Goal: Task Accomplishment & Management: Complete application form

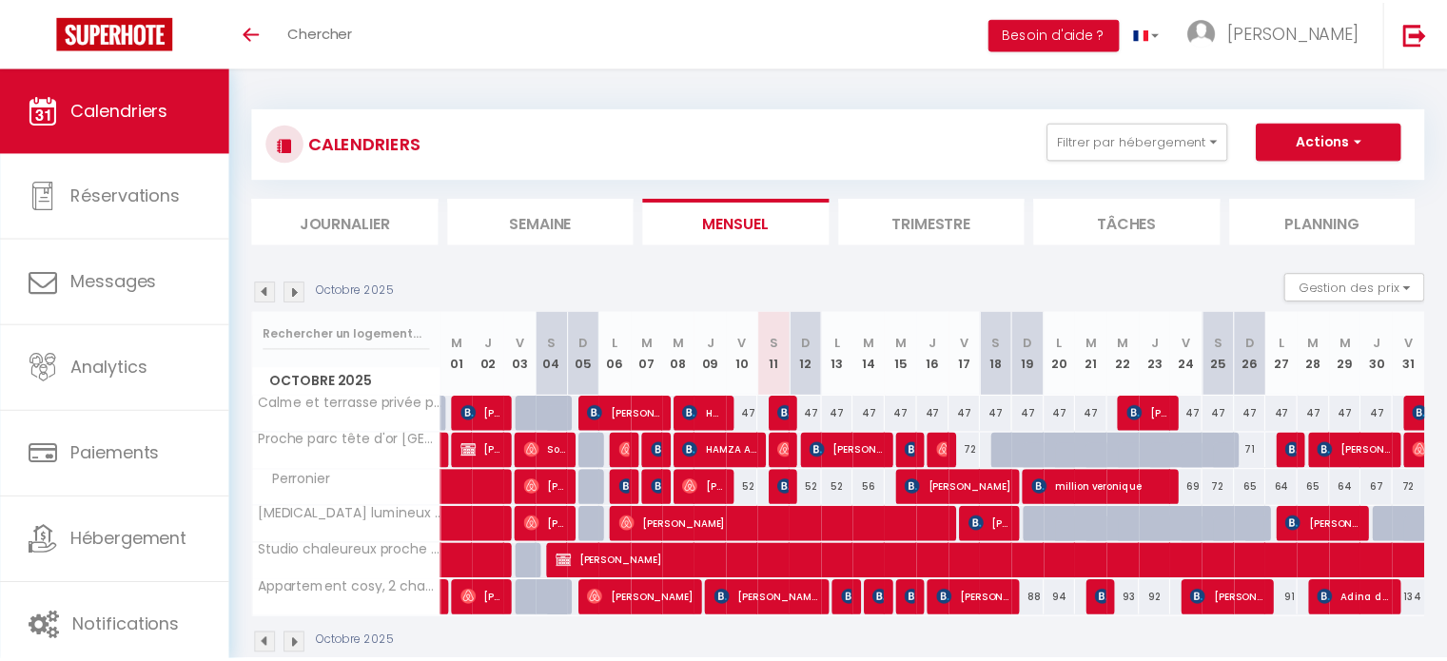
scroll to position [67, 0]
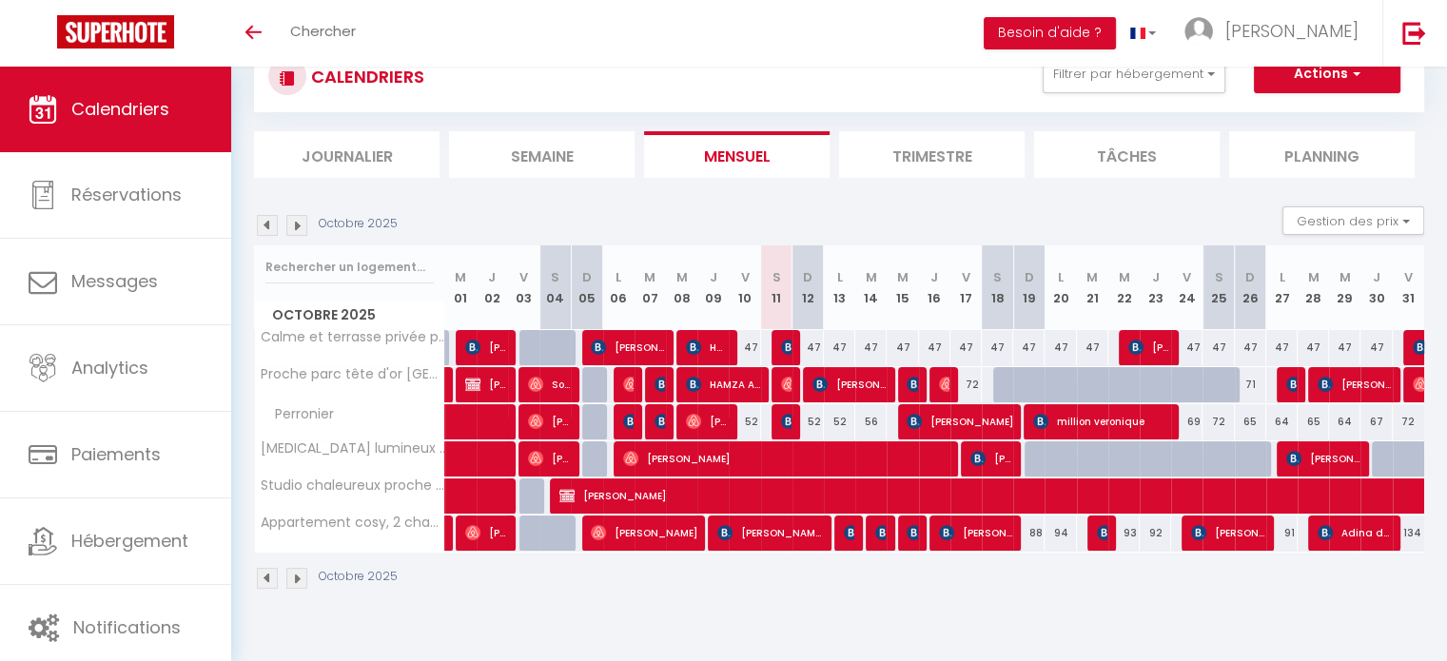
click at [295, 576] on img at bounding box center [296, 578] width 21 height 21
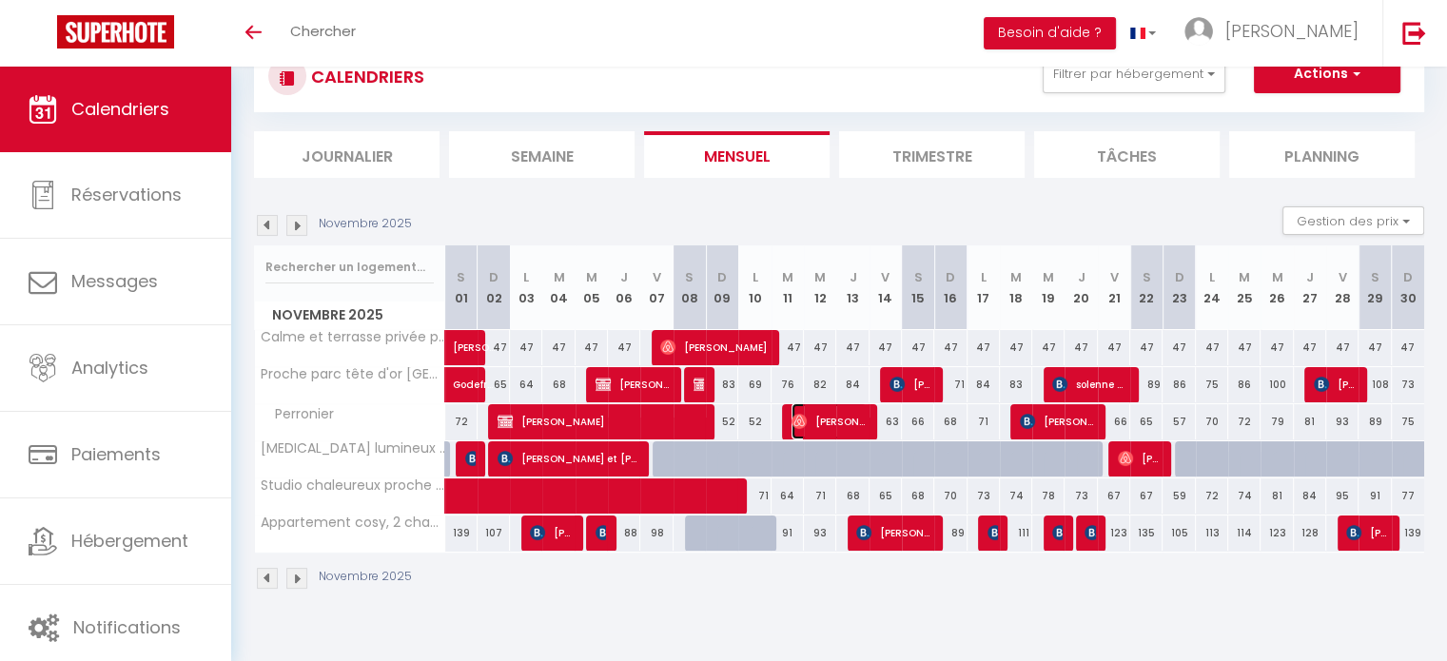
click at [837, 421] on span "Sarah Guichard" at bounding box center [829, 421] width 75 height 36
select select "OK"
select select "0"
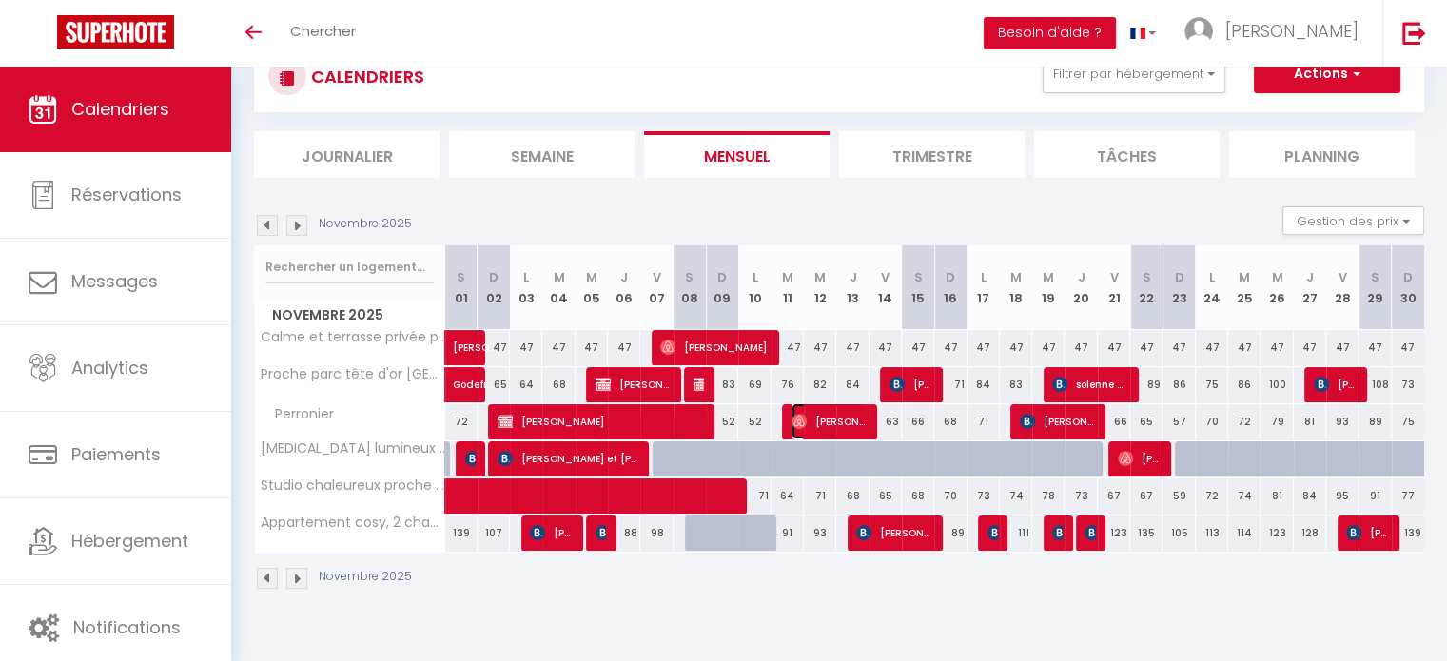
select select "1"
select select
select select "38531"
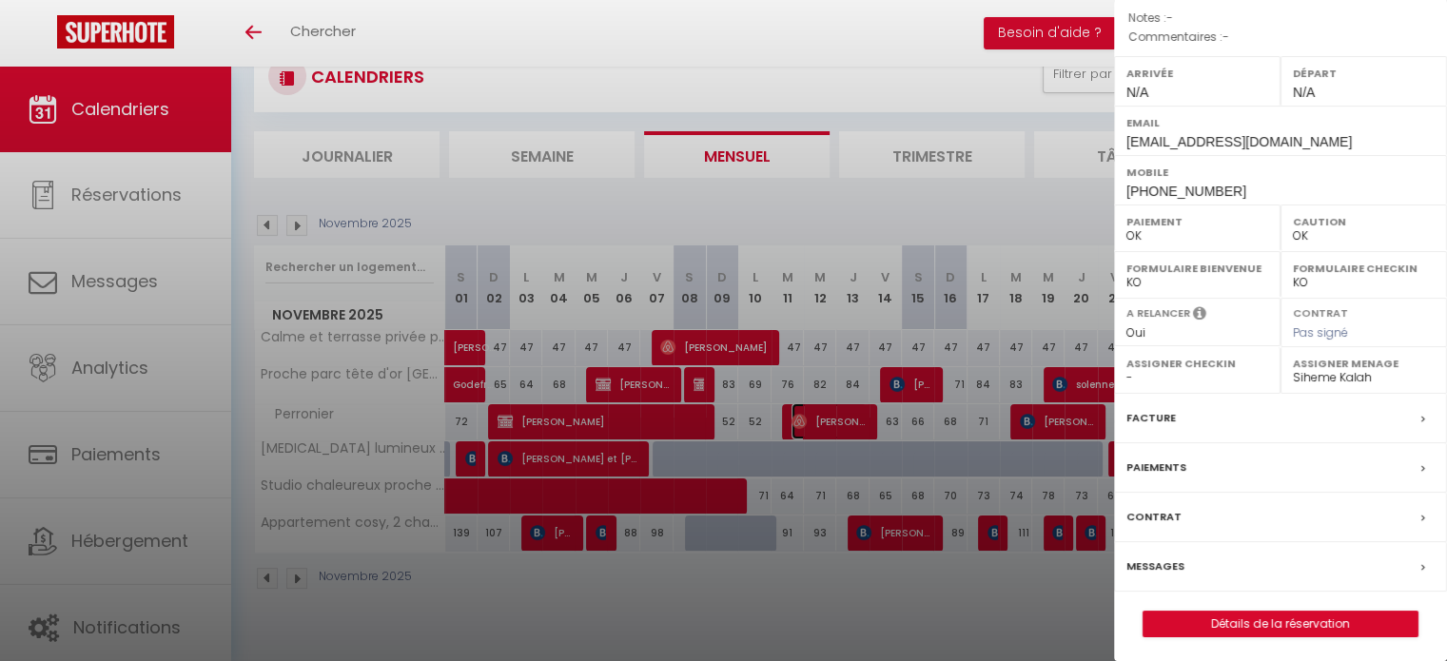
scroll to position [222, 0]
click at [1176, 463] on label "Paiements" at bounding box center [1157, 467] width 60 height 20
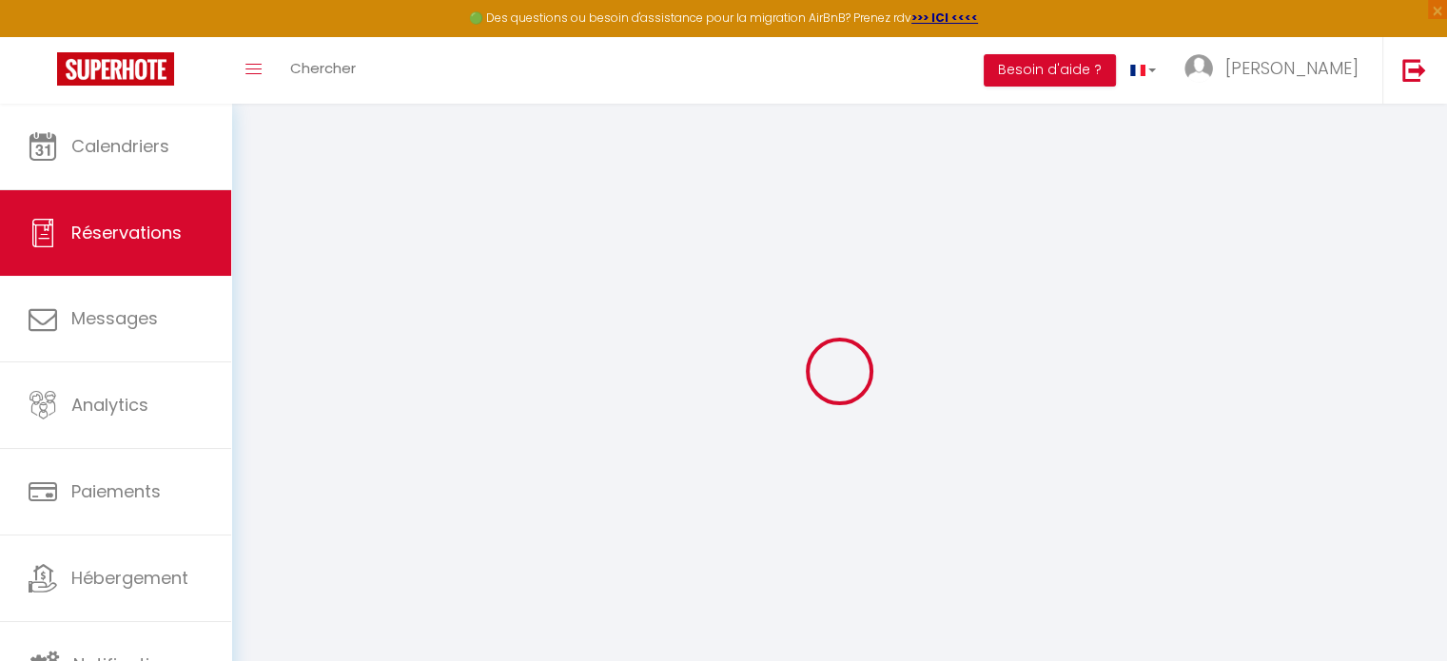
select select
checkbox input "false"
select select
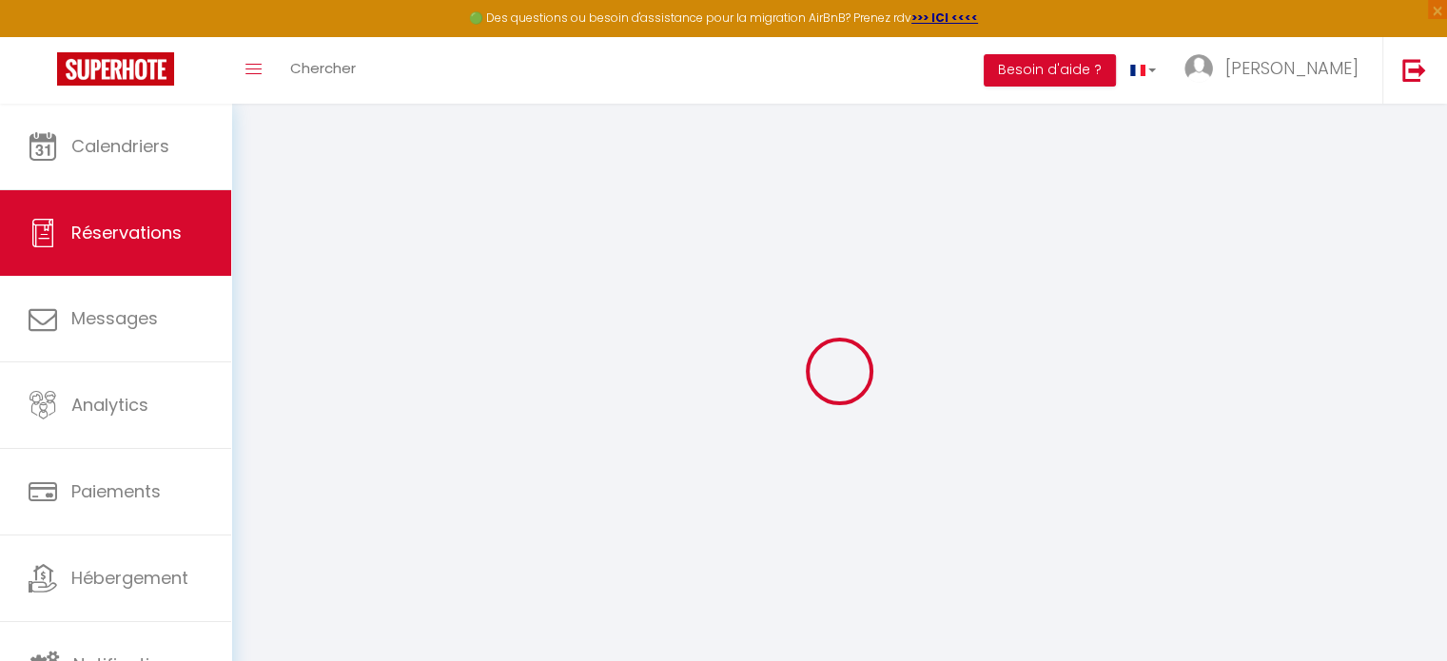
select select
checkbox input "false"
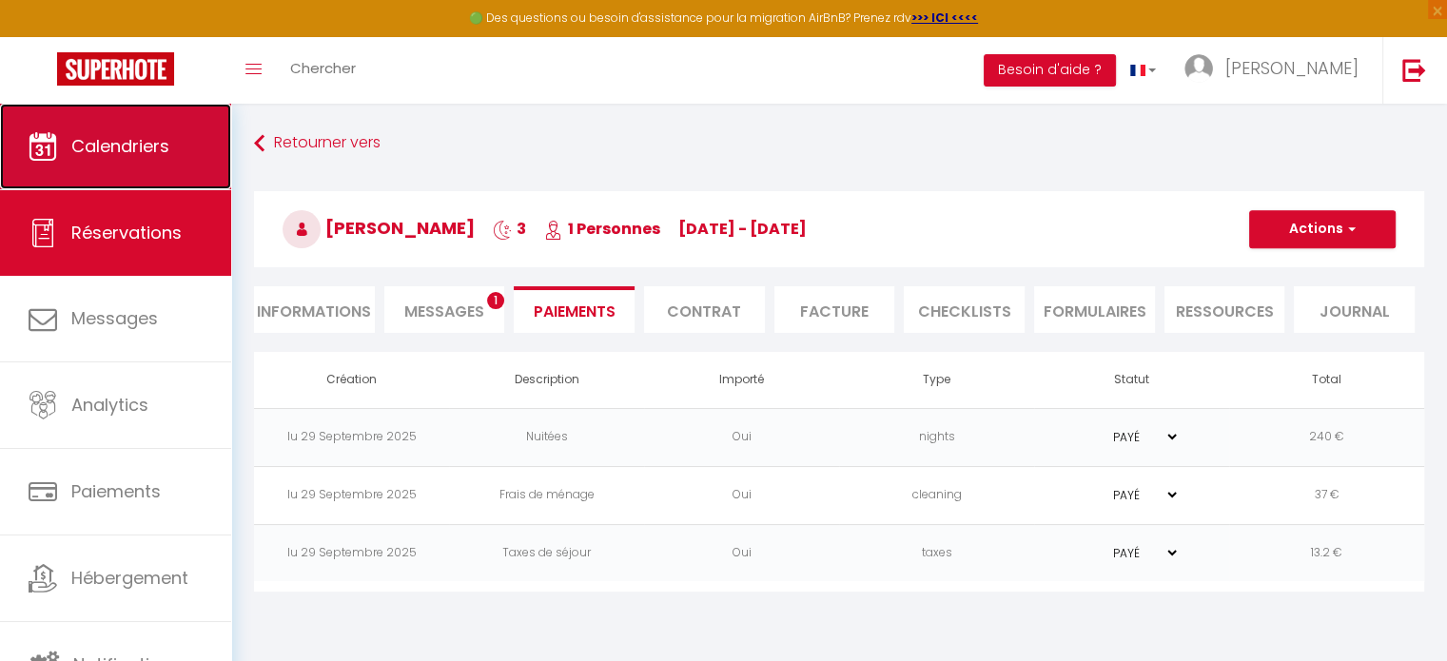
click at [131, 163] on link "Calendriers" at bounding box center [115, 147] width 231 height 86
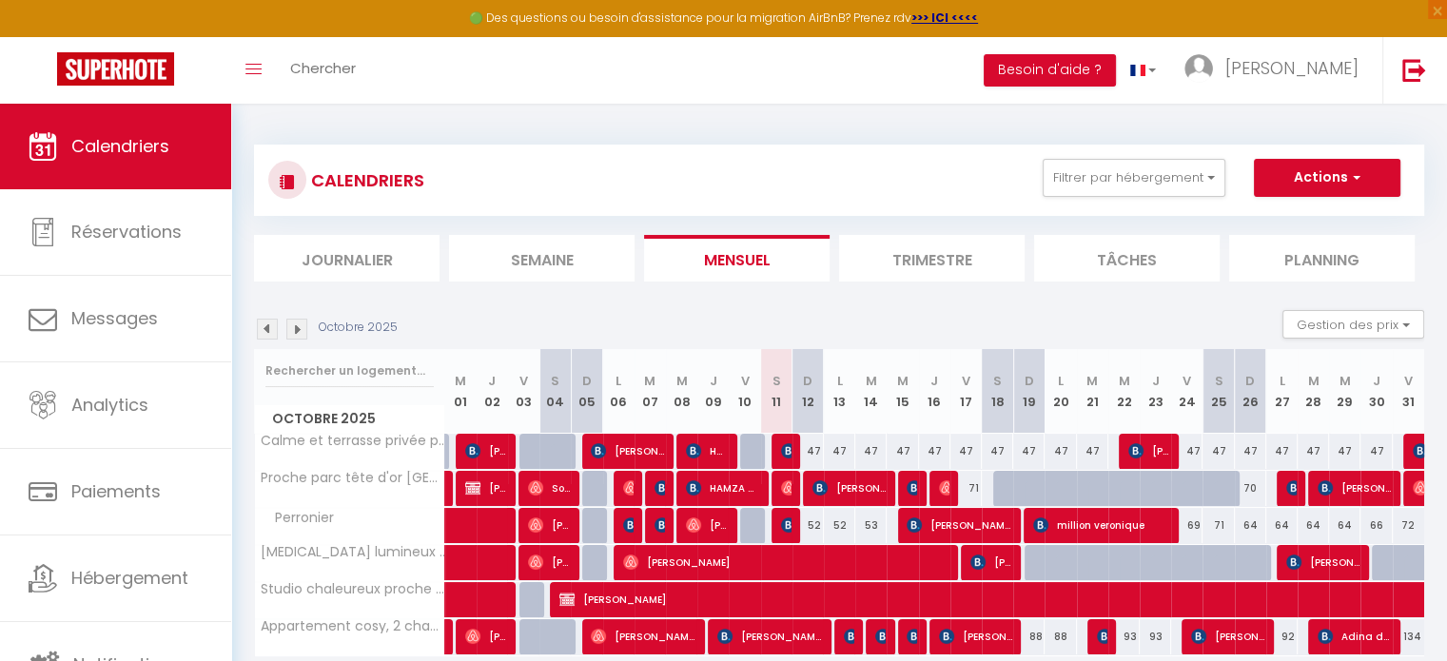
scroll to position [103, 0]
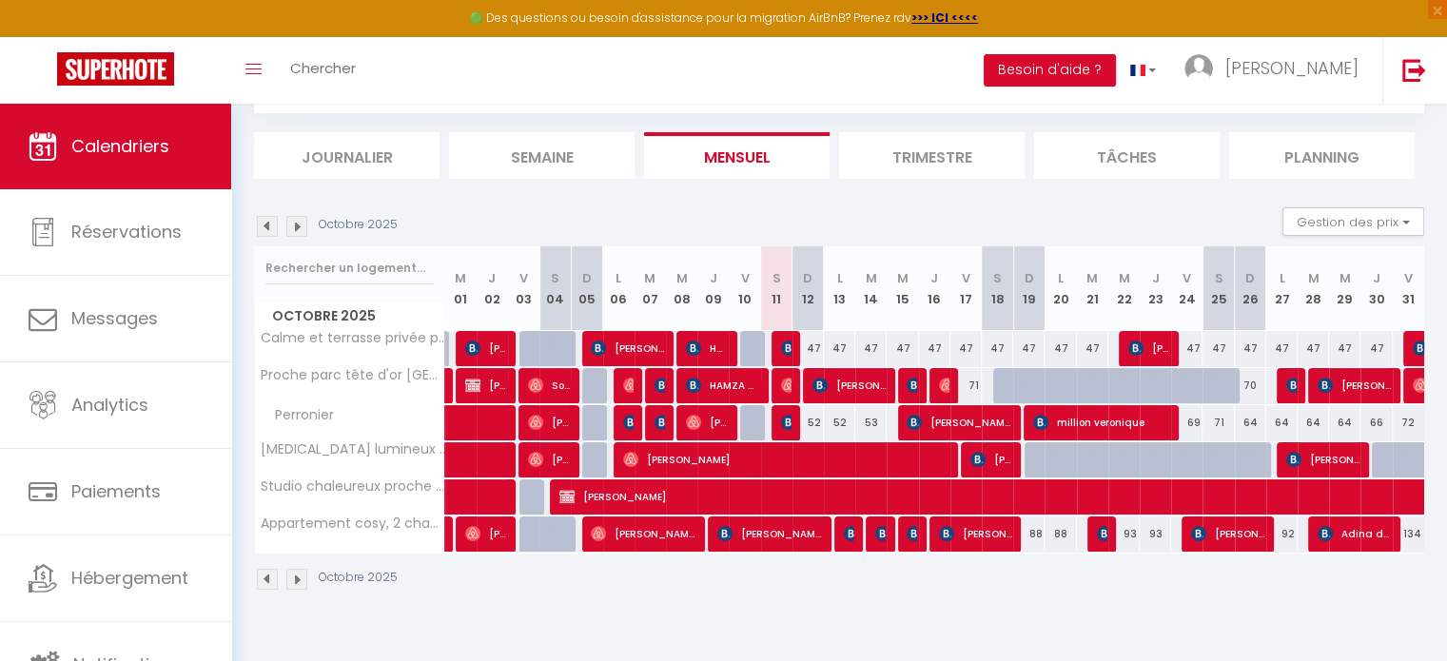
click at [297, 580] on img at bounding box center [296, 579] width 21 height 21
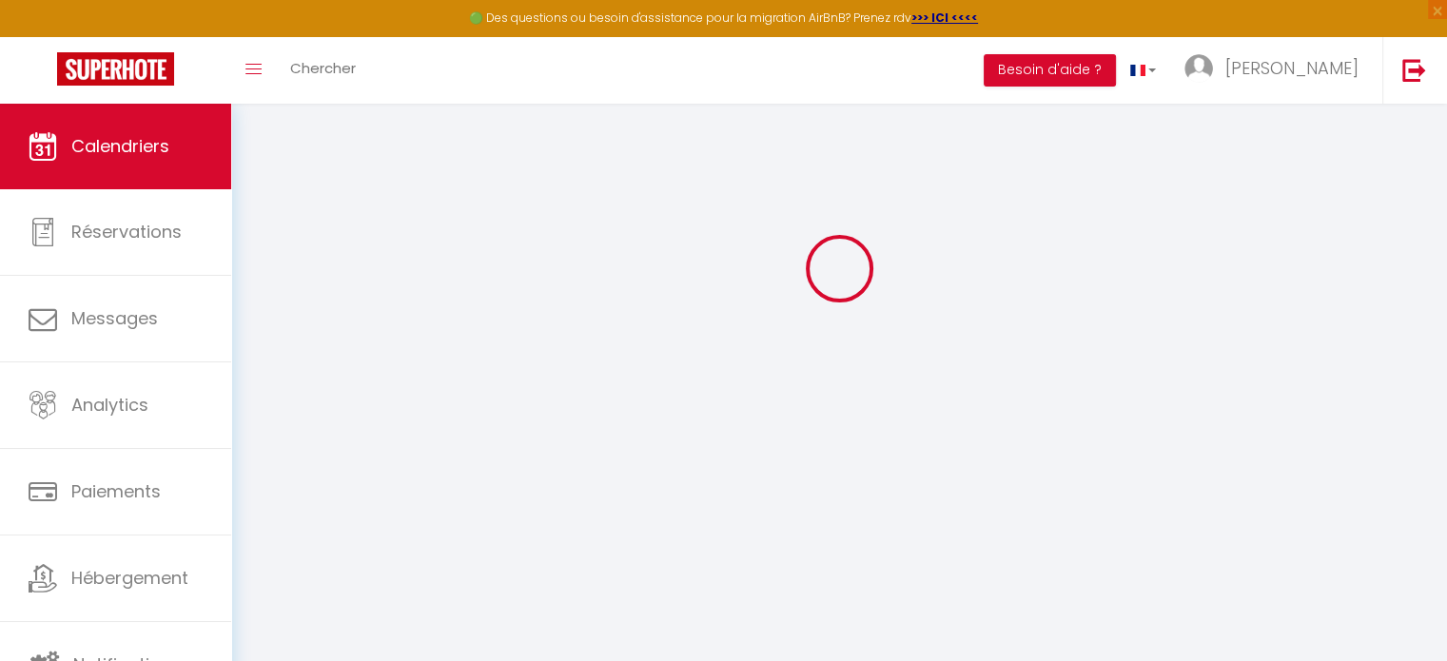
select select
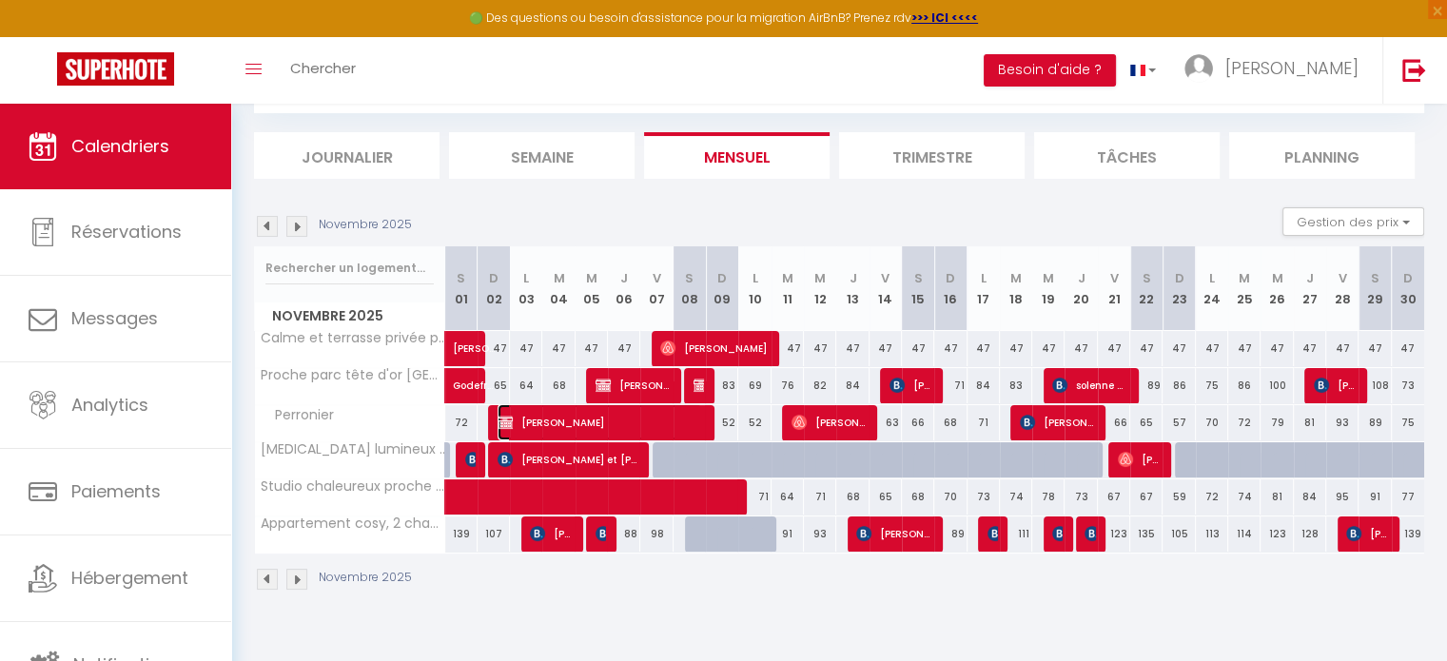
click at [581, 423] on span "Jérémy Delorme" at bounding box center [600, 422] width 205 height 36
select select "KO"
select select "0"
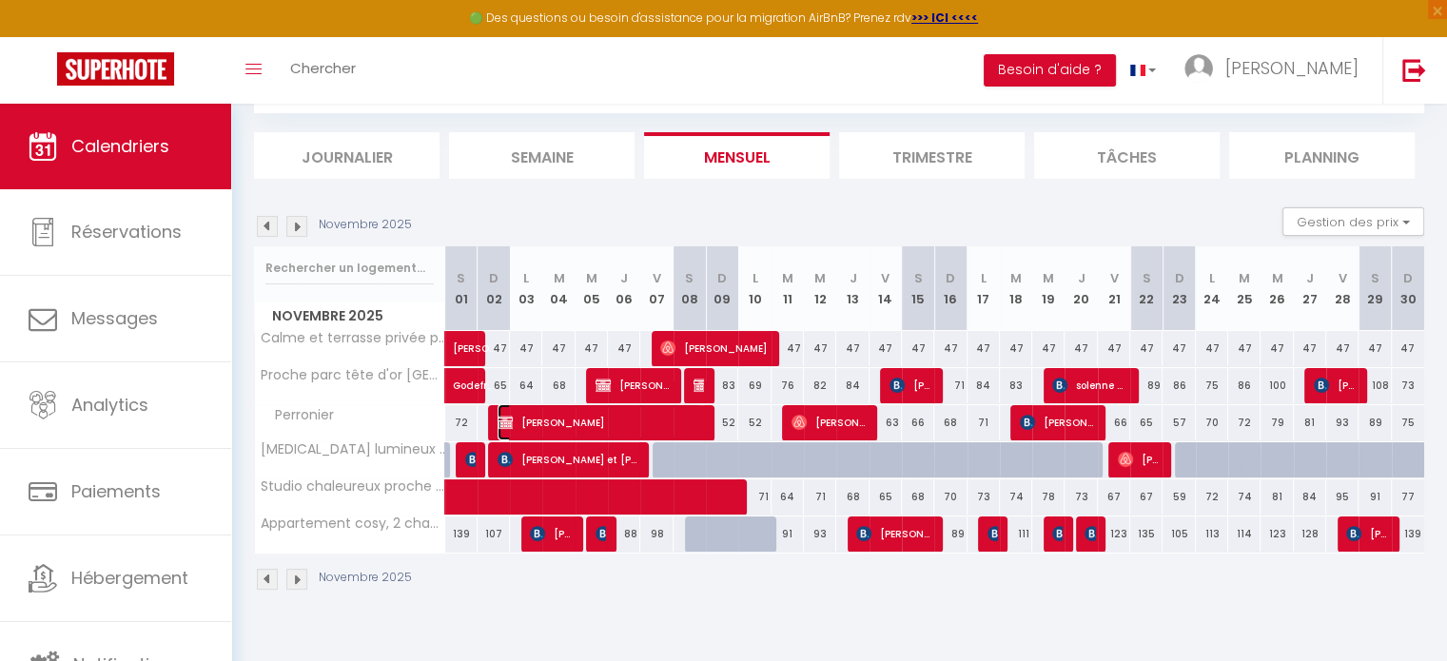
select select "1"
select select
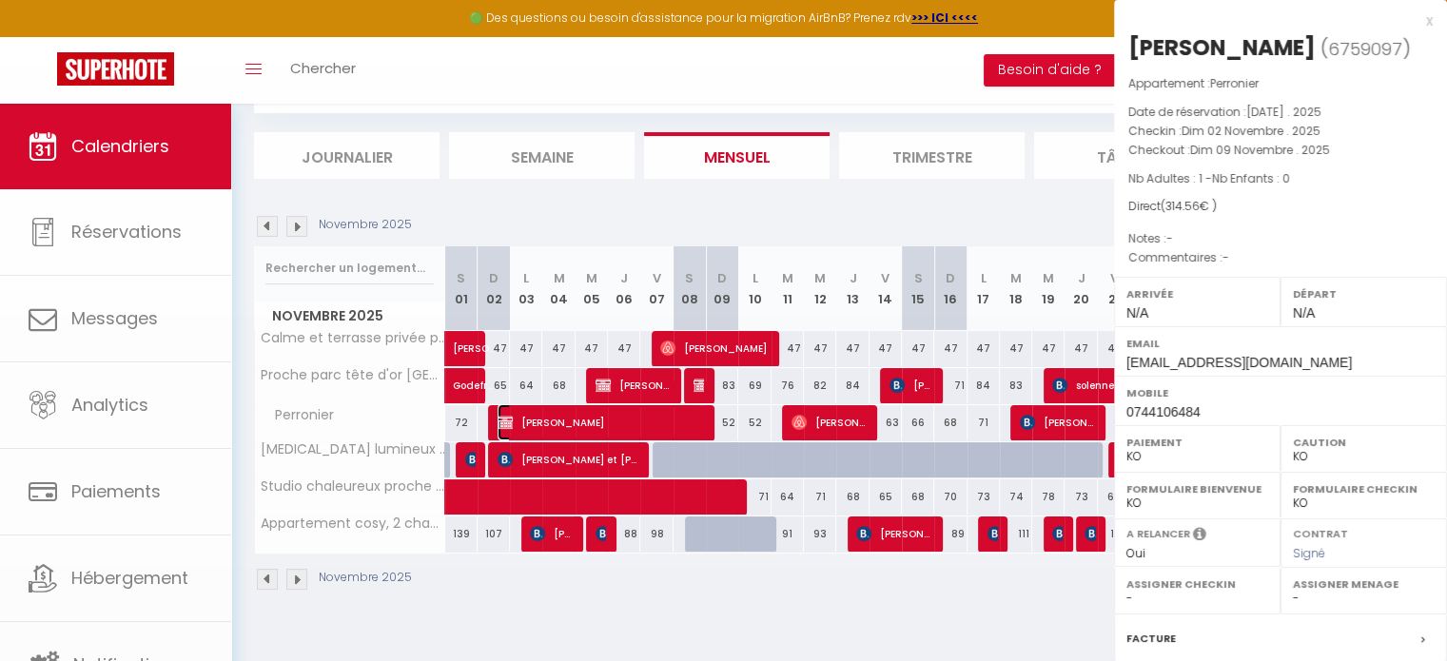
select select "38531"
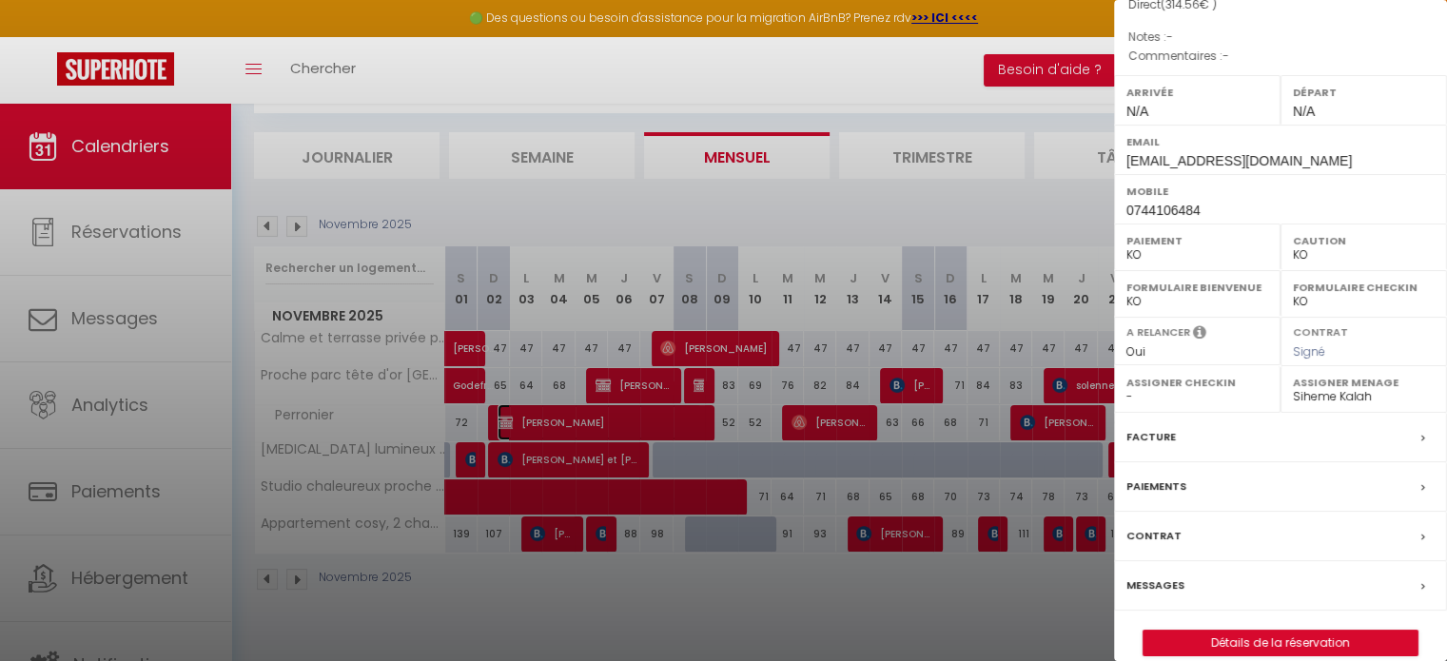
scroll to position [222, 0]
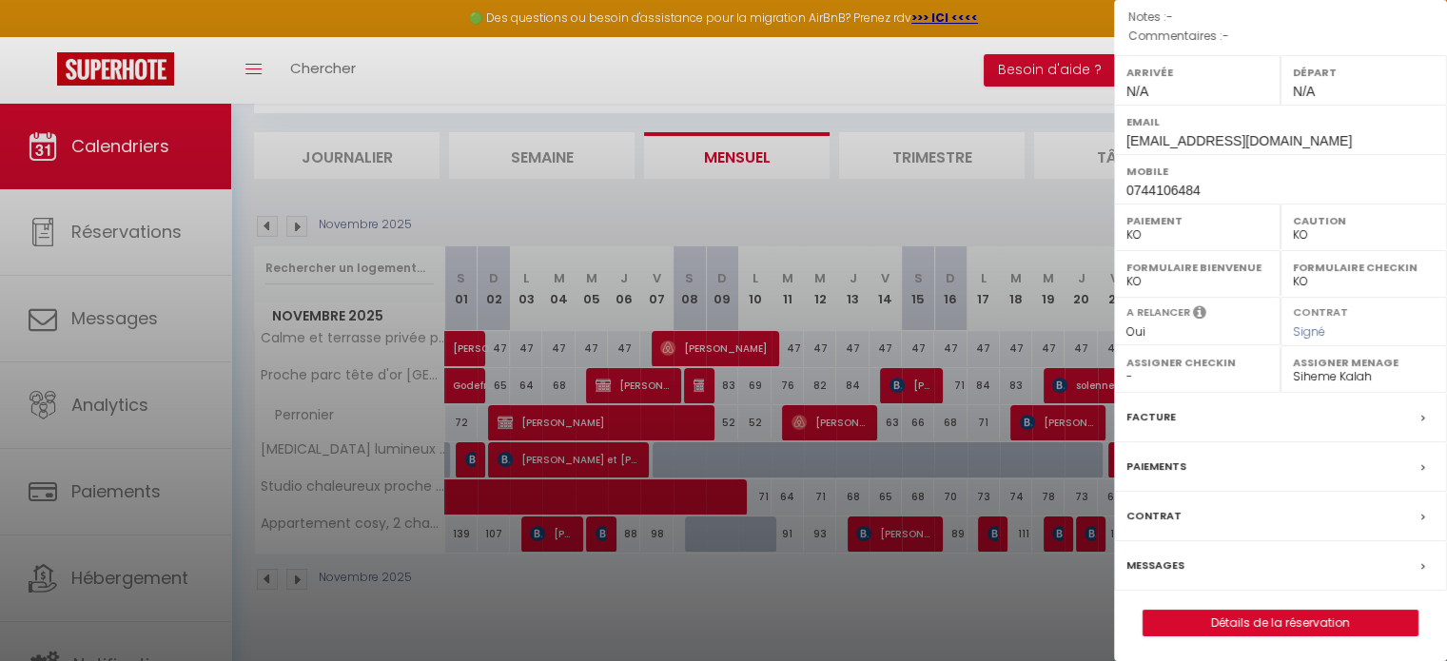
click at [1177, 457] on label "Paiements" at bounding box center [1157, 467] width 60 height 20
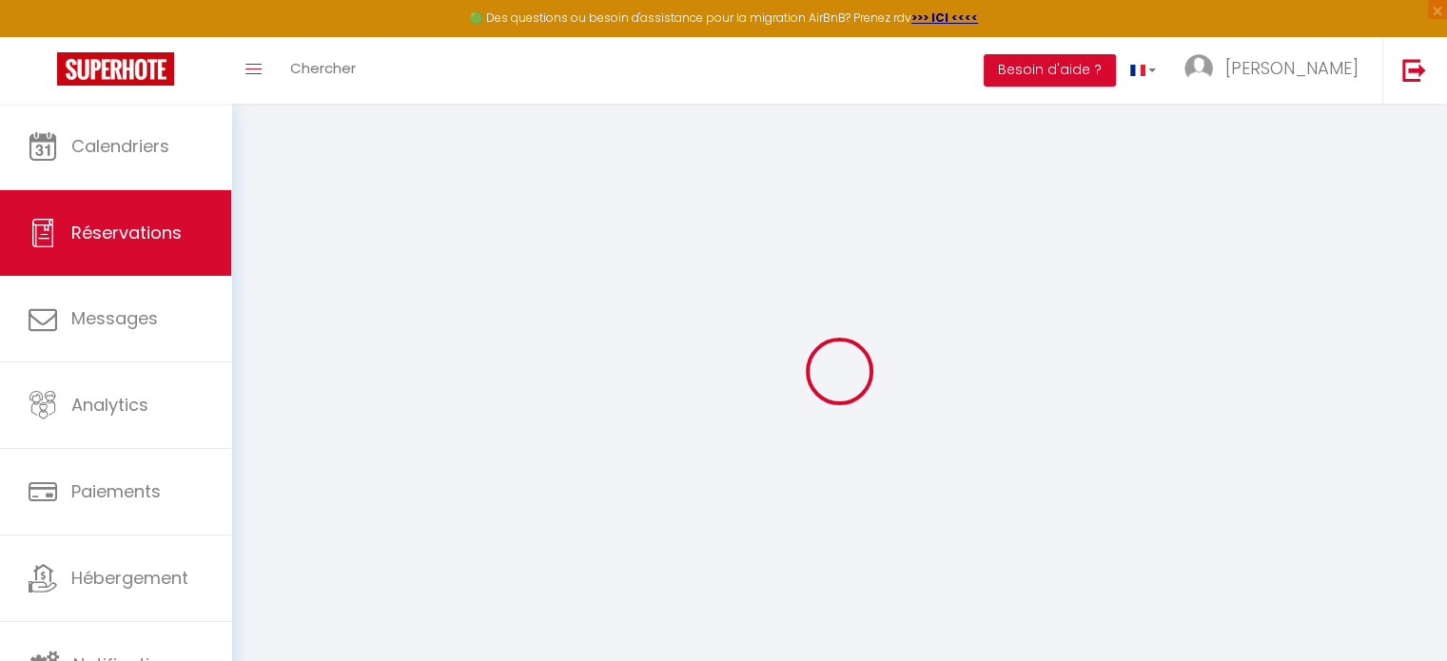
select select "0"
select select
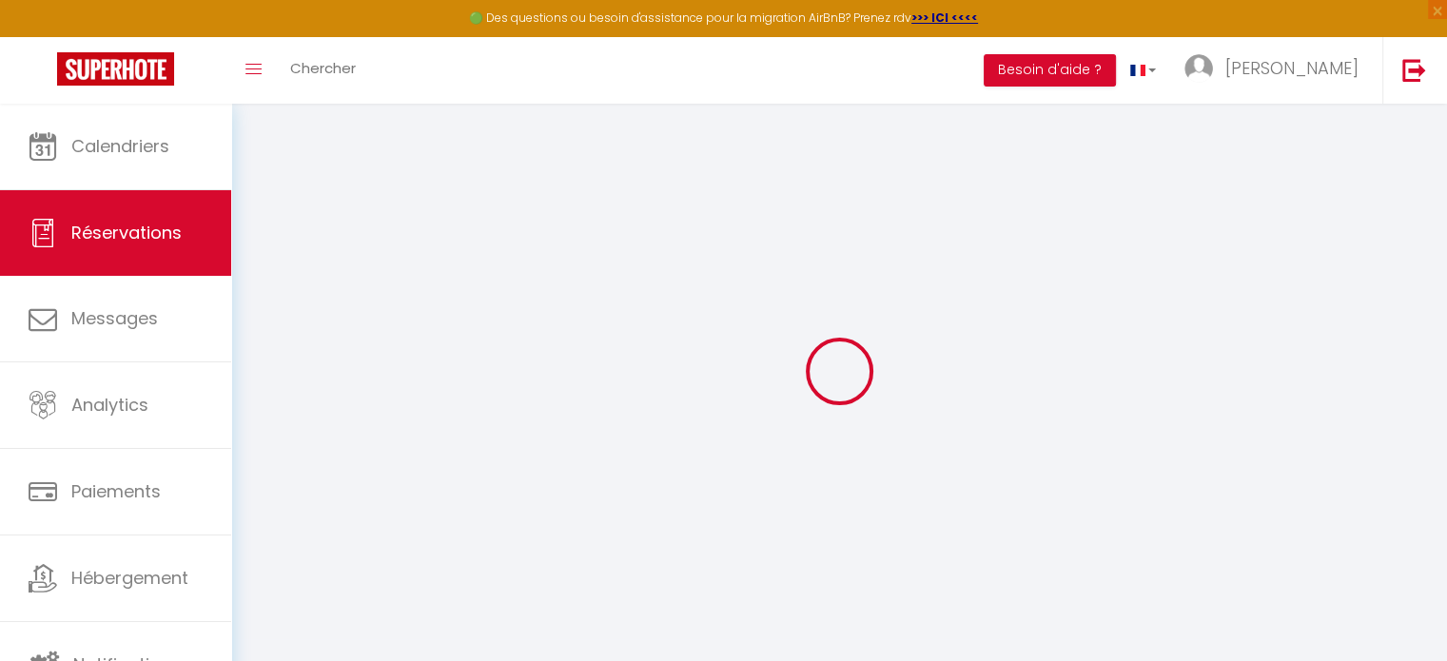
checkbox input "false"
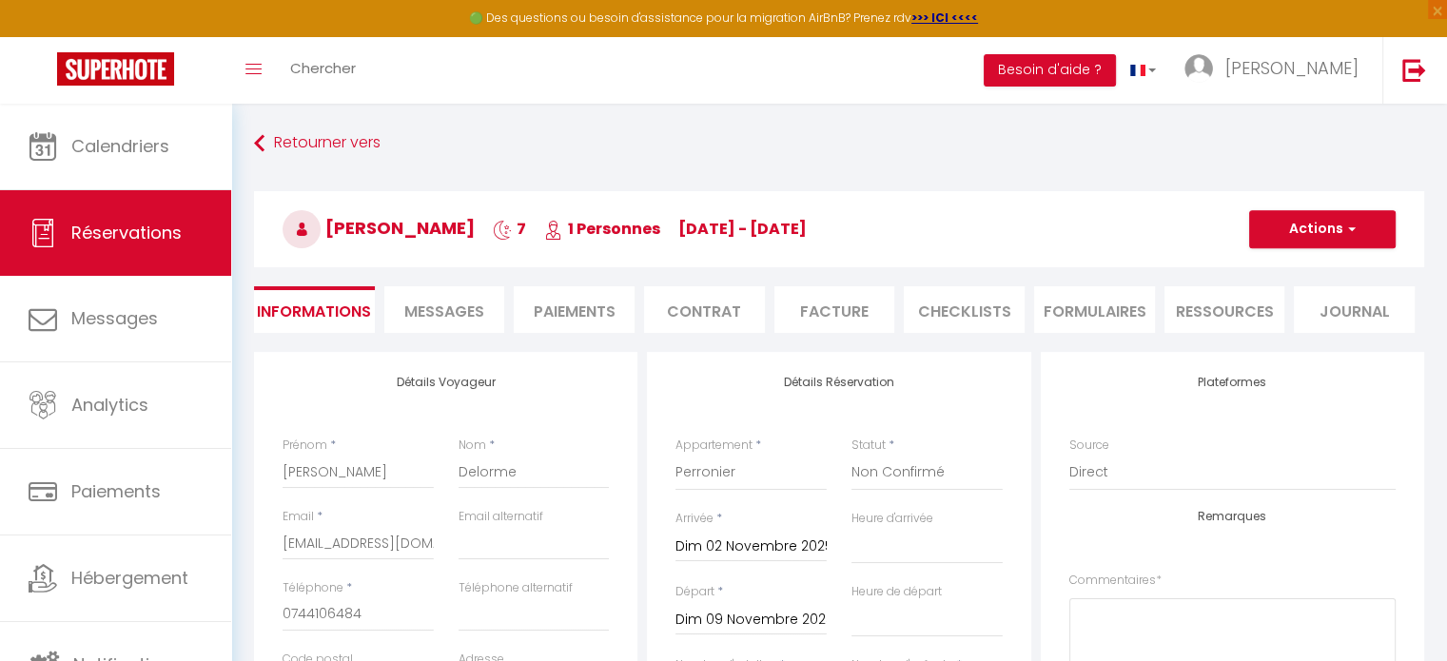
select select
checkbox input "false"
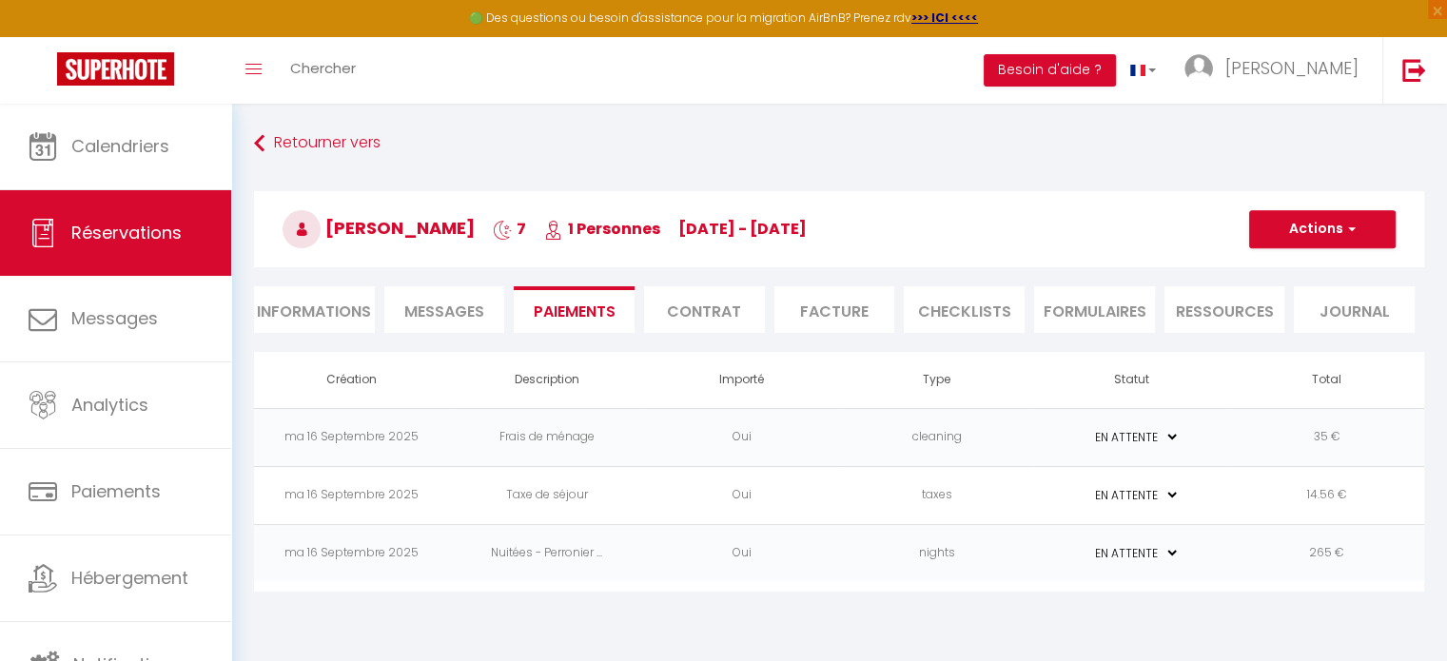
click at [312, 304] on li "Informations" at bounding box center [314, 309] width 121 height 47
select select
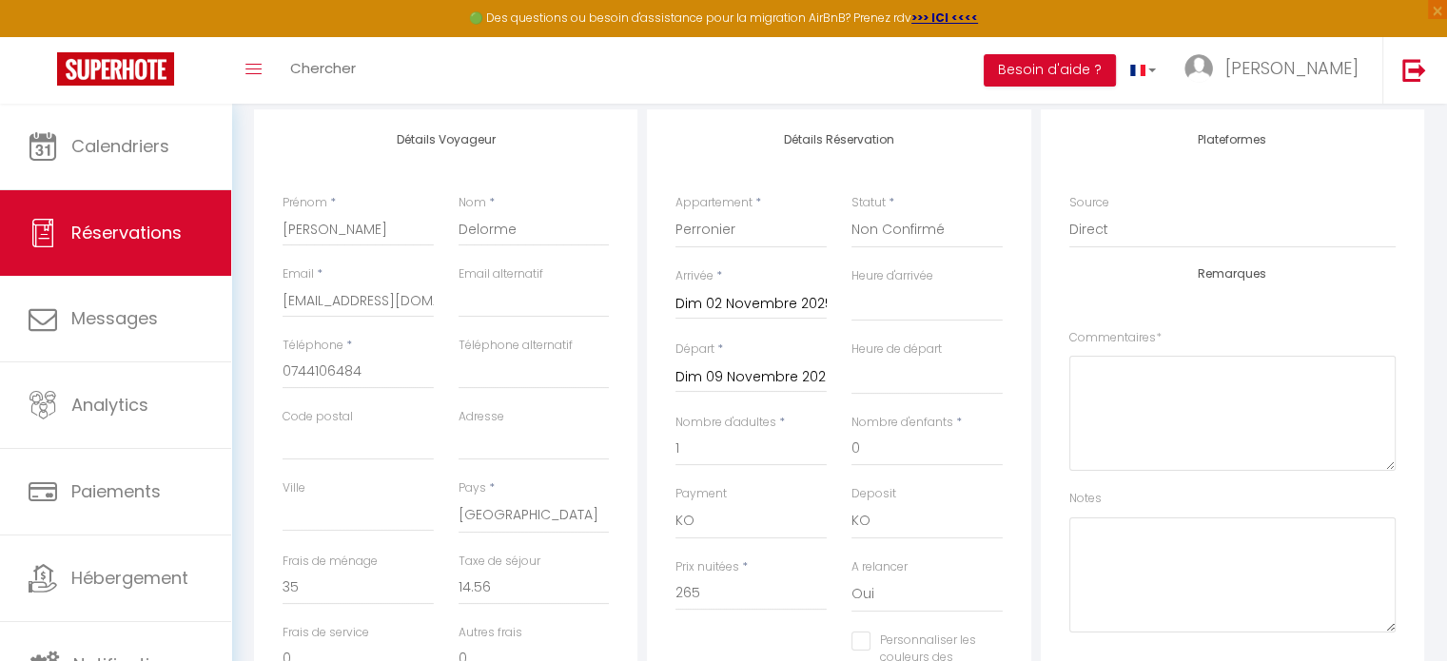
scroll to position [244, 0]
click at [1204, 303] on div "Remarques Commentaires * Notes" at bounding box center [1232, 448] width 326 height 365
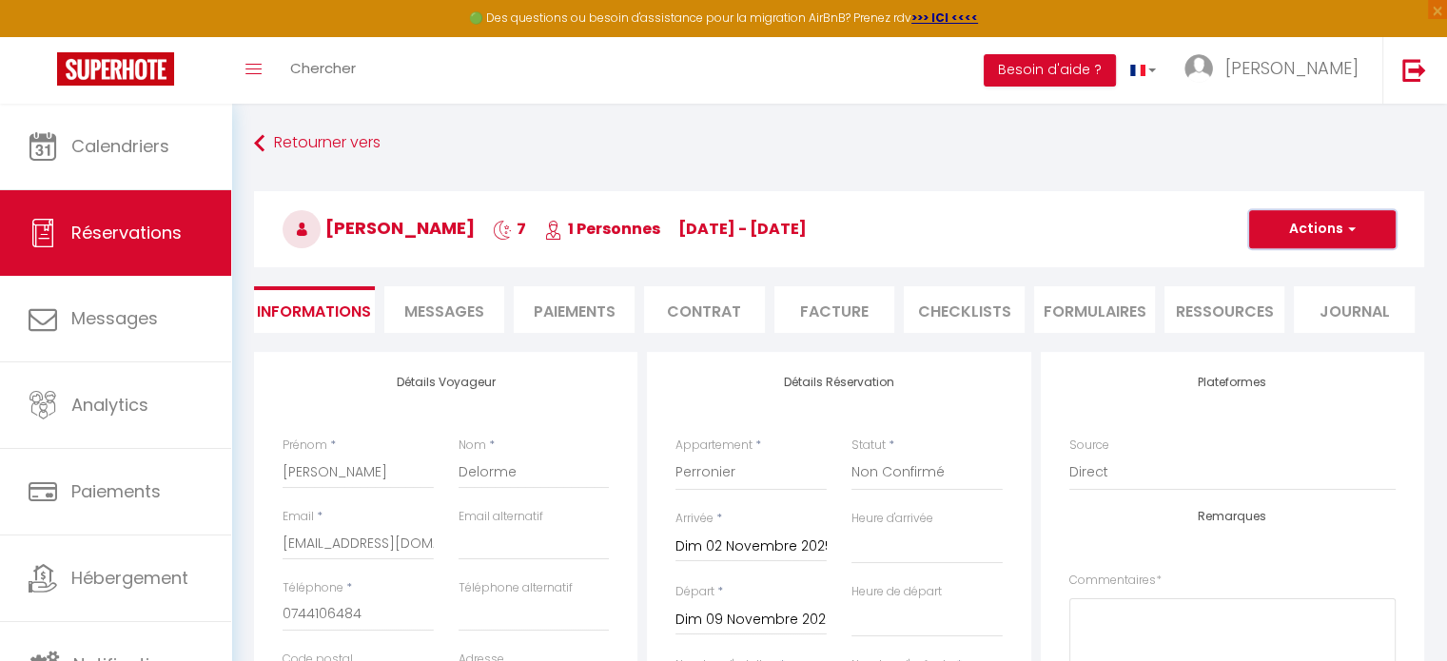
click at [1302, 237] on button "Actions" at bounding box center [1322, 229] width 147 height 38
click at [1295, 319] on link "Supprimer" at bounding box center [1303, 320] width 150 height 25
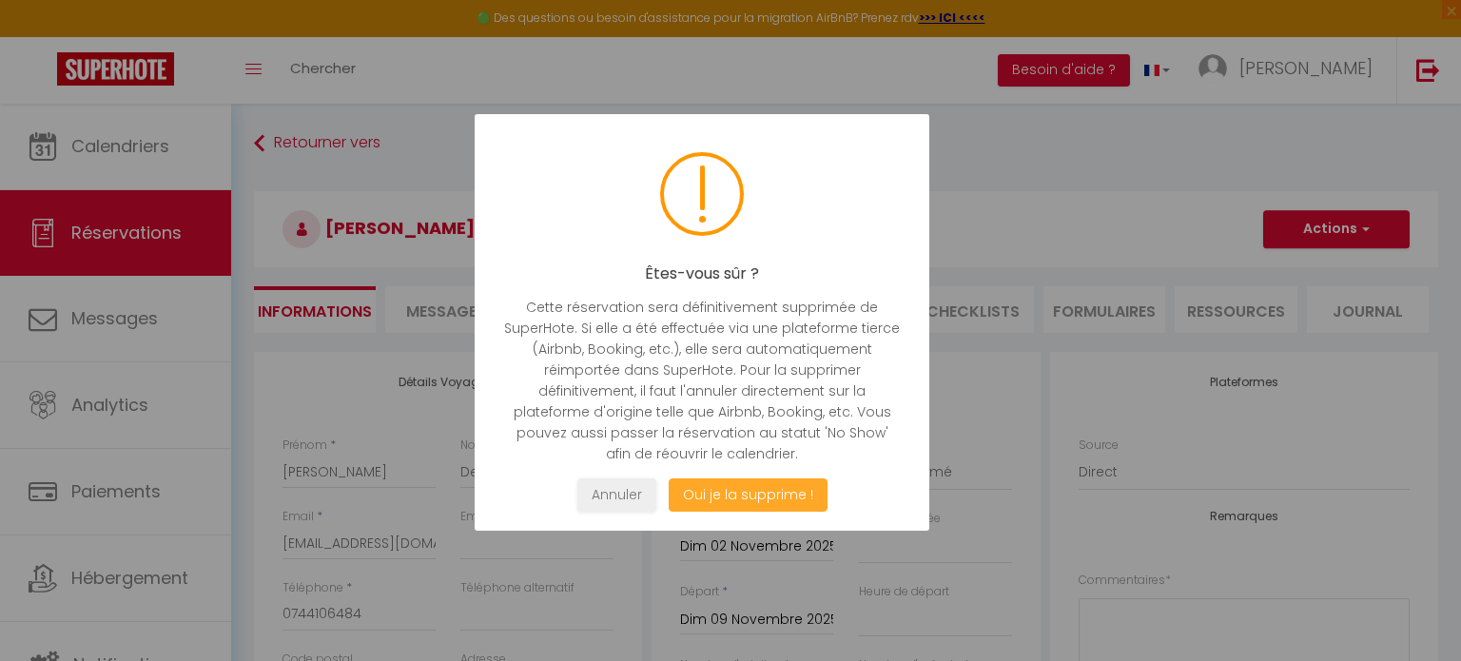
click at [753, 498] on button "Oui je la supprime !" at bounding box center [748, 495] width 159 height 33
click at [723, 490] on button "Oui je la supprime !" at bounding box center [748, 495] width 159 height 33
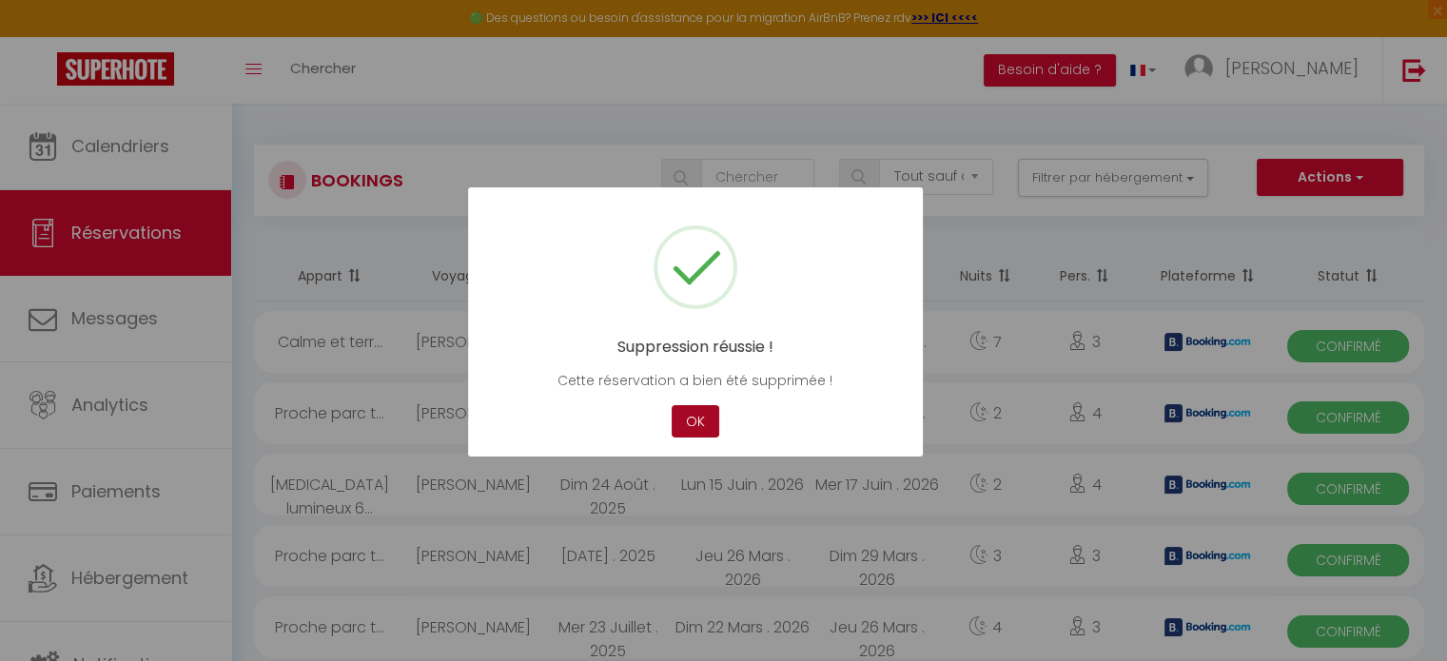
click at [683, 411] on button "OK" at bounding box center [696, 421] width 48 height 33
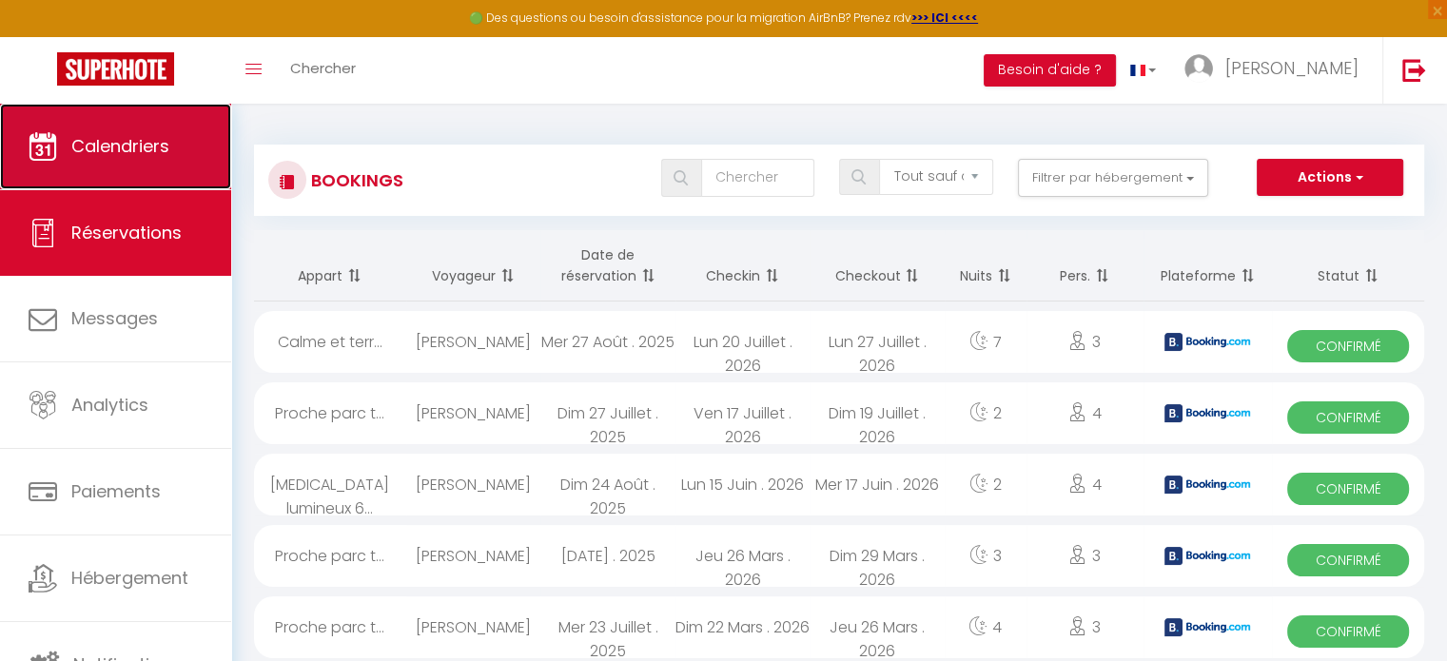
click at [111, 121] on link "Calendriers" at bounding box center [115, 147] width 231 height 86
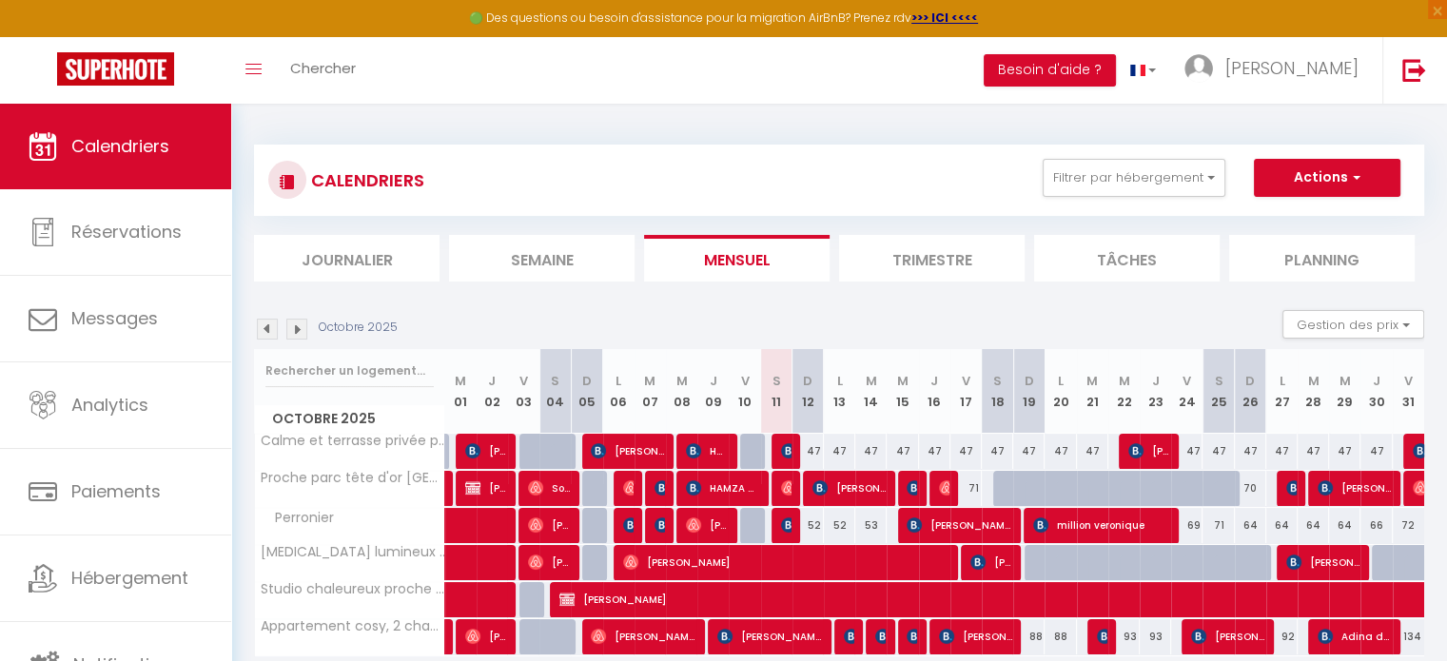
scroll to position [103, 0]
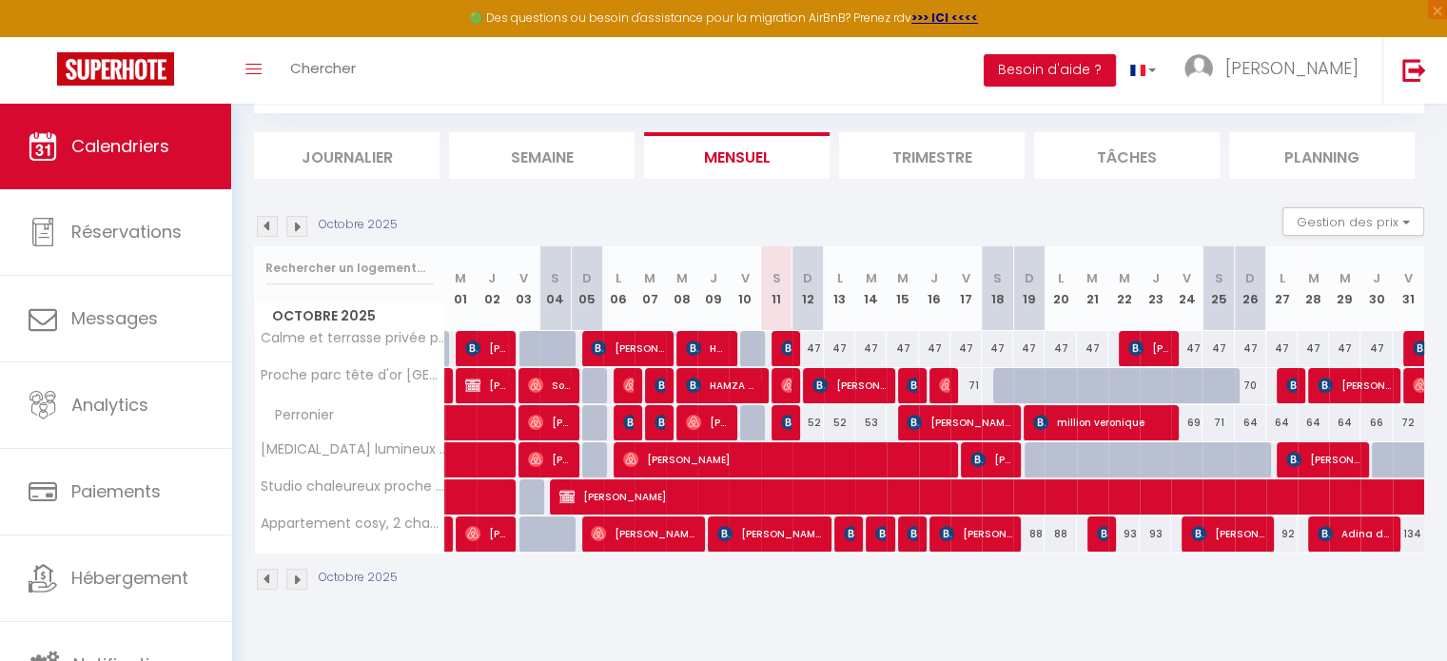
click at [293, 578] on img at bounding box center [296, 579] width 21 height 21
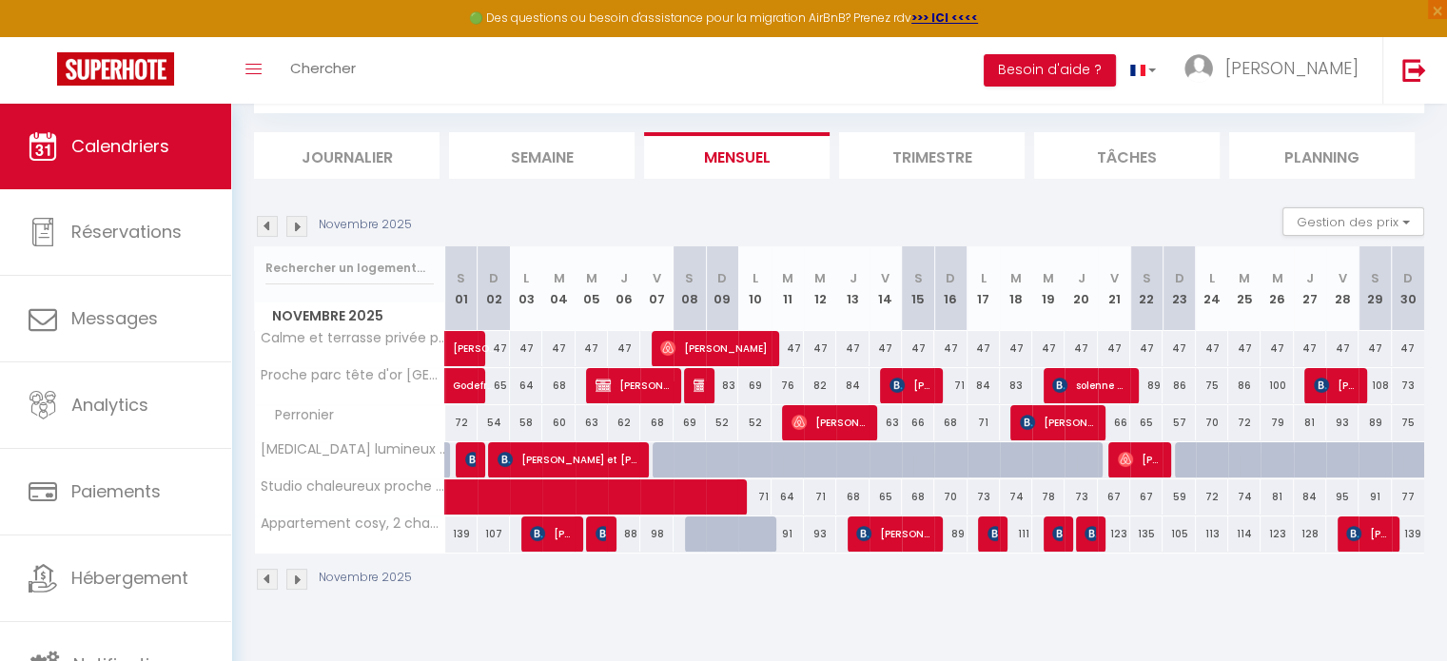
scroll to position [0, 0]
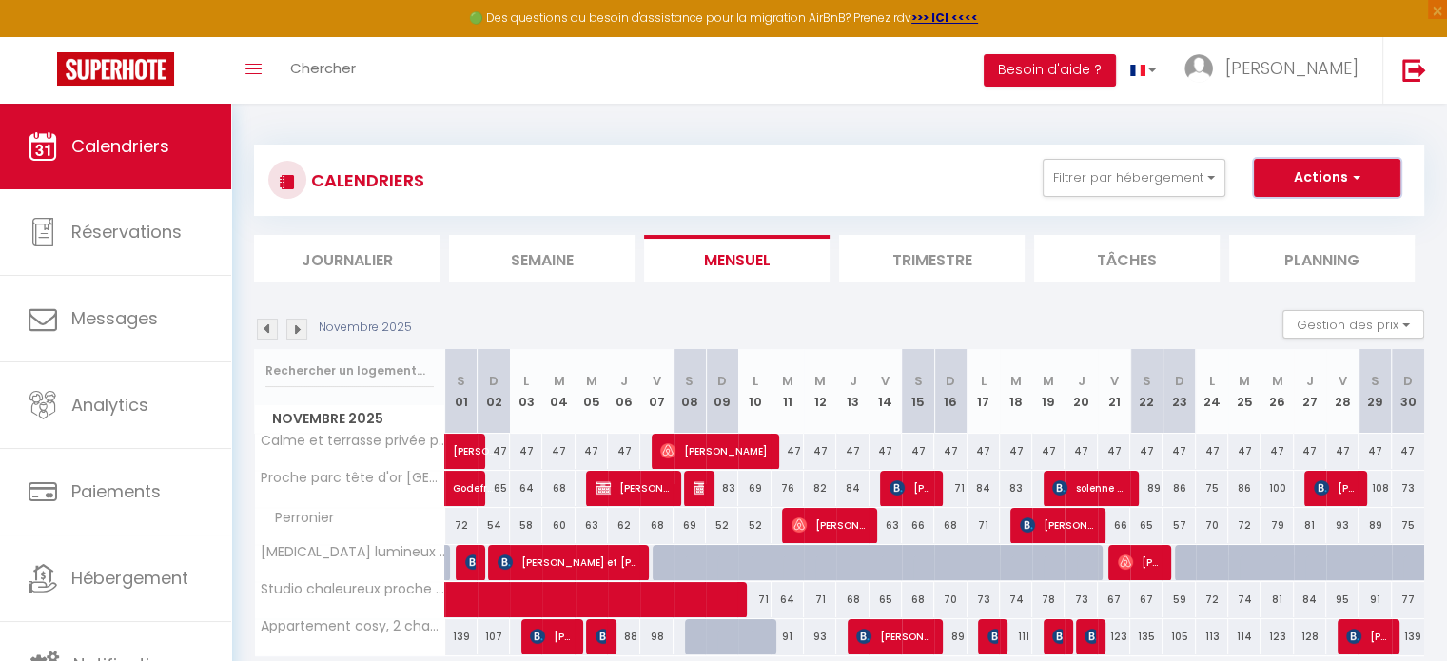
click at [1327, 174] on button "Actions" at bounding box center [1327, 178] width 147 height 38
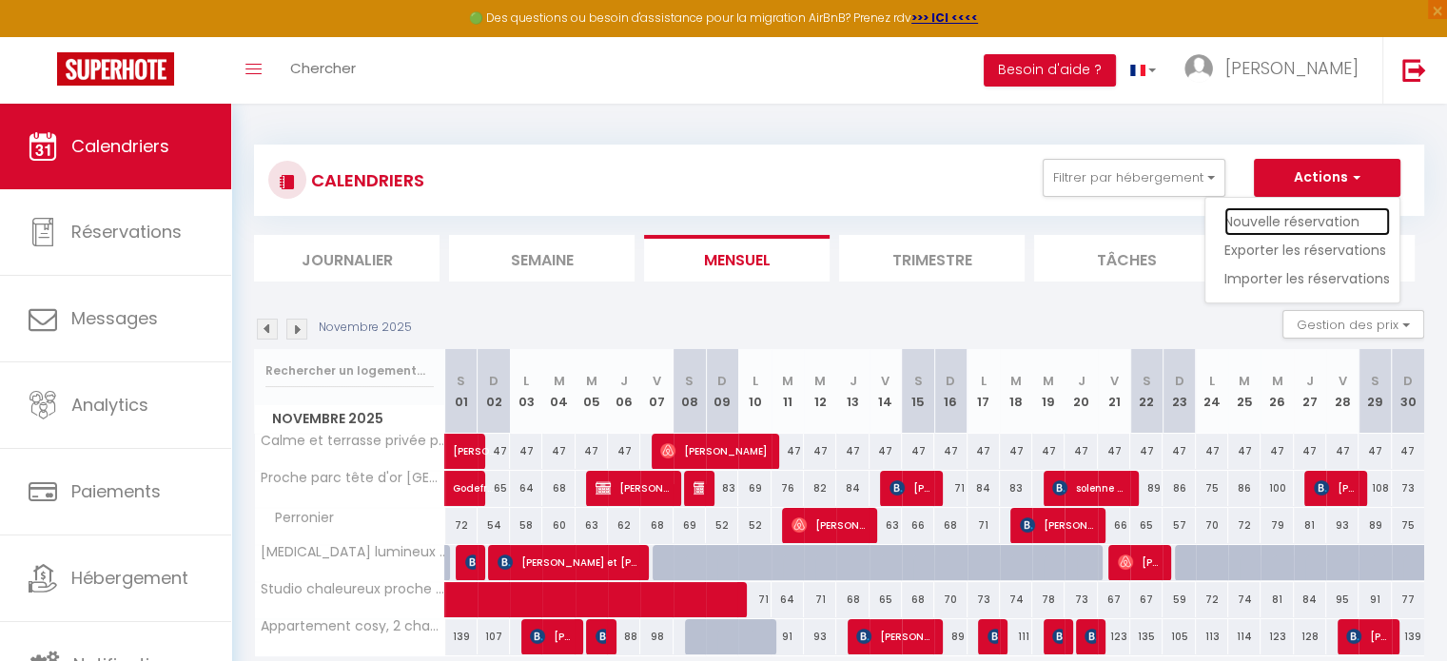
click at [1306, 213] on link "Nouvelle réservation" at bounding box center [1308, 221] width 166 height 29
select select
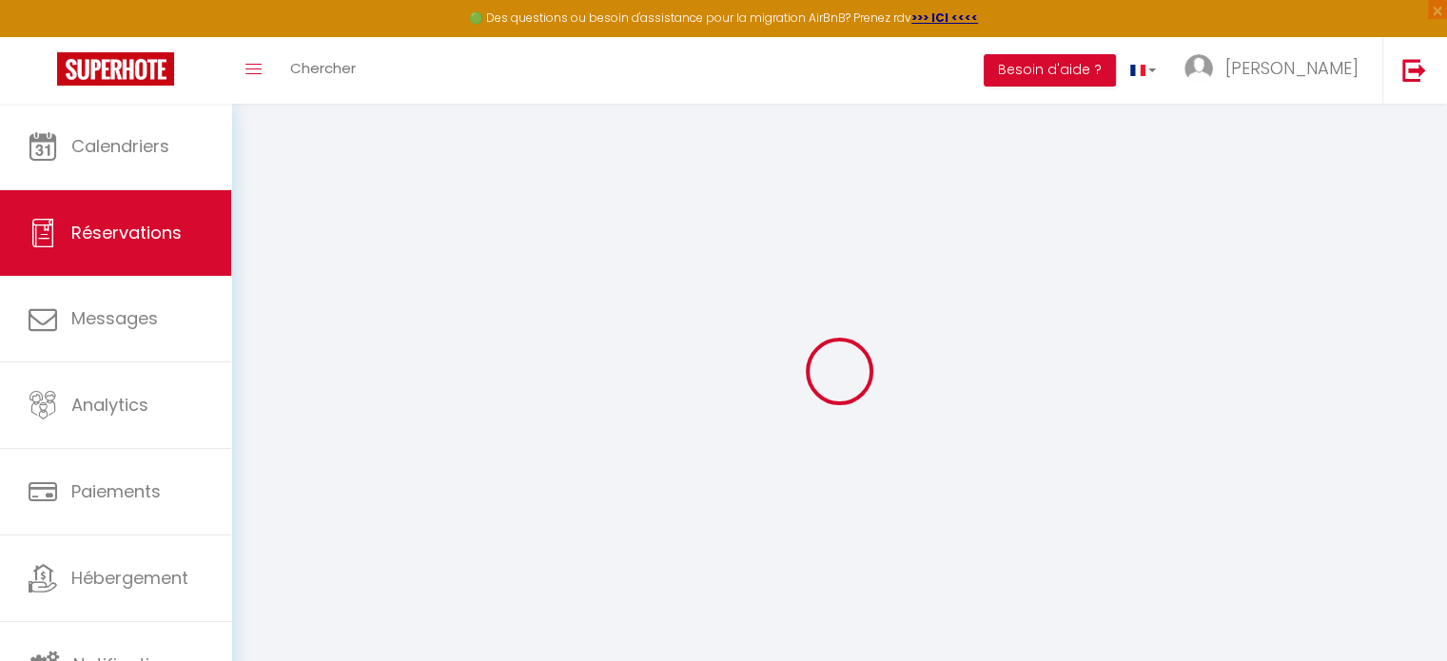
select select
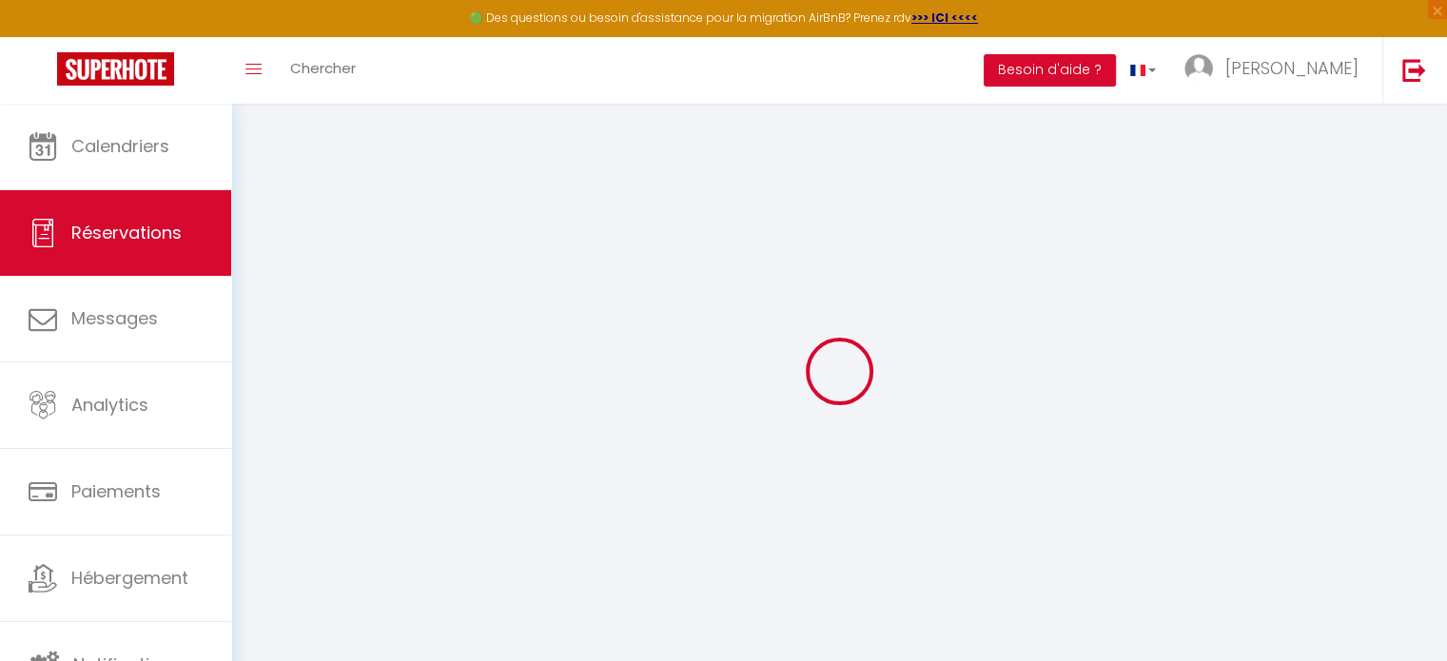
select select
checkbox input "false"
select select
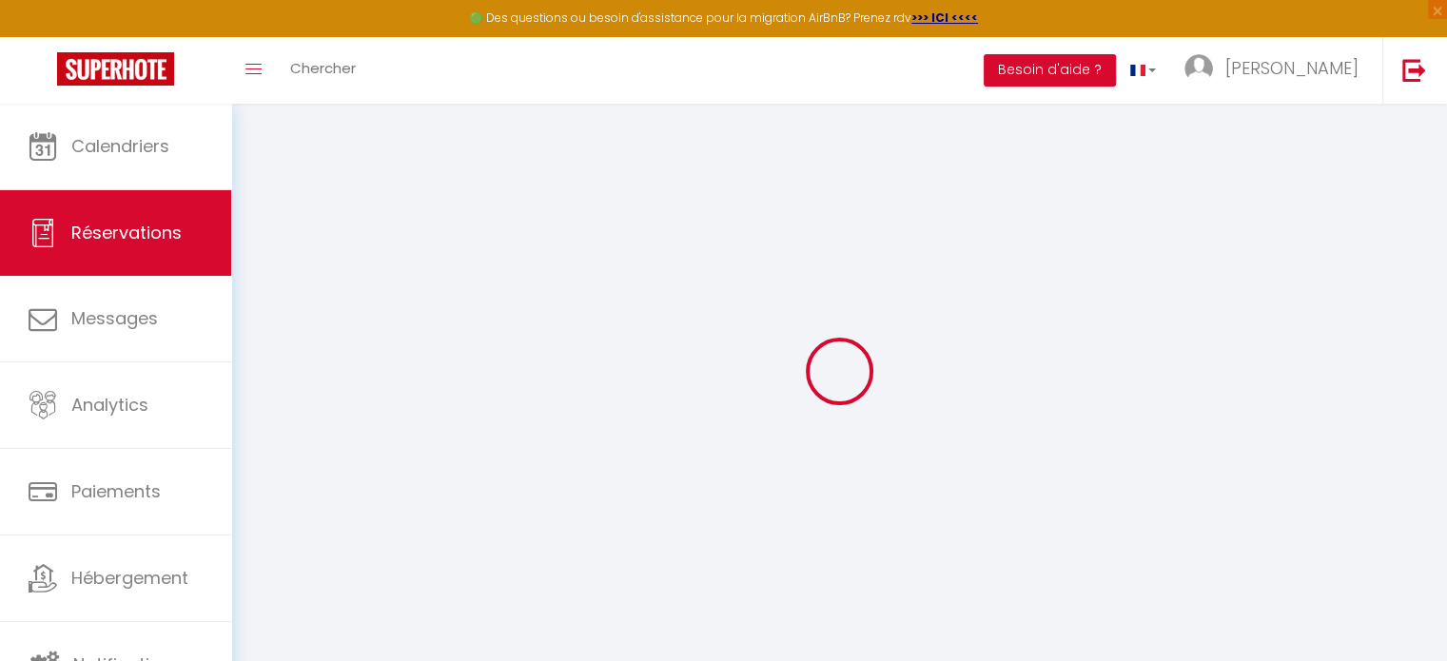
select select
checkbox input "false"
select select
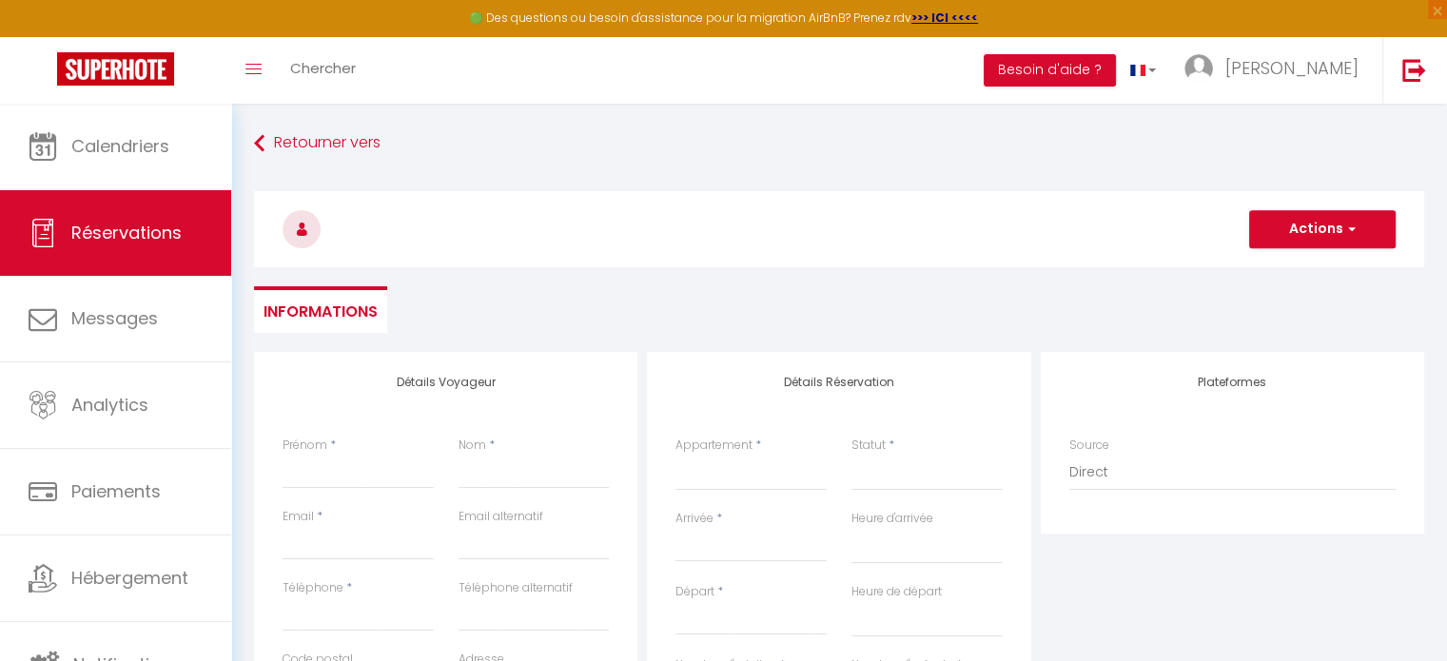
drag, startPoint x: 346, startPoint y: 493, endPoint x: 328, endPoint y: 475, distance: 25.6
click at [328, 475] on div "Prénom *" at bounding box center [358, 472] width 176 height 71
click at [328, 475] on input "Prénom" at bounding box center [358, 472] width 151 height 34
type input "j"
select select
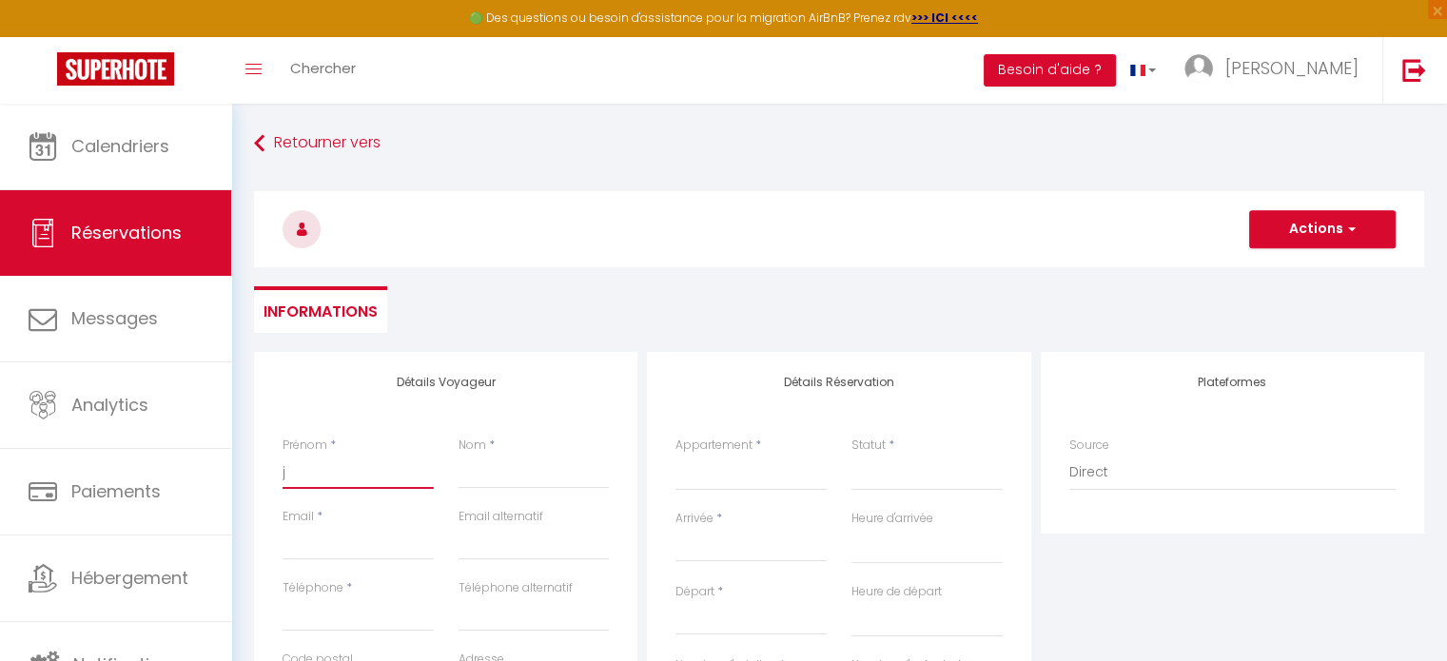
select select
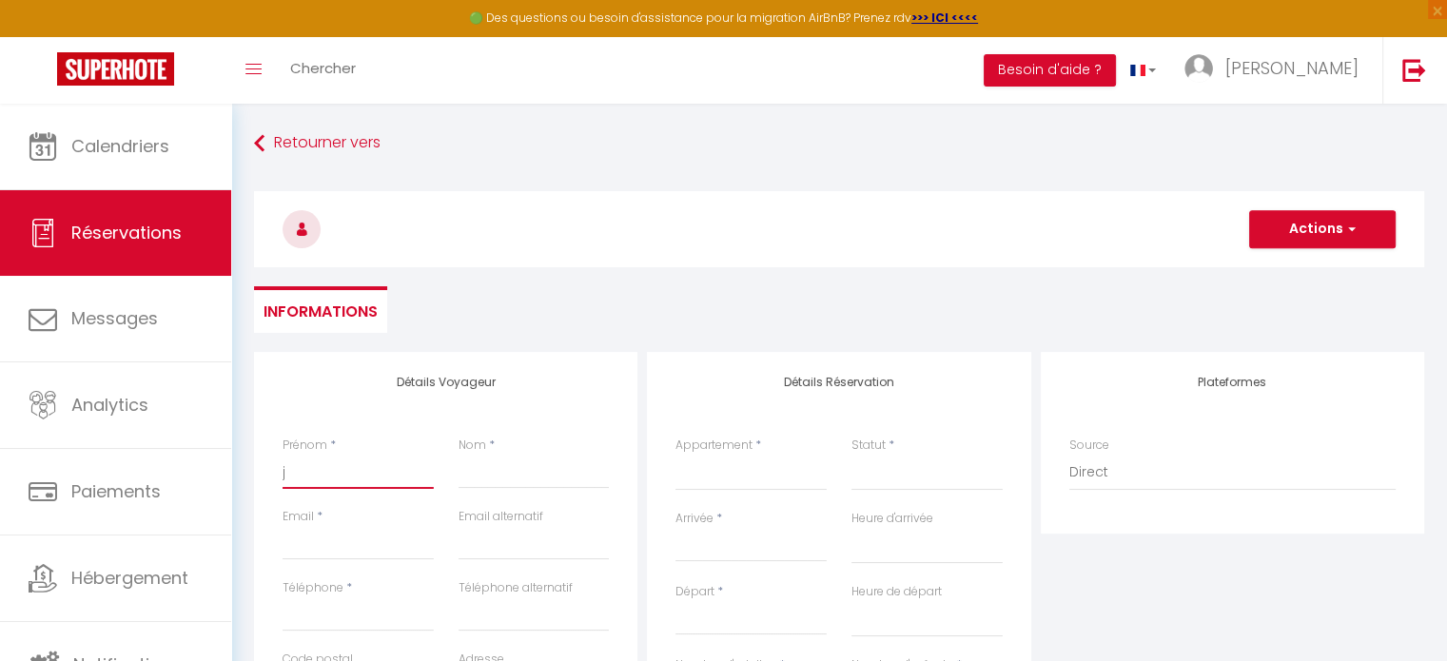
select select
checkbox input "false"
type input "j2"
select select
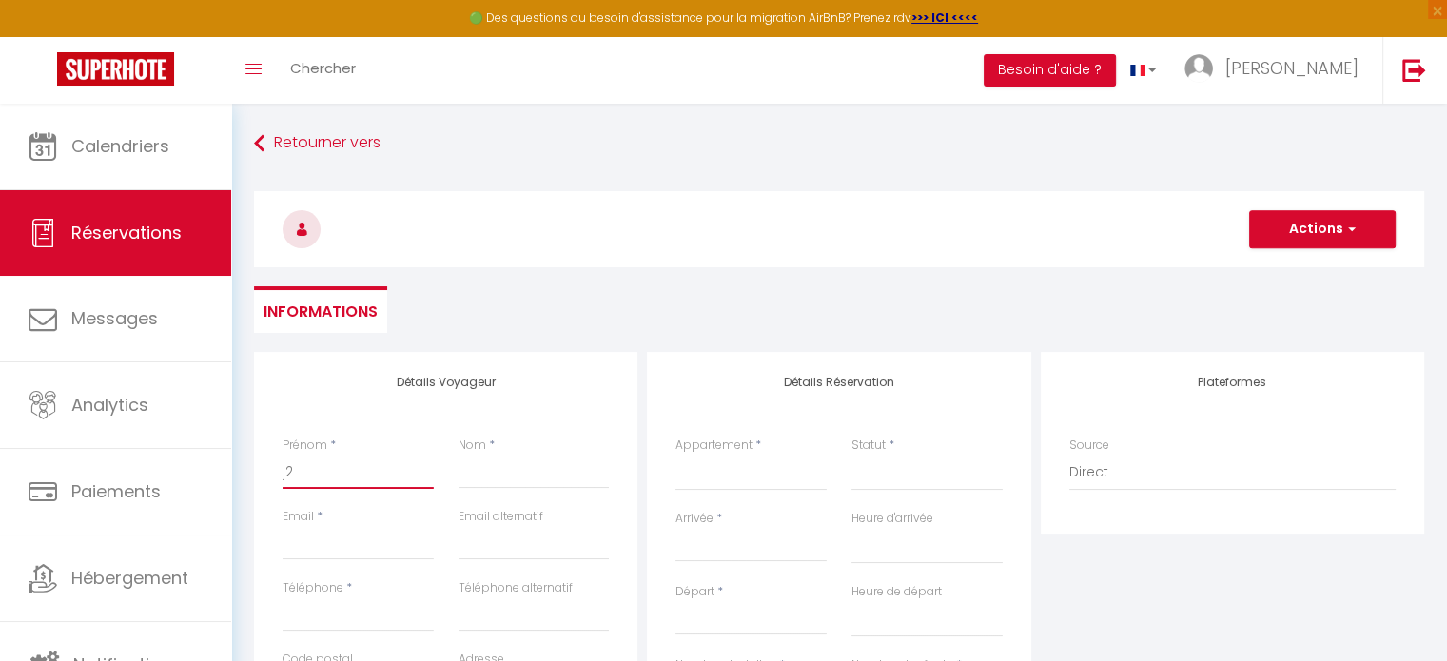
select select
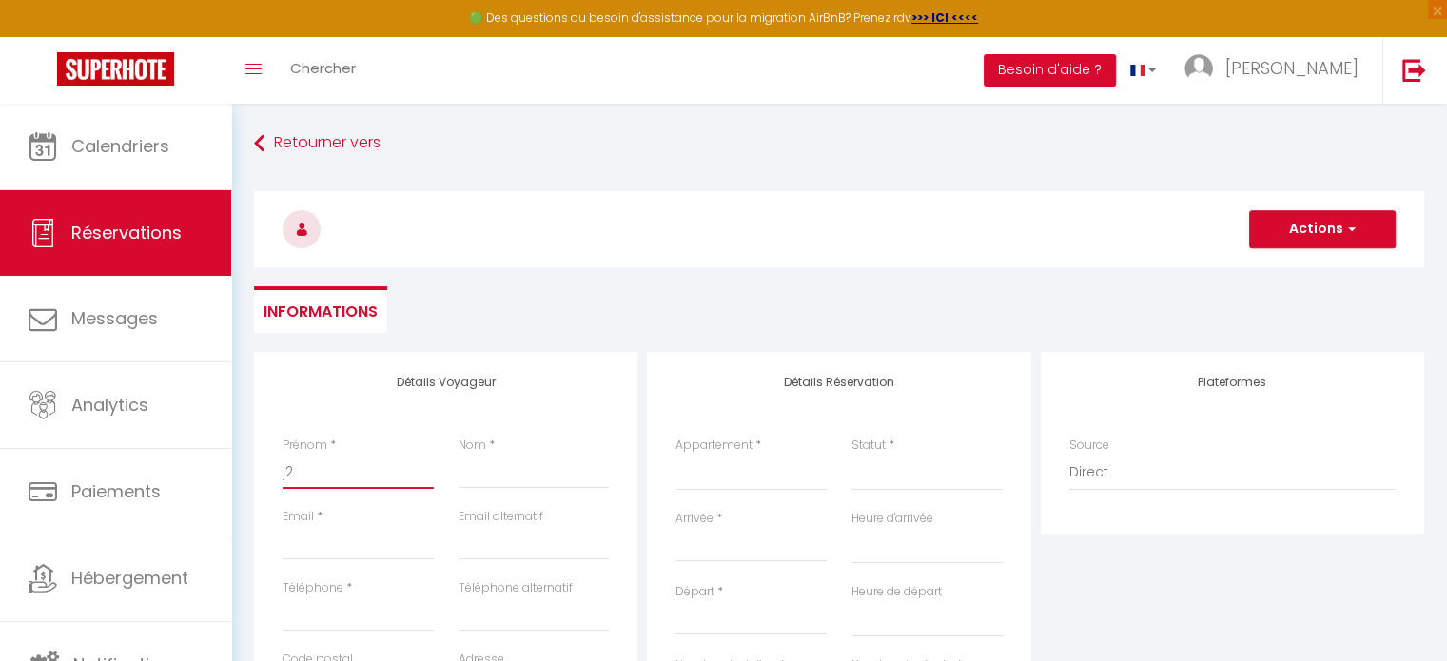
checkbox input "false"
type input "j2R"
select select
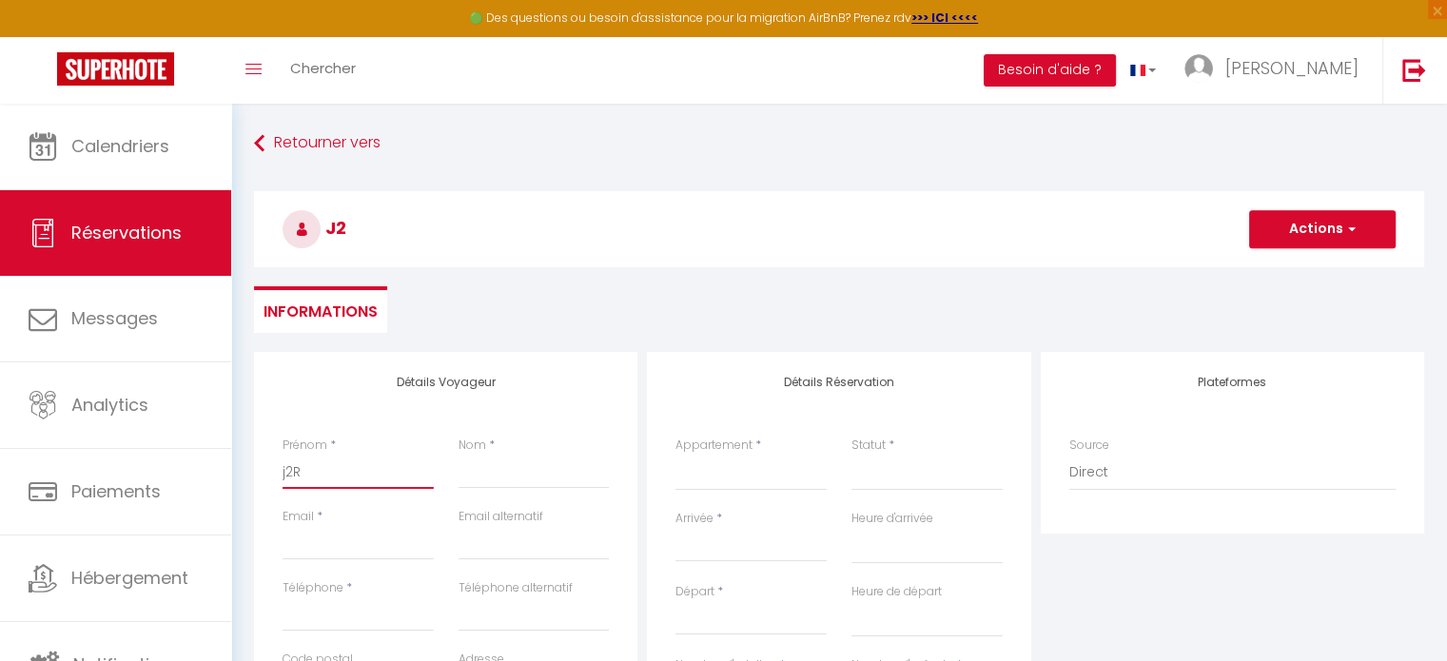
select select
checkbox input "false"
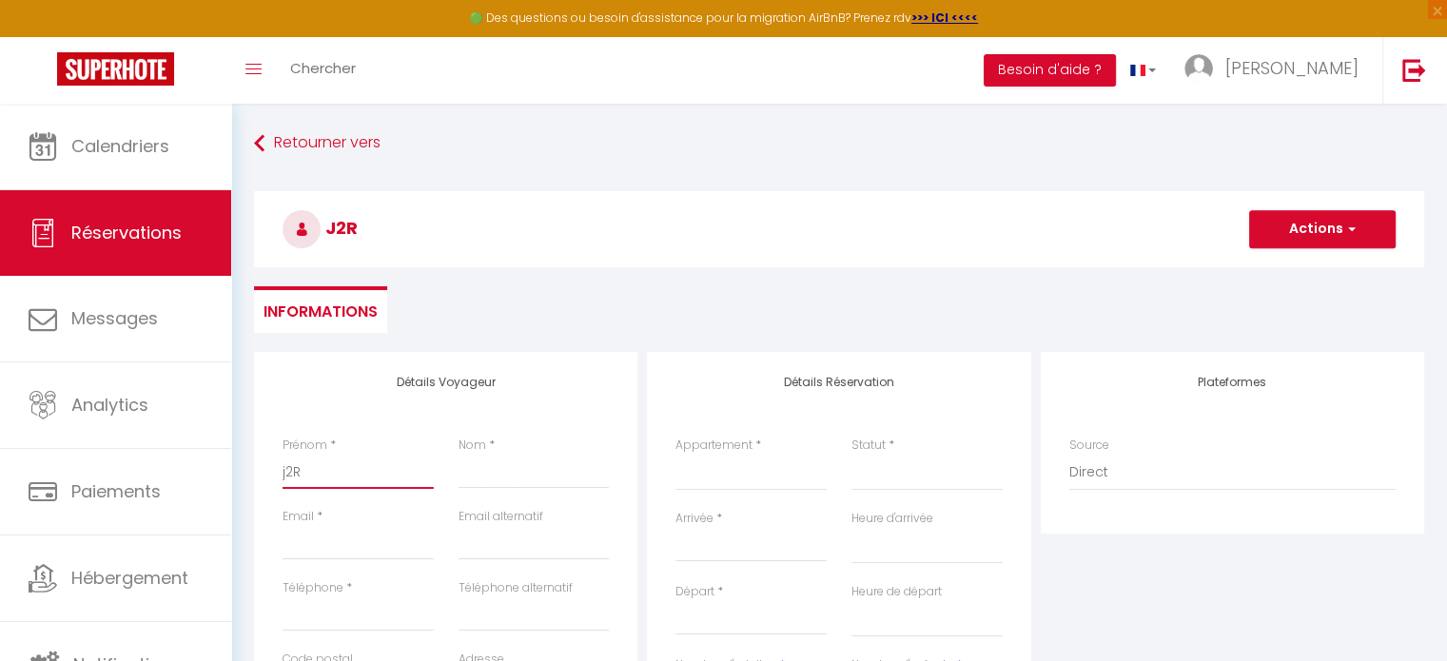
type input "j2R2"
select select
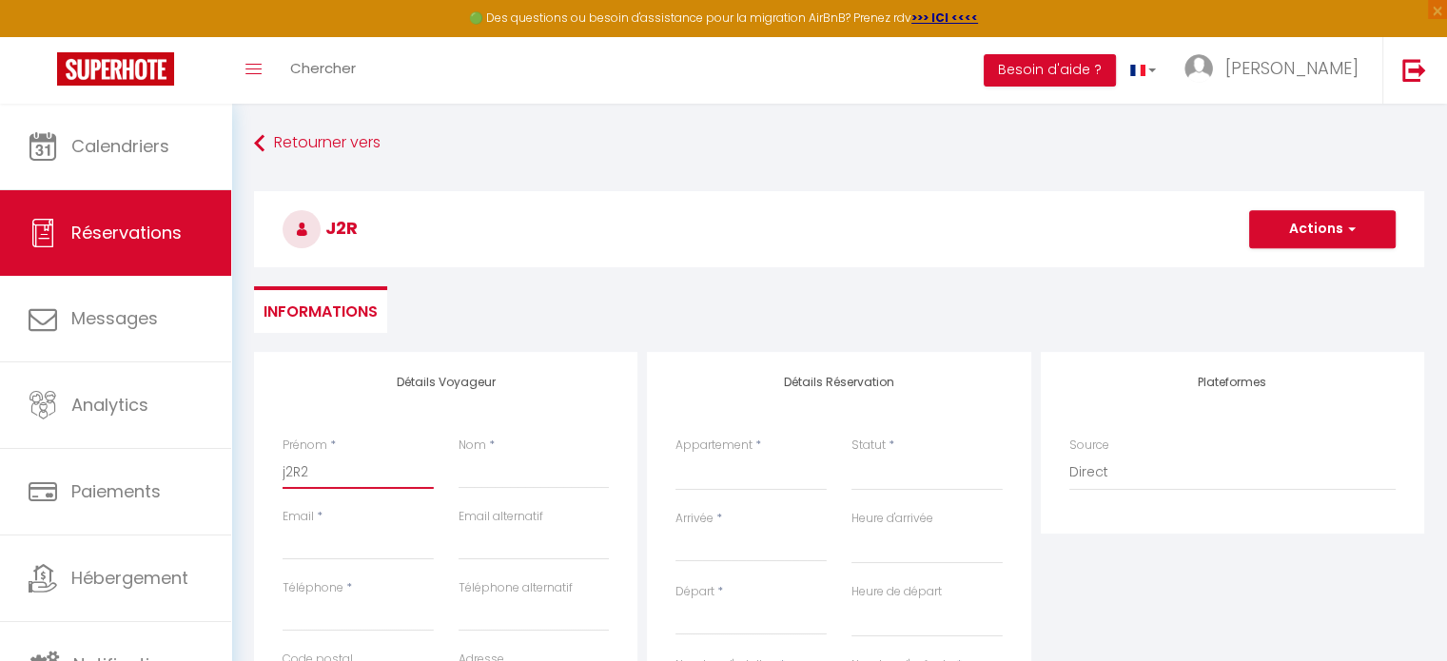
select select
checkbox input "false"
type input "j2R2M"
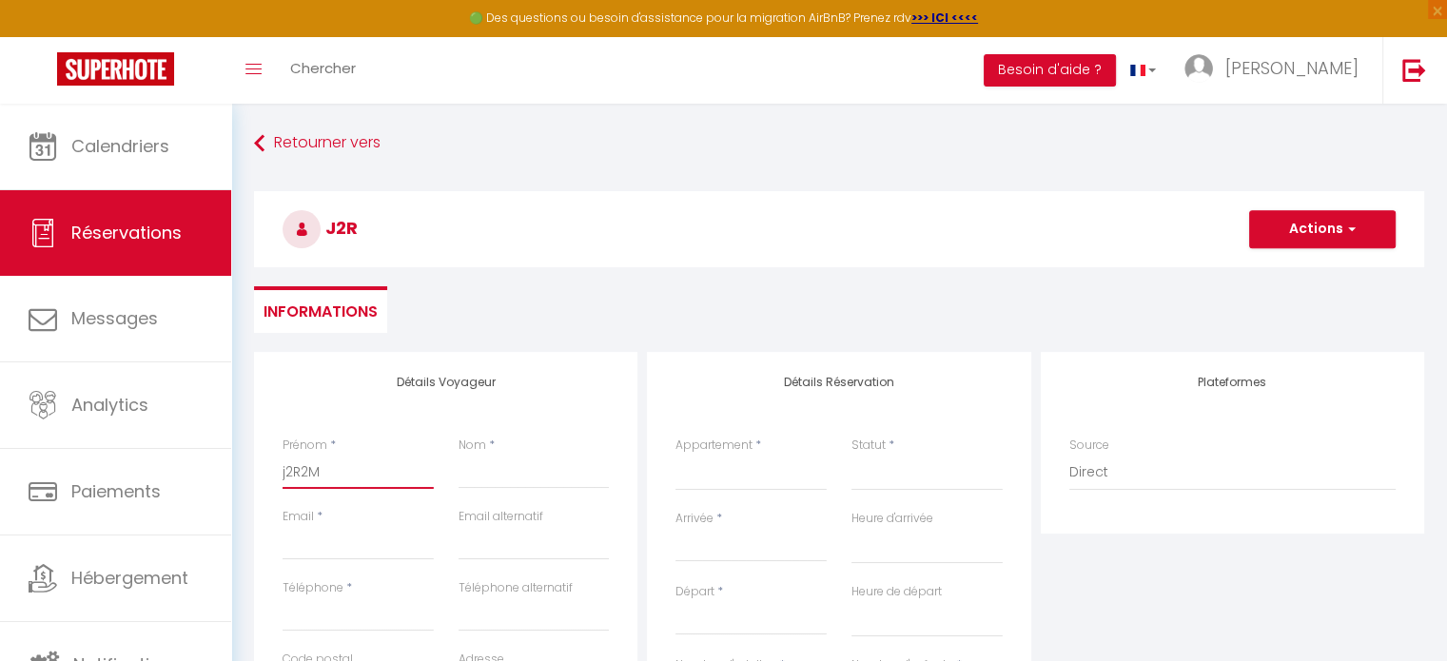
select select
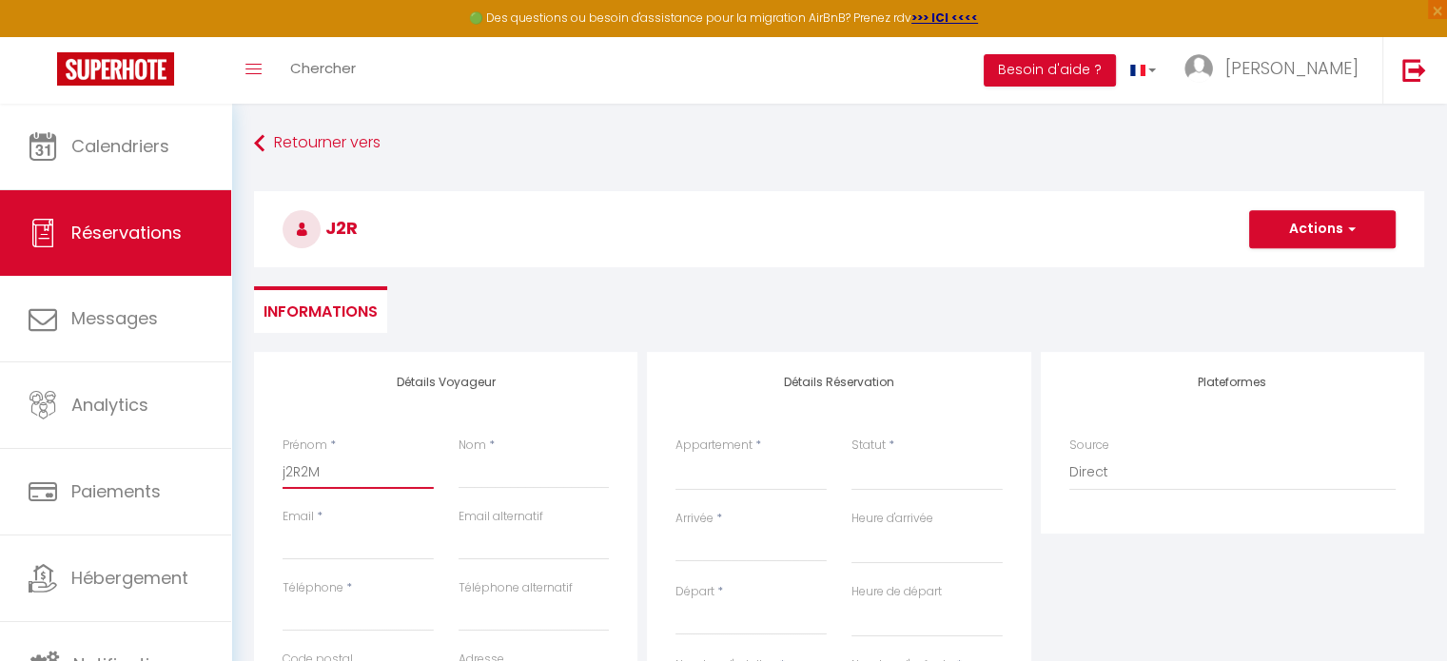
select select
checkbox input "false"
type input "j2R2MY"
select select
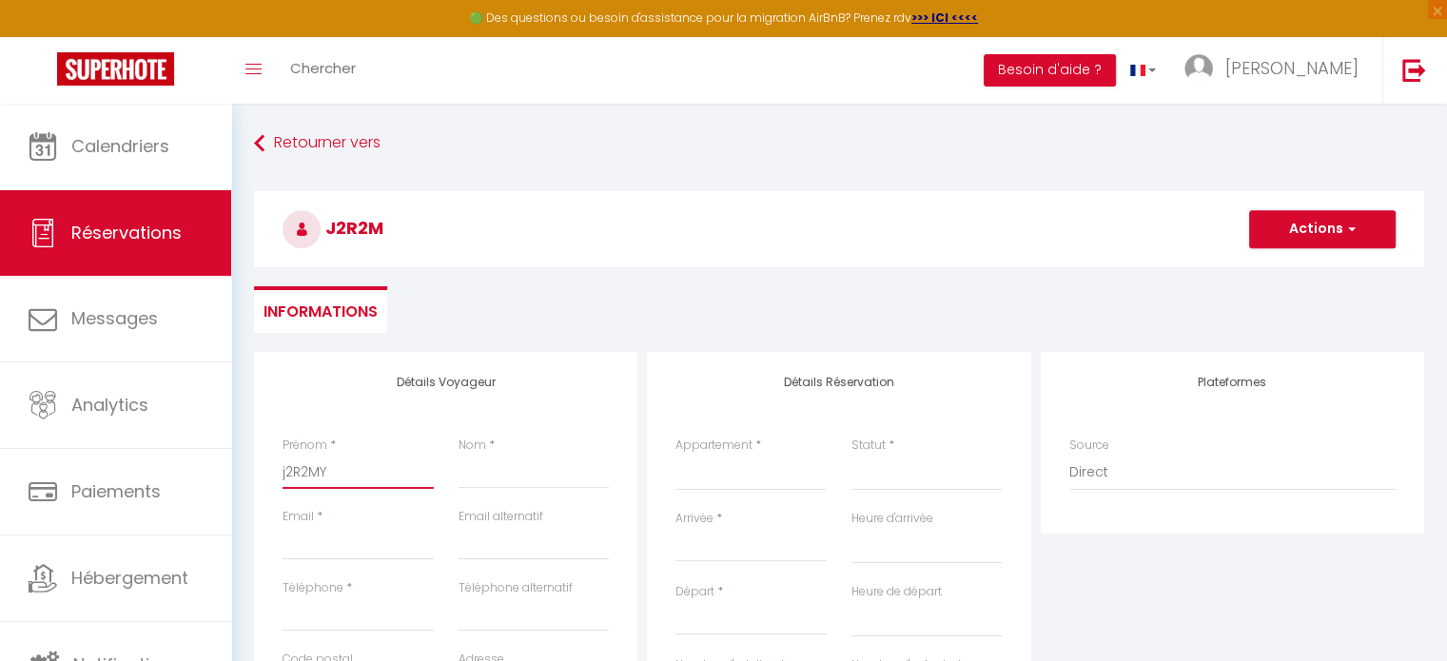
select select
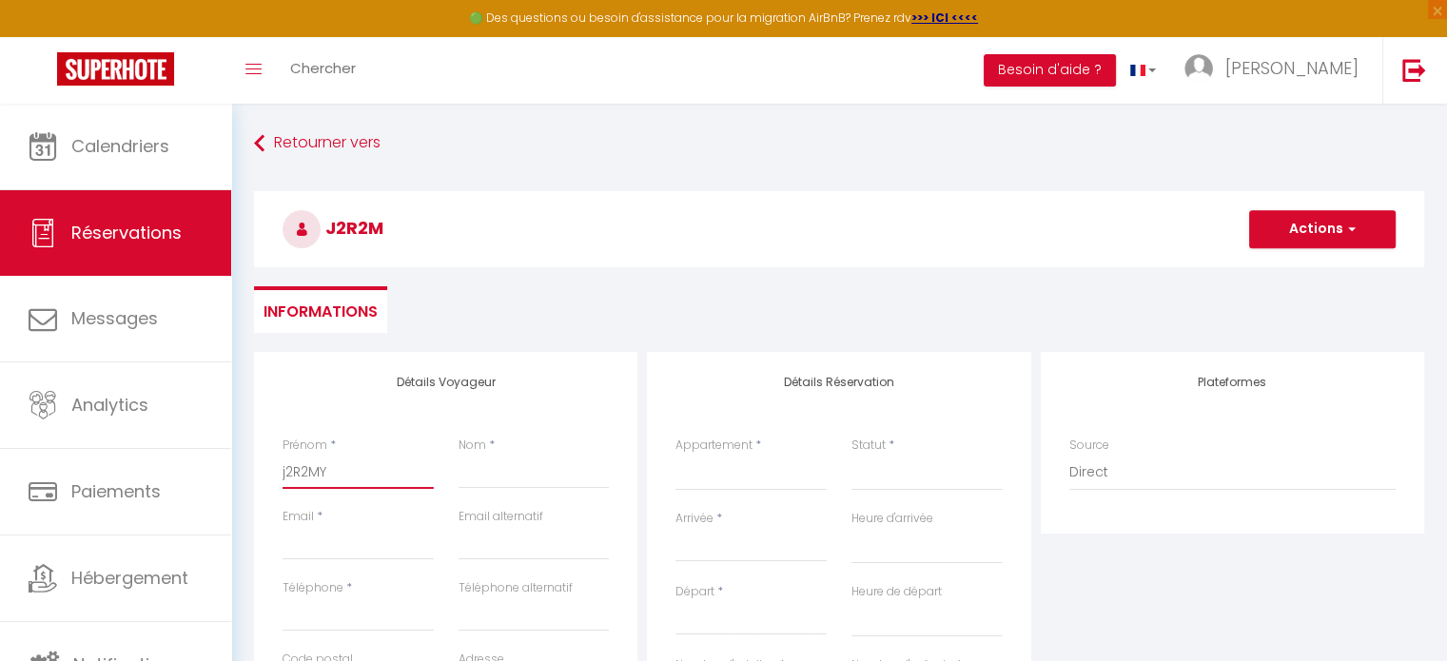
select select
checkbox input "false"
type input "j2R2M"
select select
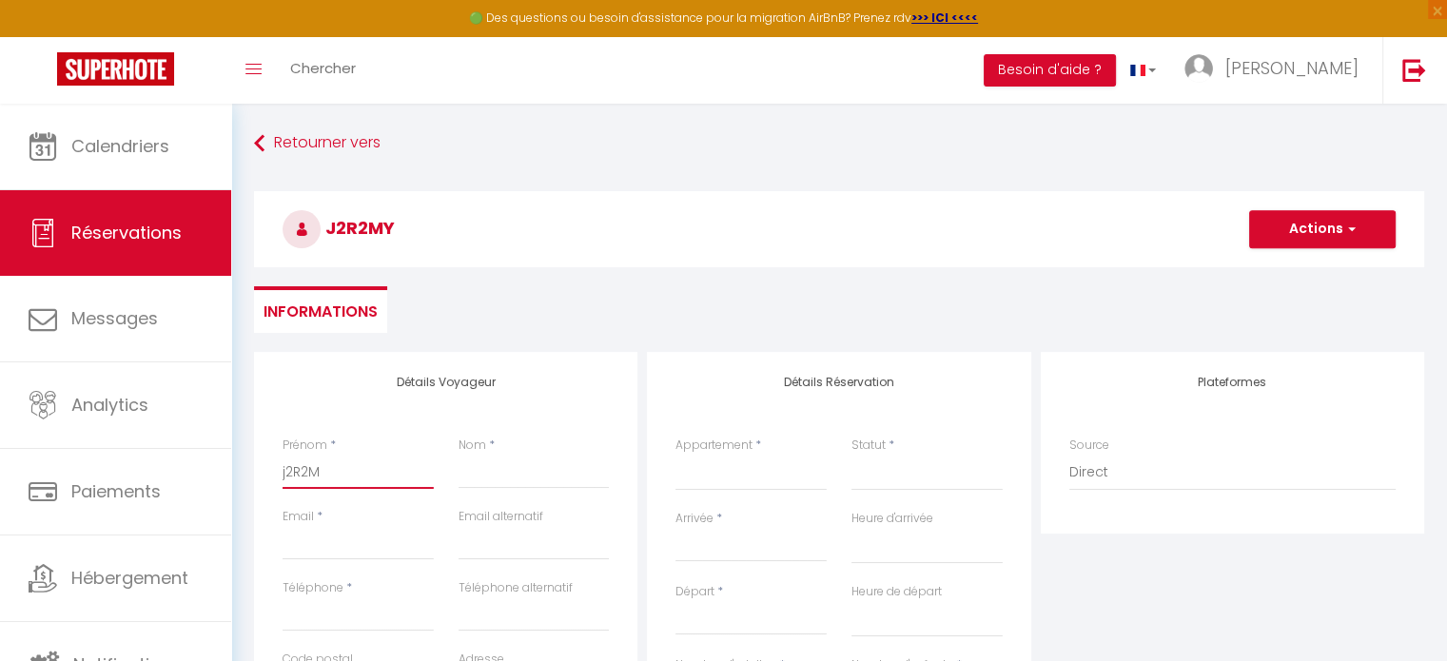
select select
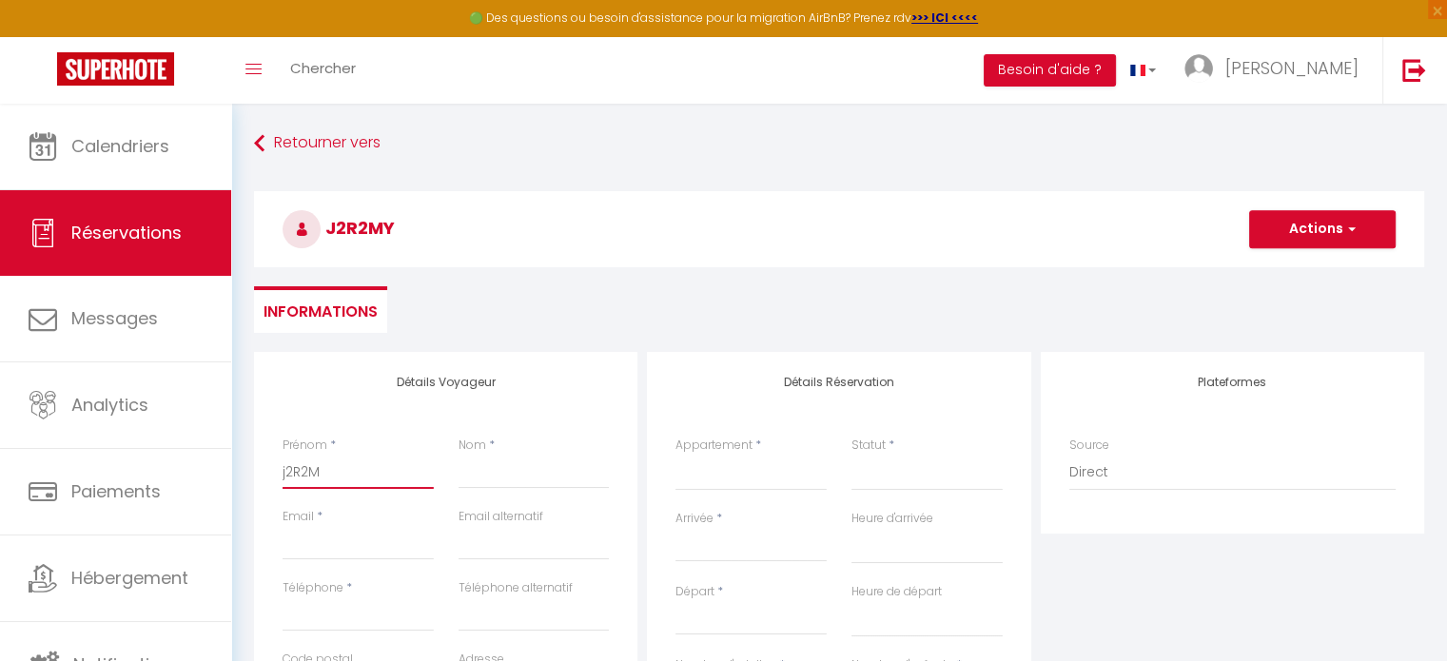
checkbox input "false"
type input "j2R2"
select select
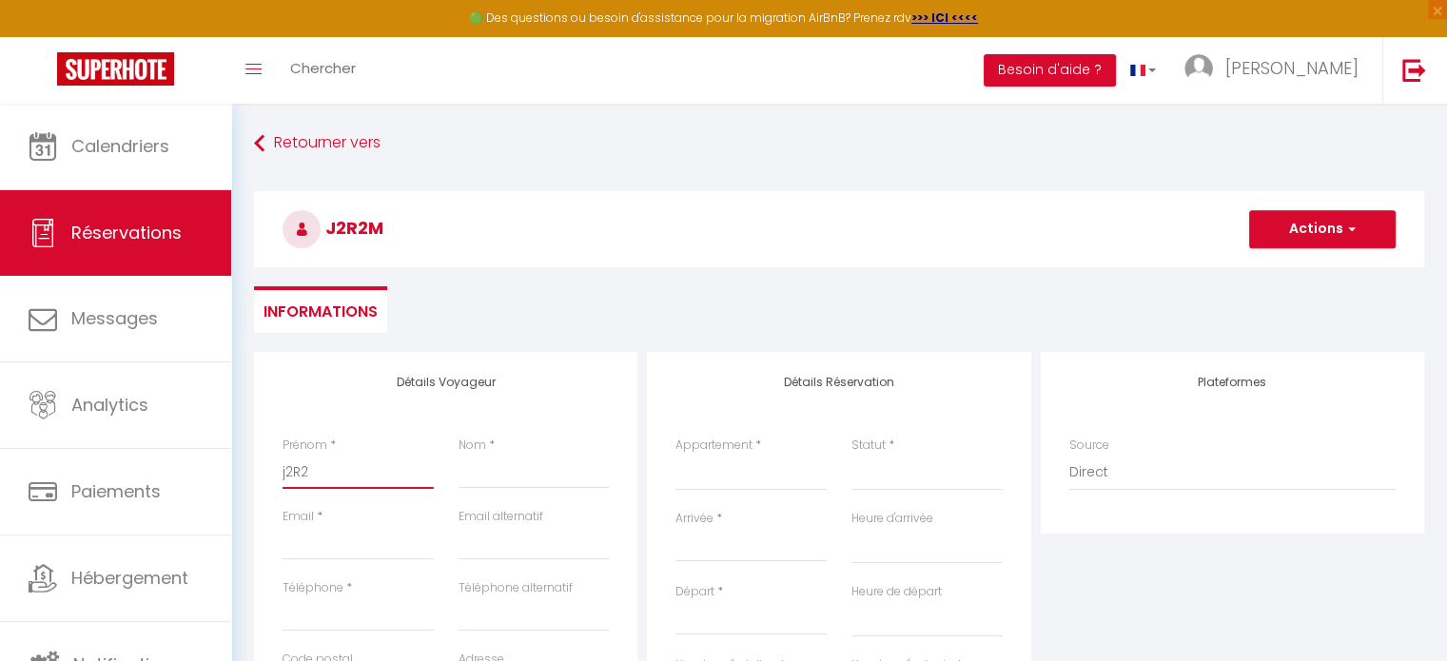
select select
checkbox input "false"
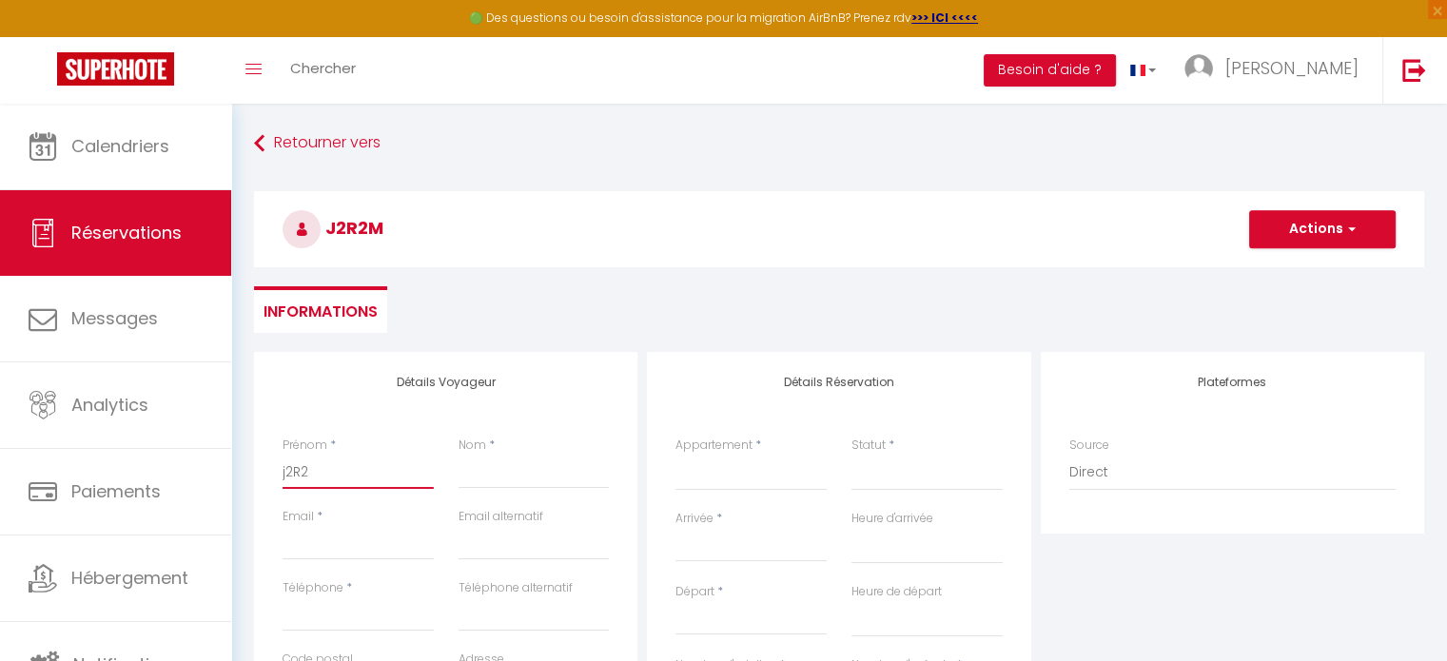
type input "j2R"
select select
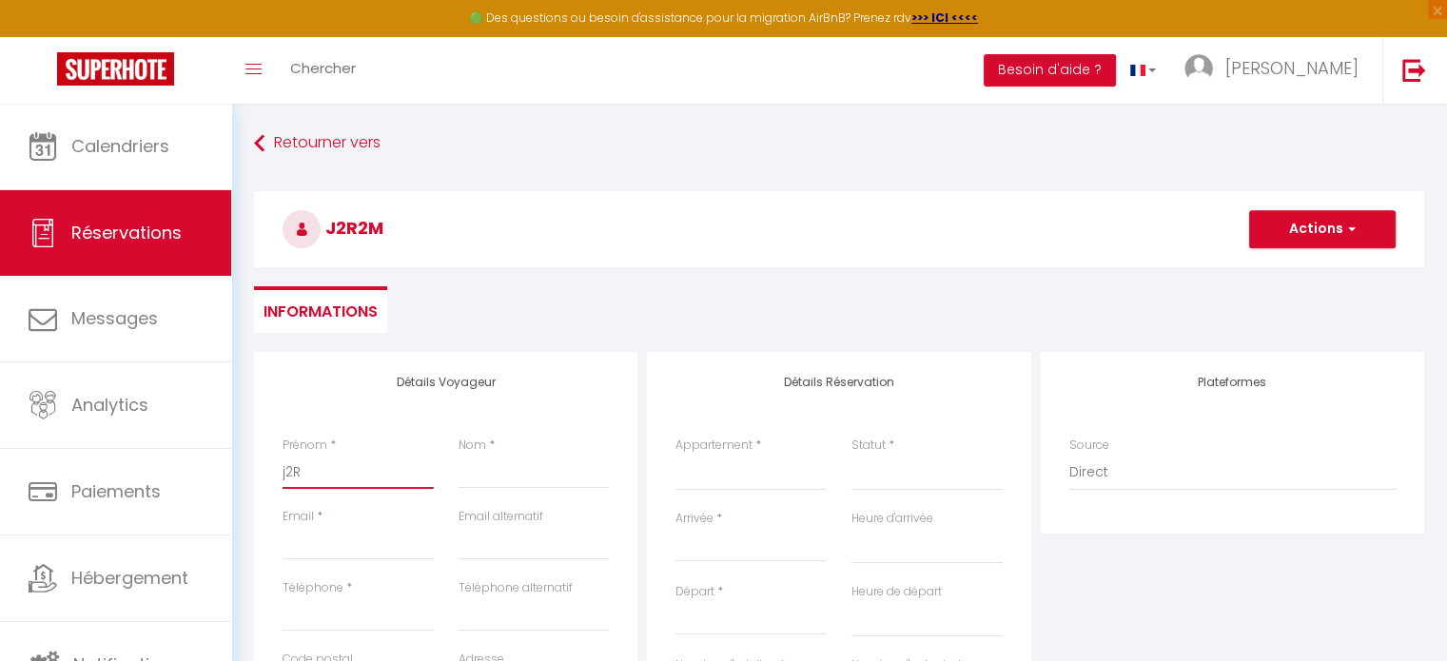
select select
checkbox input "false"
type input "j2"
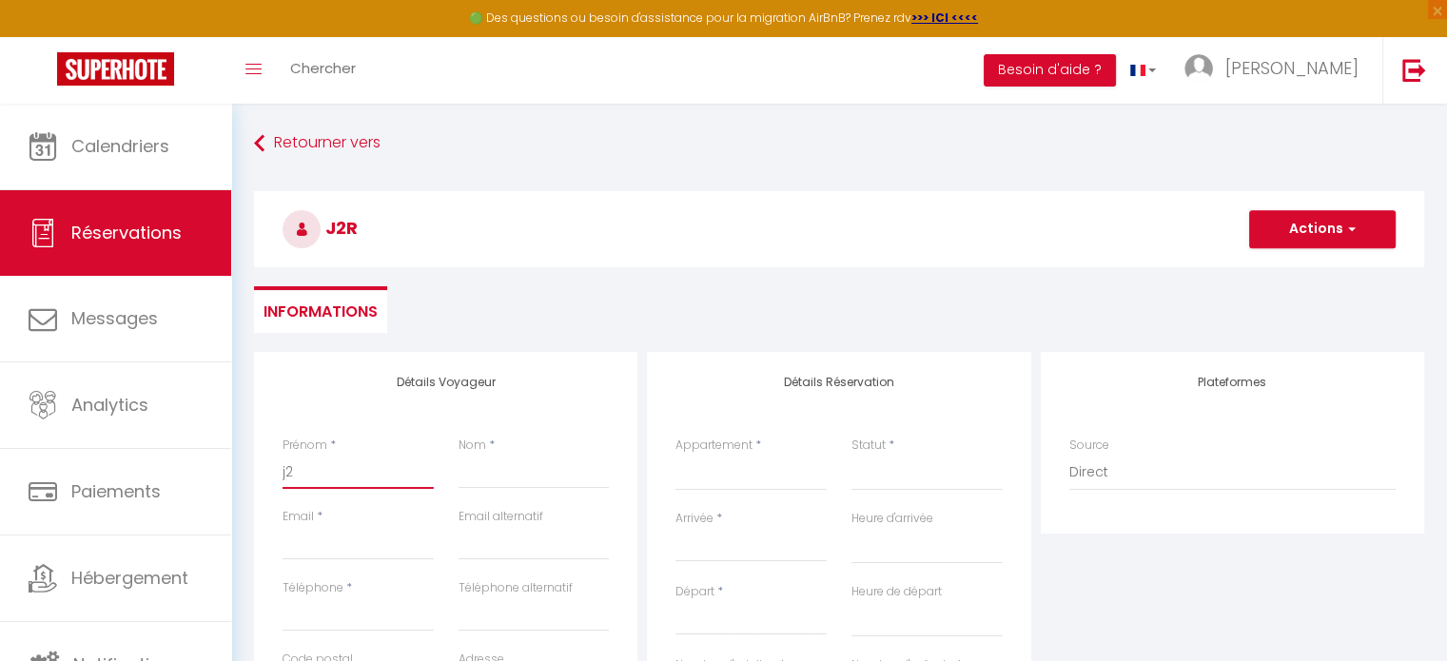
select select
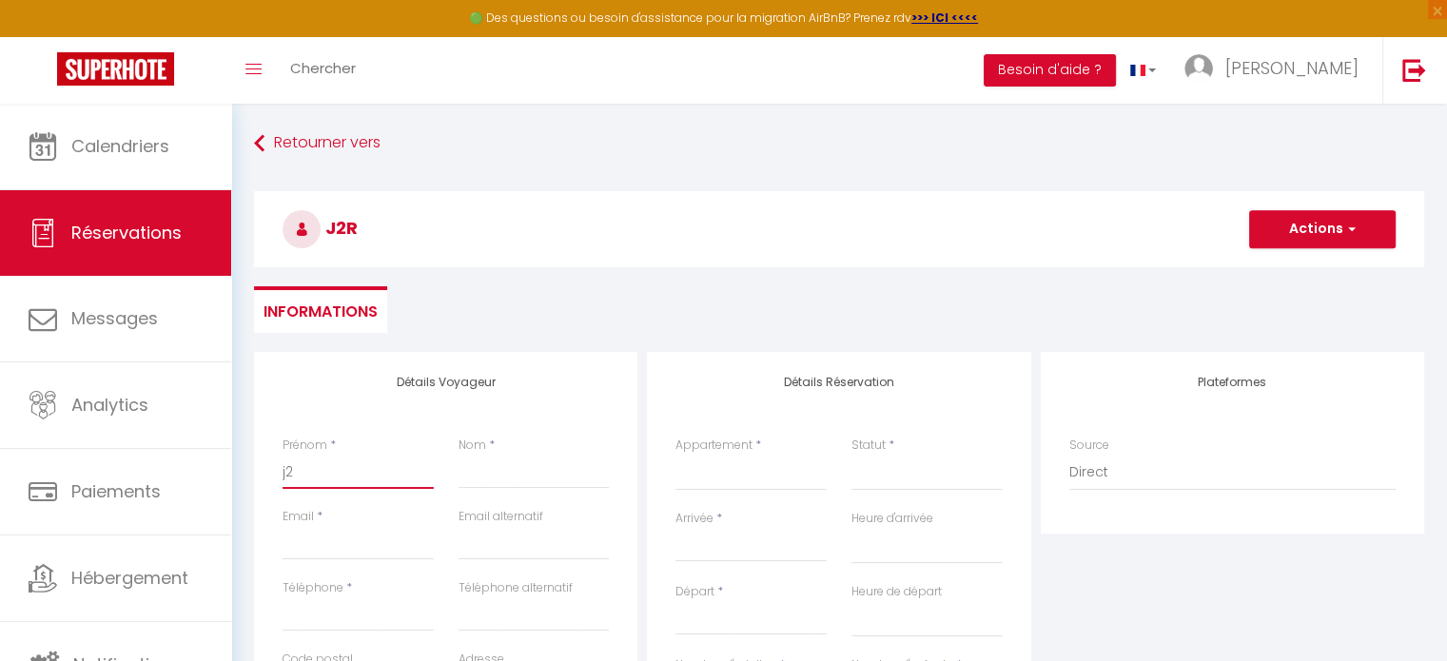
select select
checkbox input "false"
type input "j"
select select
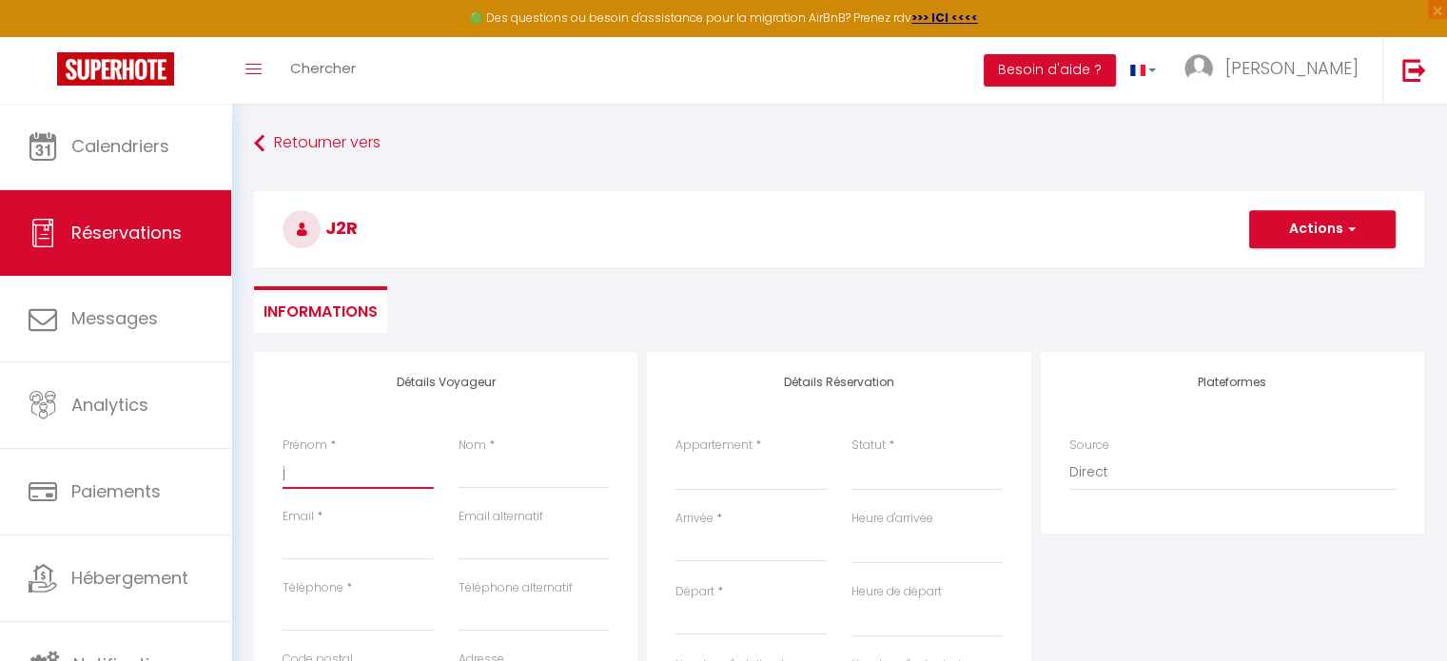
select select
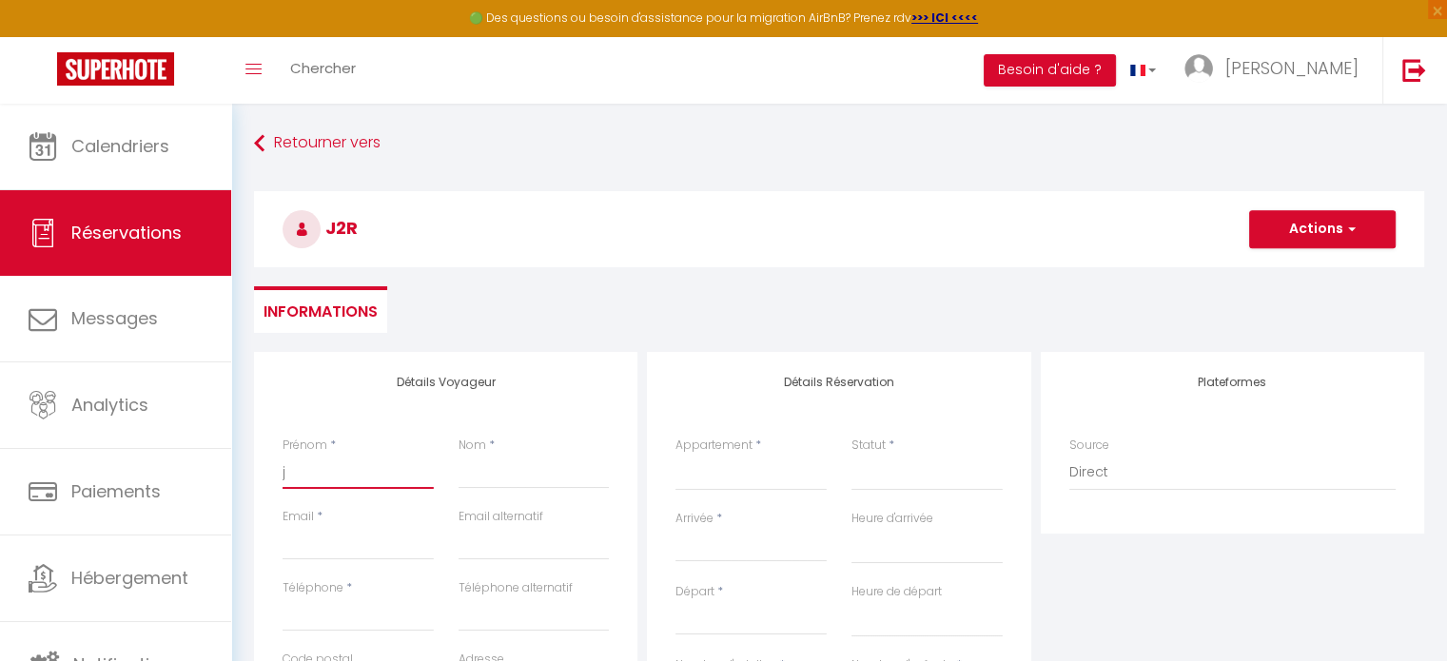
select select
checkbox input "false"
select select
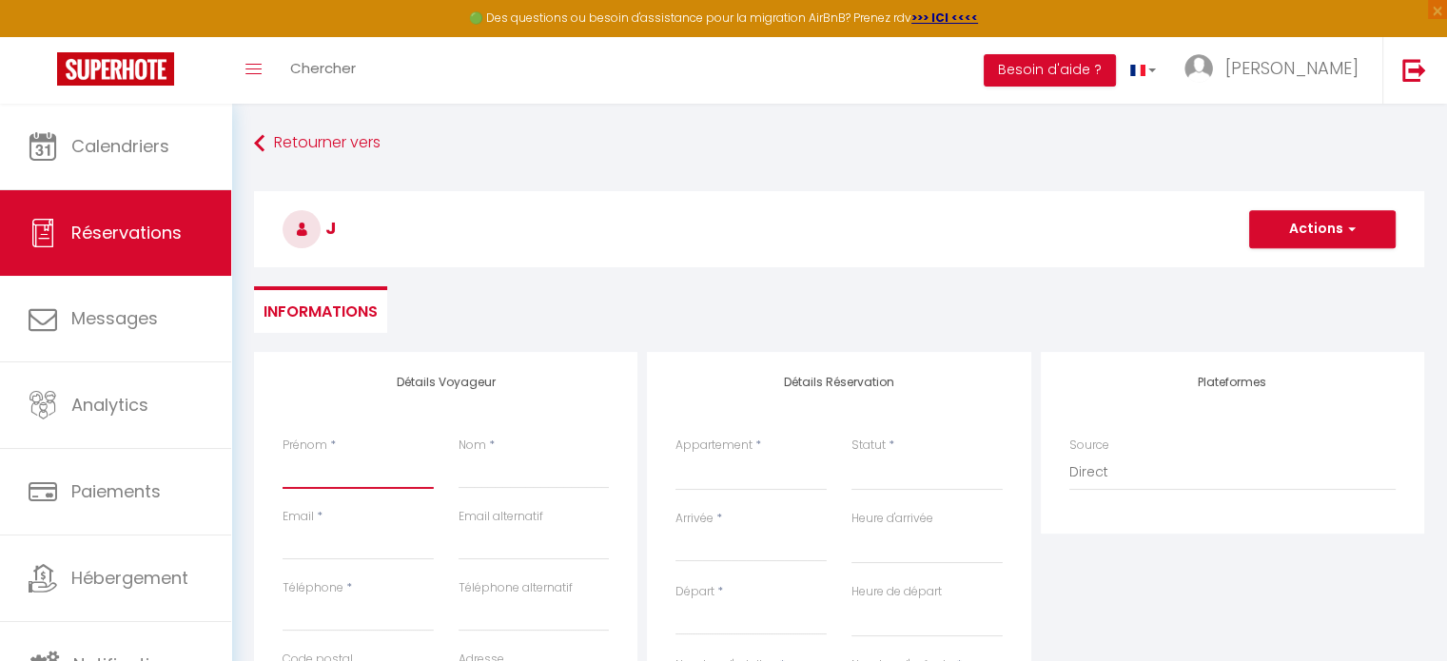
select select
checkbox input "false"
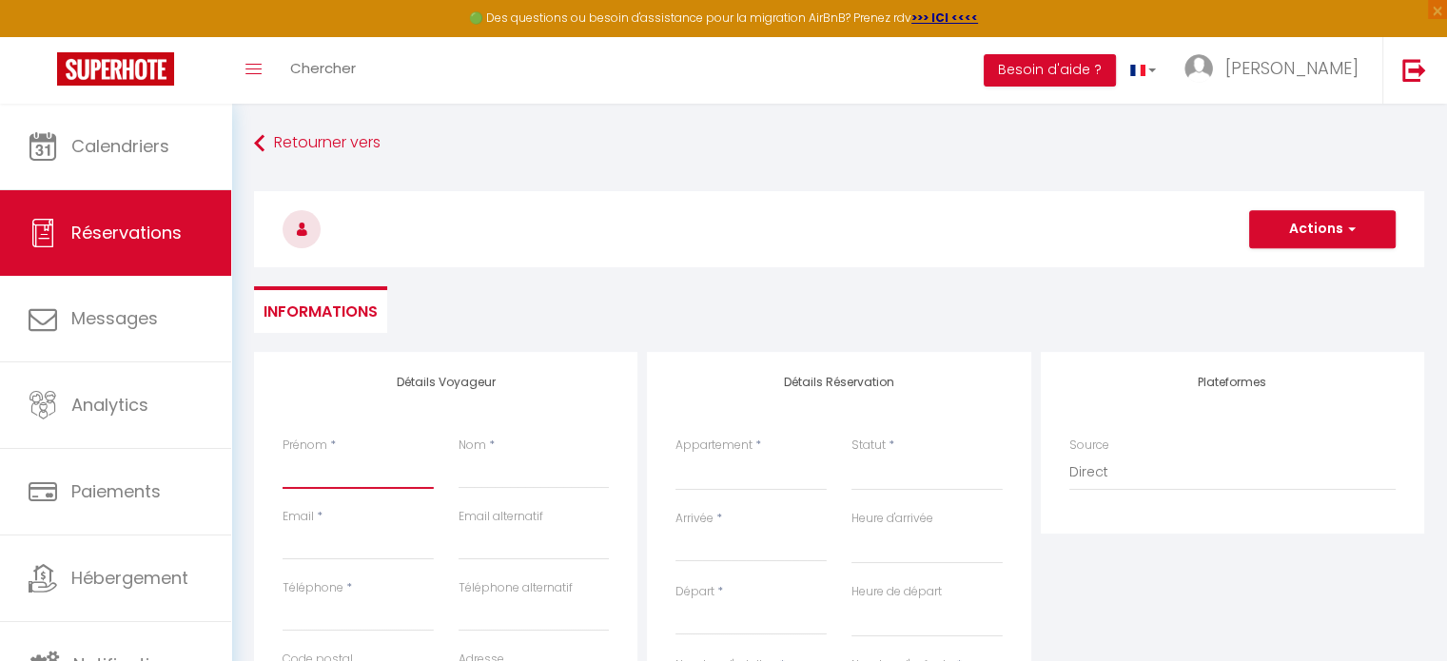
type input "J"
select select
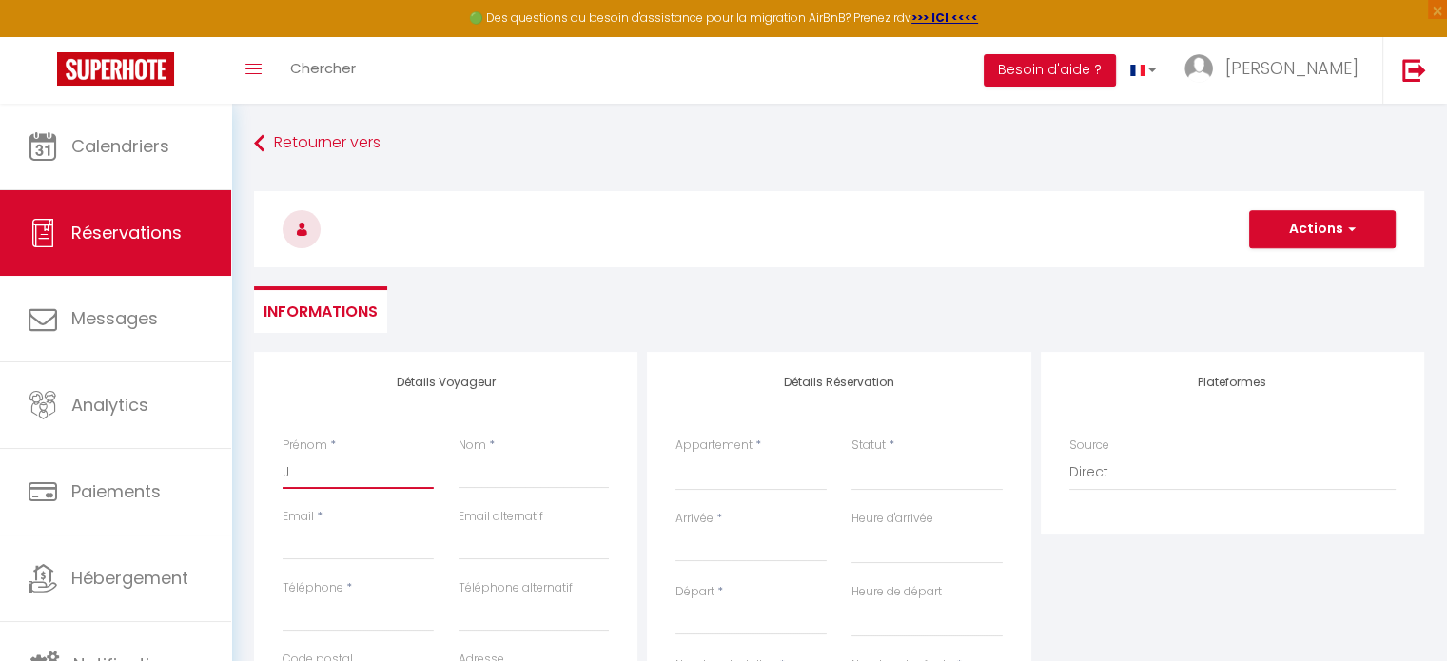
select select
checkbox input "false"
type input "Jé"
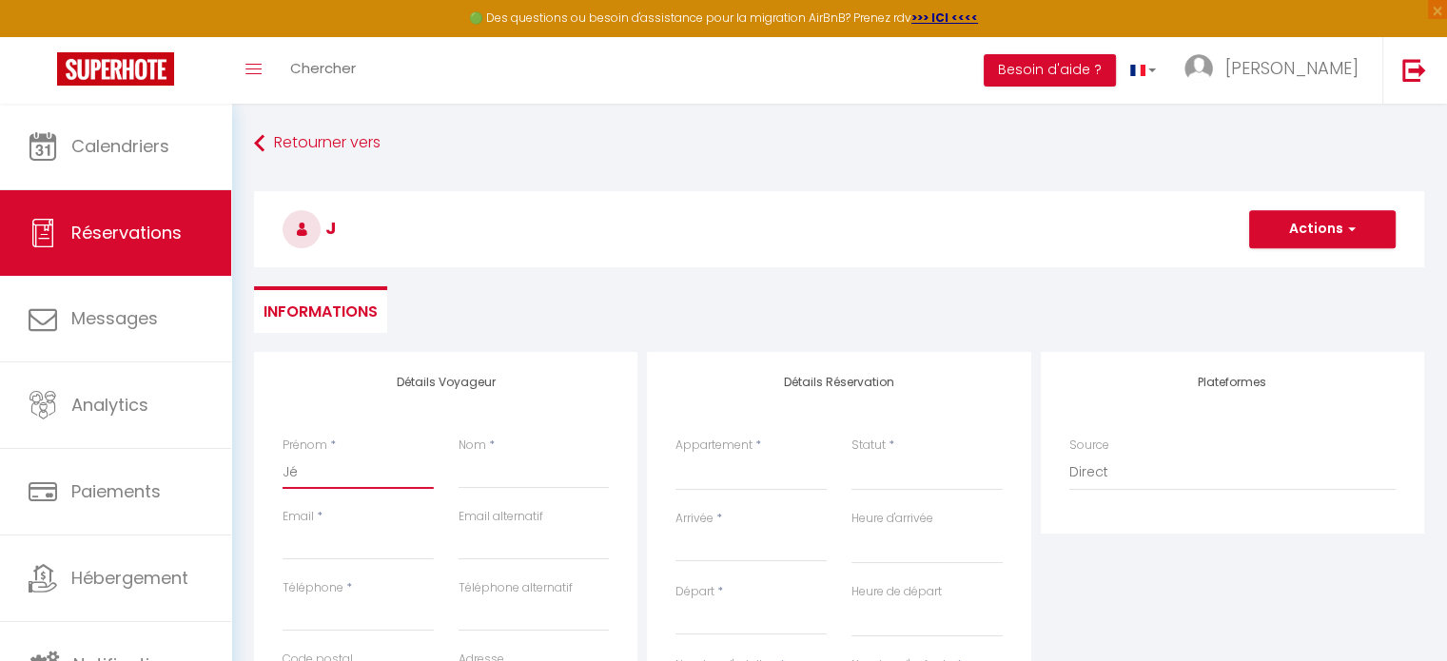
select select
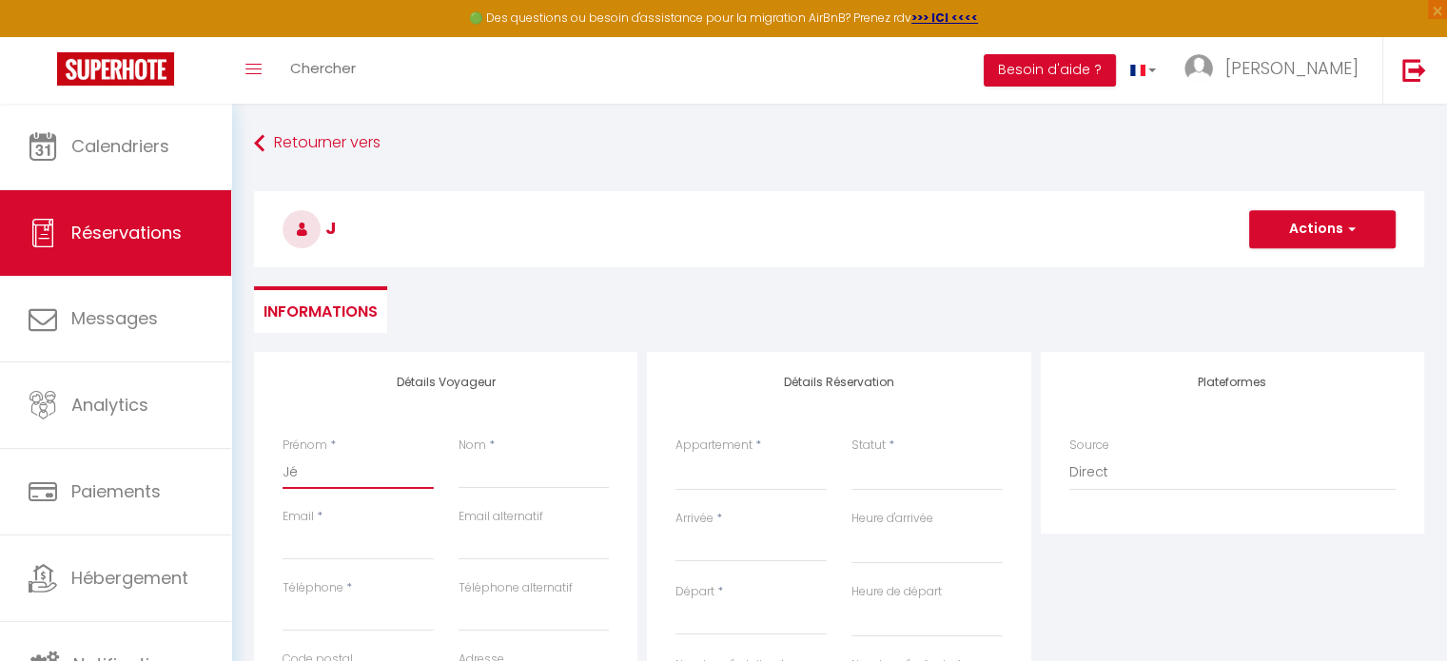
select select
checkbox input "false"
type input "Jér"
select select
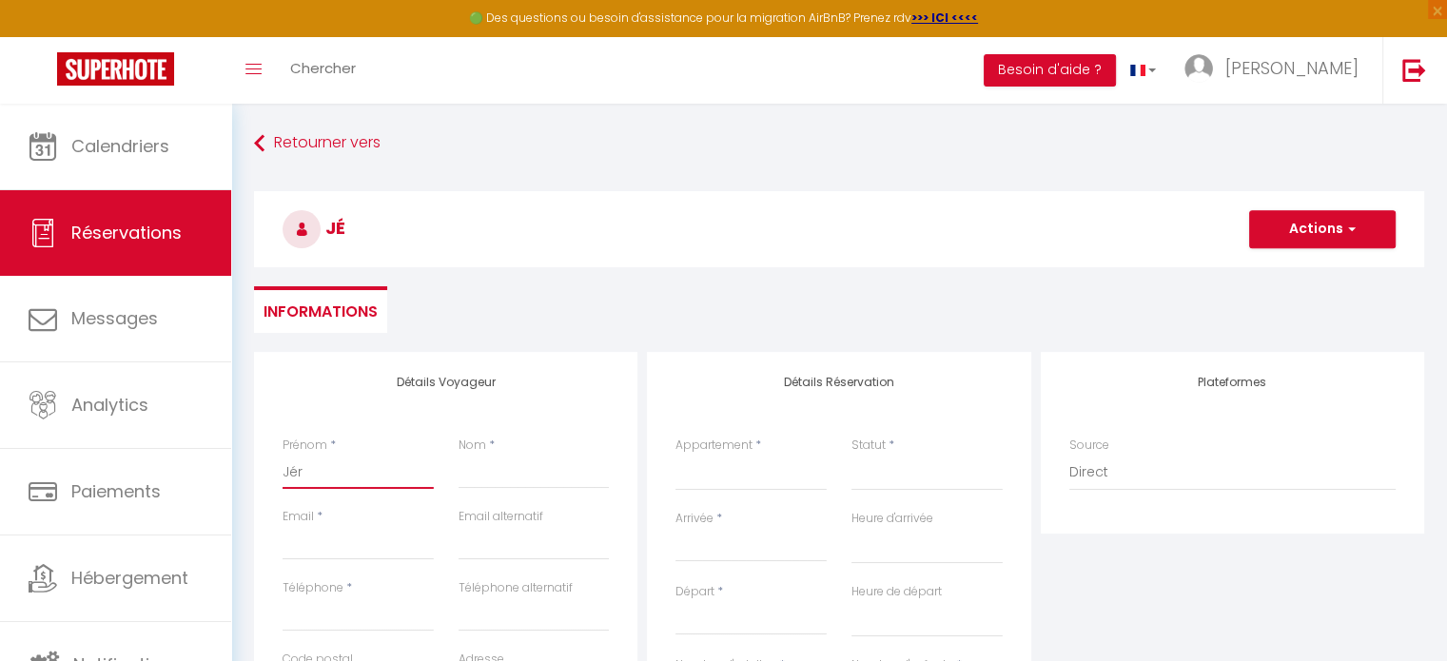
select select
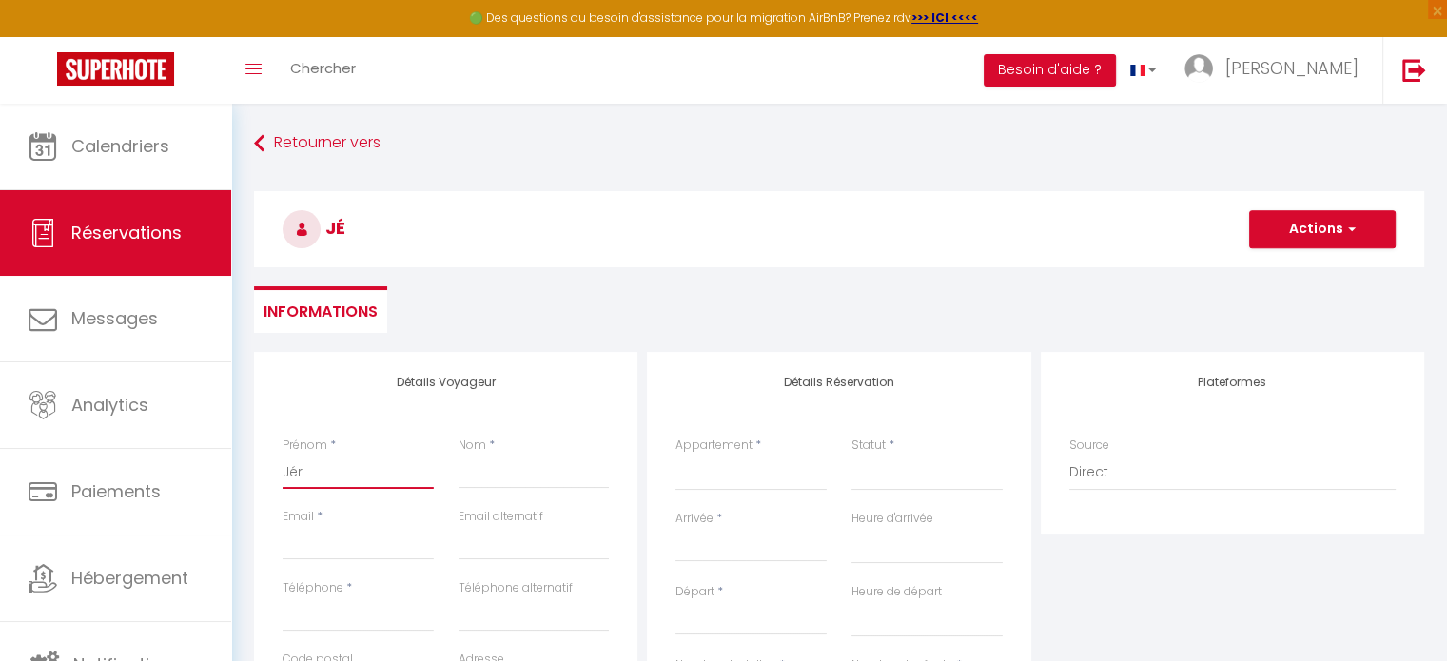
select select
checkbox input "false"
type input "Jéré"
select select
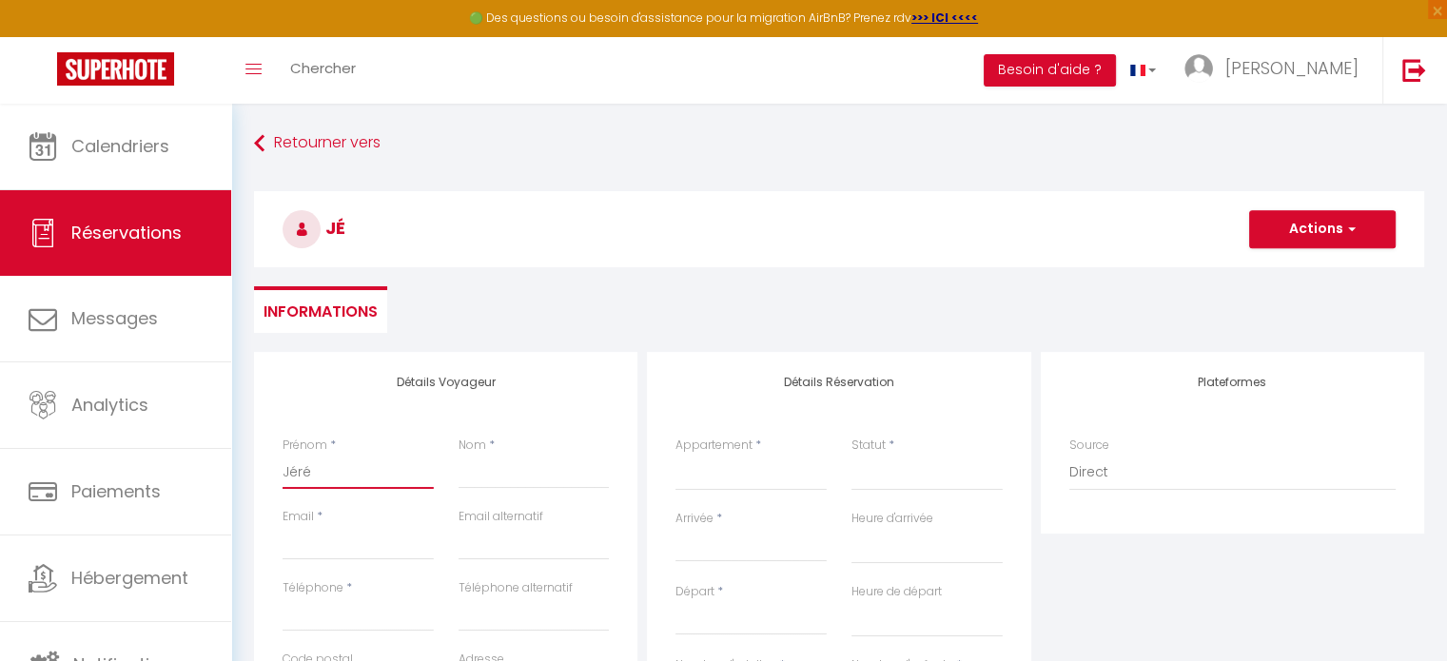
select select
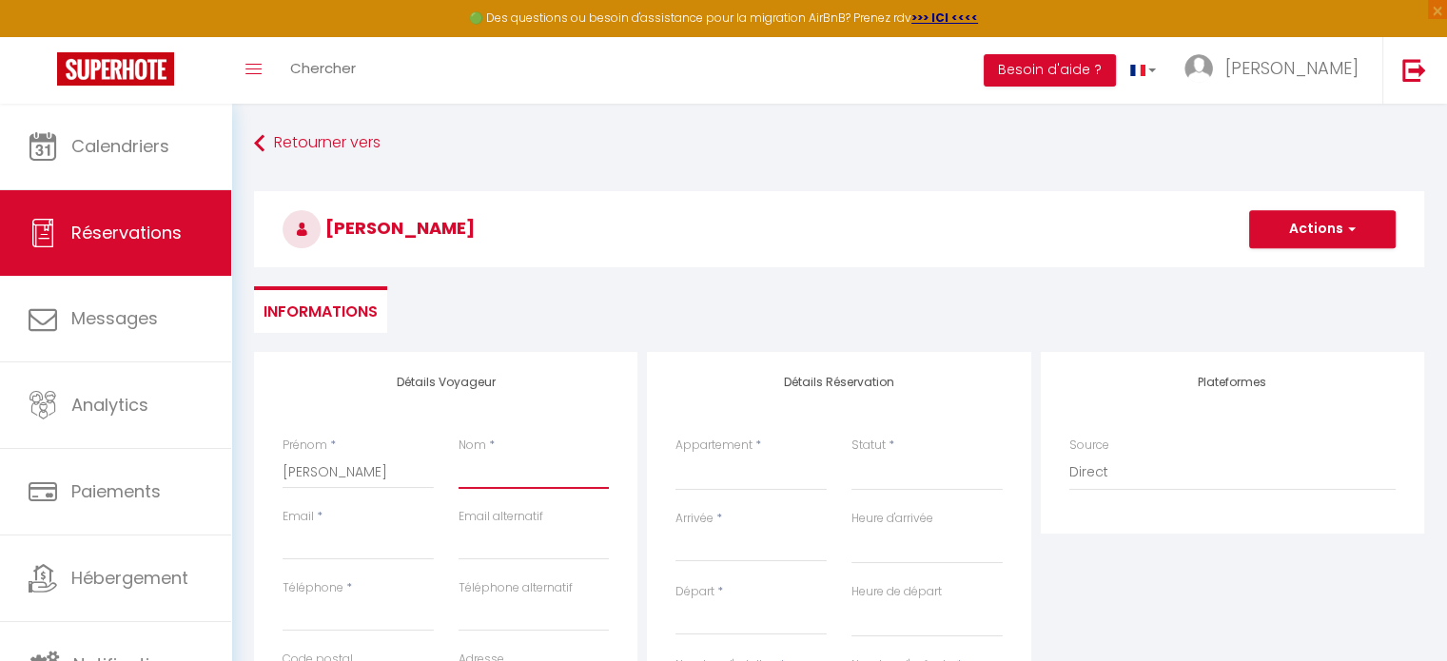
click at [493, 482] on input "Nom" at bounding box center [534, 472] width 151 height 34
click at [306, 546] on input "Email client" at bounding box center [358, 543] width 151 height 34
click at [312, 542] on input "Jérémydelorme712@gmail.com" at bounding box center [358, 543] width 151 height 34
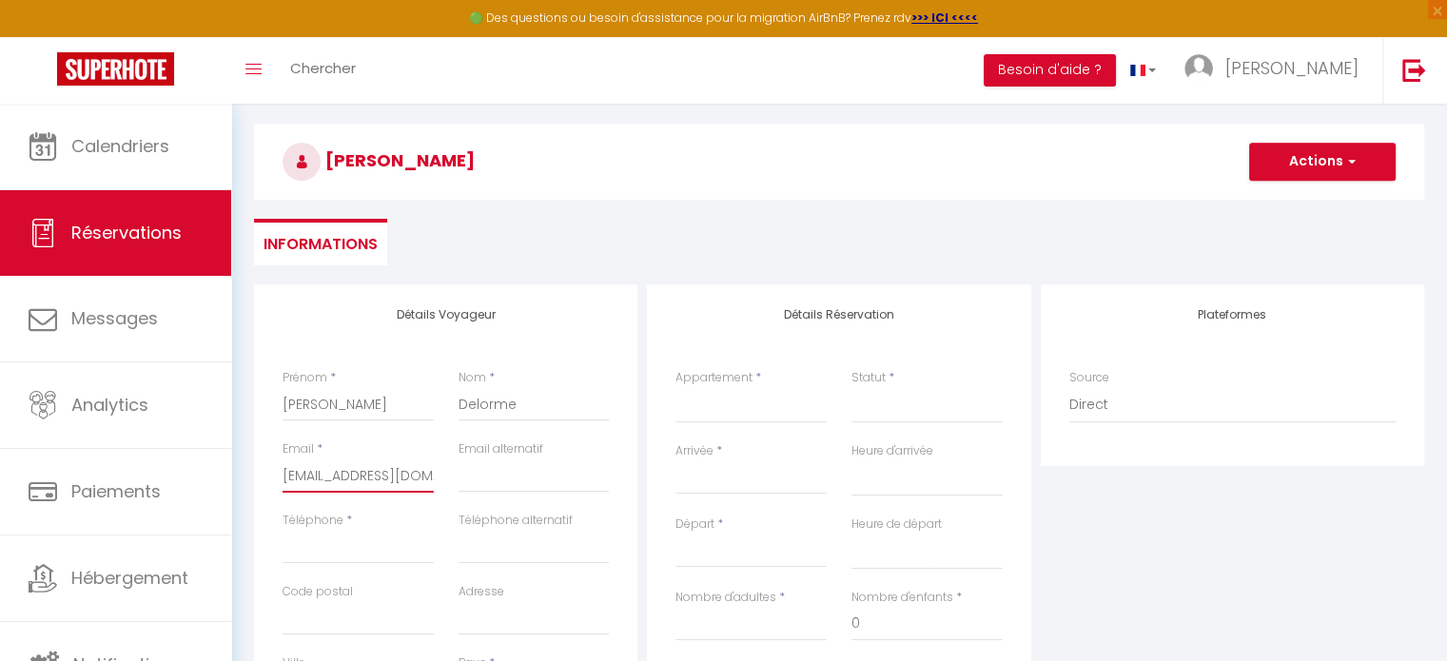
scroll to position [69, 0]
click at [325, 544] on input "Téléphone" at bounding box center [358, 546] width 151 height 34
click at [301, 555] on input "Téléphone" at bounding box center [358, 546] width 151 height 34
click at [345, 543] on input "0744" at bounding box center [358, 546] width 151 height 34
click at [369, 542] on input "07441064" at bounding box center [358, 546] width 151 height 34
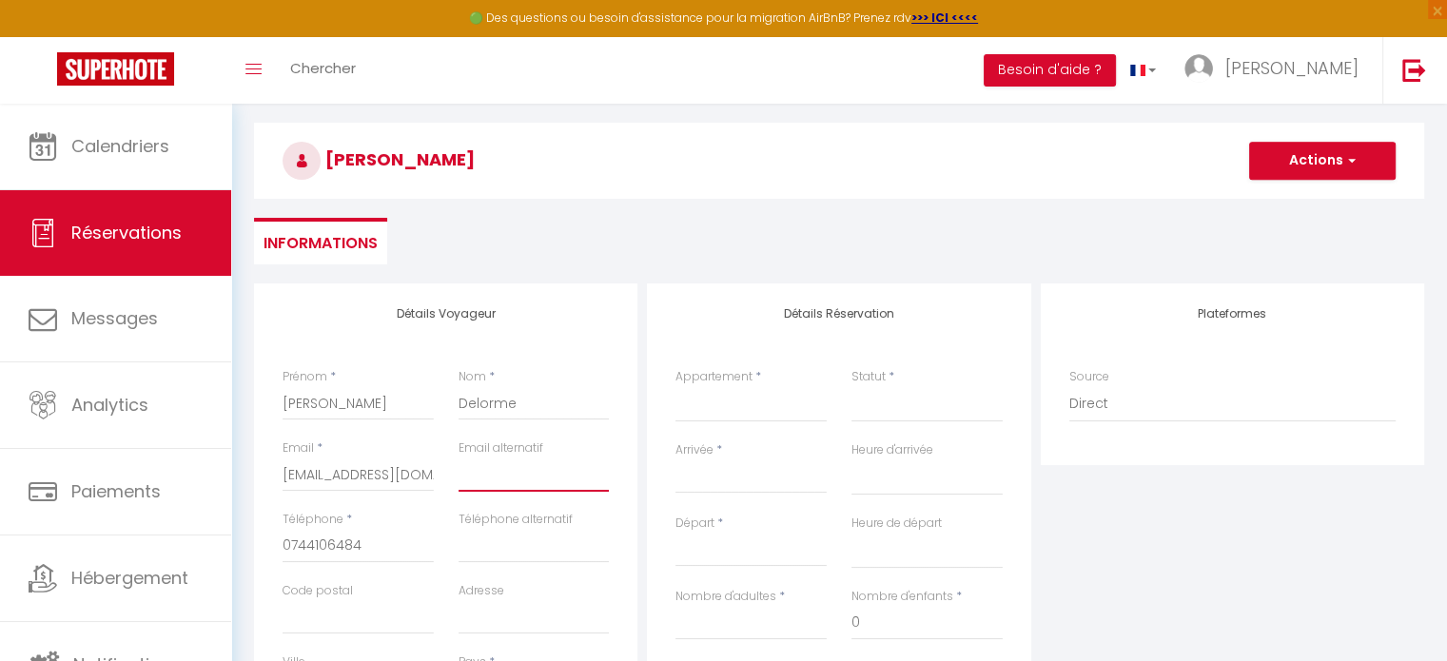
click at [550, 474] on input "email" at bounding box center [534, 475] width 151 height 34
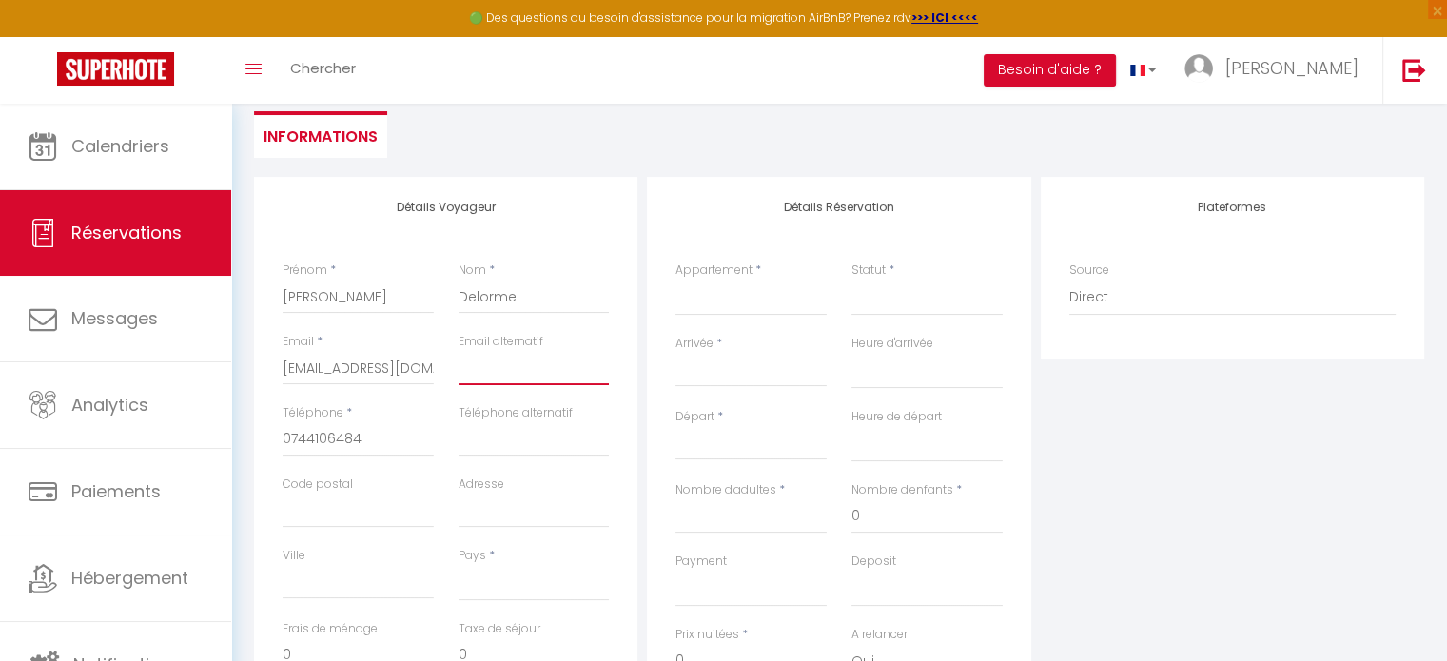
scroll to position [179, 0]
click at [506, 578] on select "France Portugal Afghanistan Albania Algeria American Samoa Andorra Angola Angui…" at bounding box center [534, 579] width 151 height 36
click at [459, 561] on select "France Portugal Afghanistan Albania Algeria American Samoa Andorra Angola Angui…" at bounding box center [534, 579] width 151 height 36
click at [727, 300] on select "Calme et terrasse privée près de Vichy Perronier Studio chaleureux proche métro…" at bounding box center [751, 294] width 151 height 36
click at [676, 276] on select "Calme et terrasse privée près de Vichy Perronier Studio chaleureux proche métro…" at bounding box center [751, 294] width 151 height 36
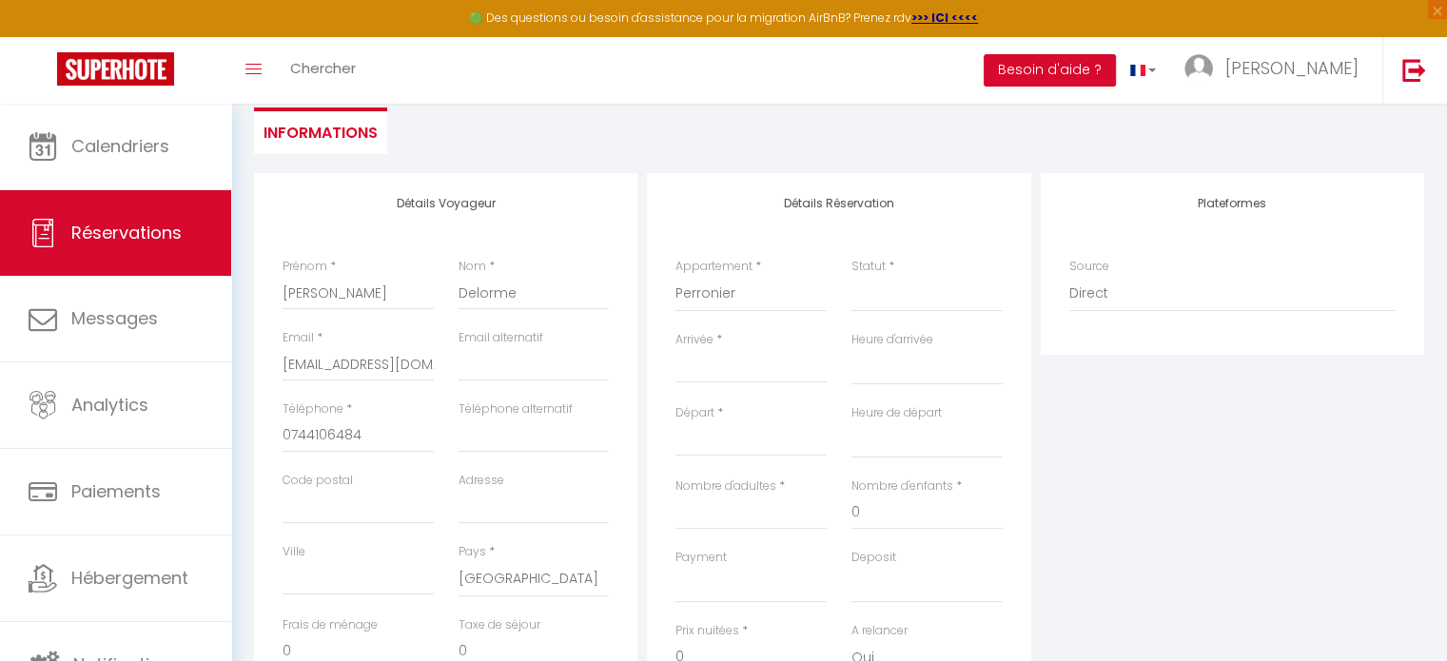
click at [712, 369] on input "Arrivée" at bounding box center [751, 368] width 151 height 25
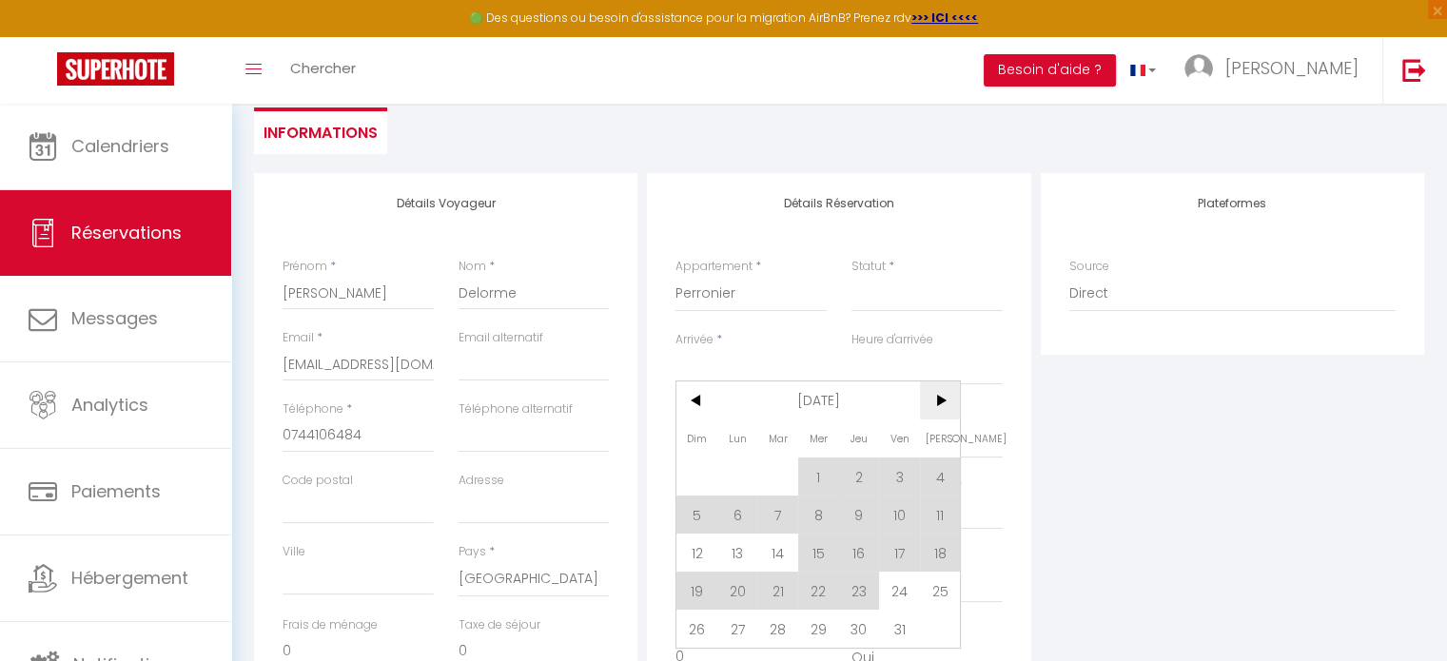
click at [928, 408] on span ">" at bounding box center [940, 401] width 41 height 38
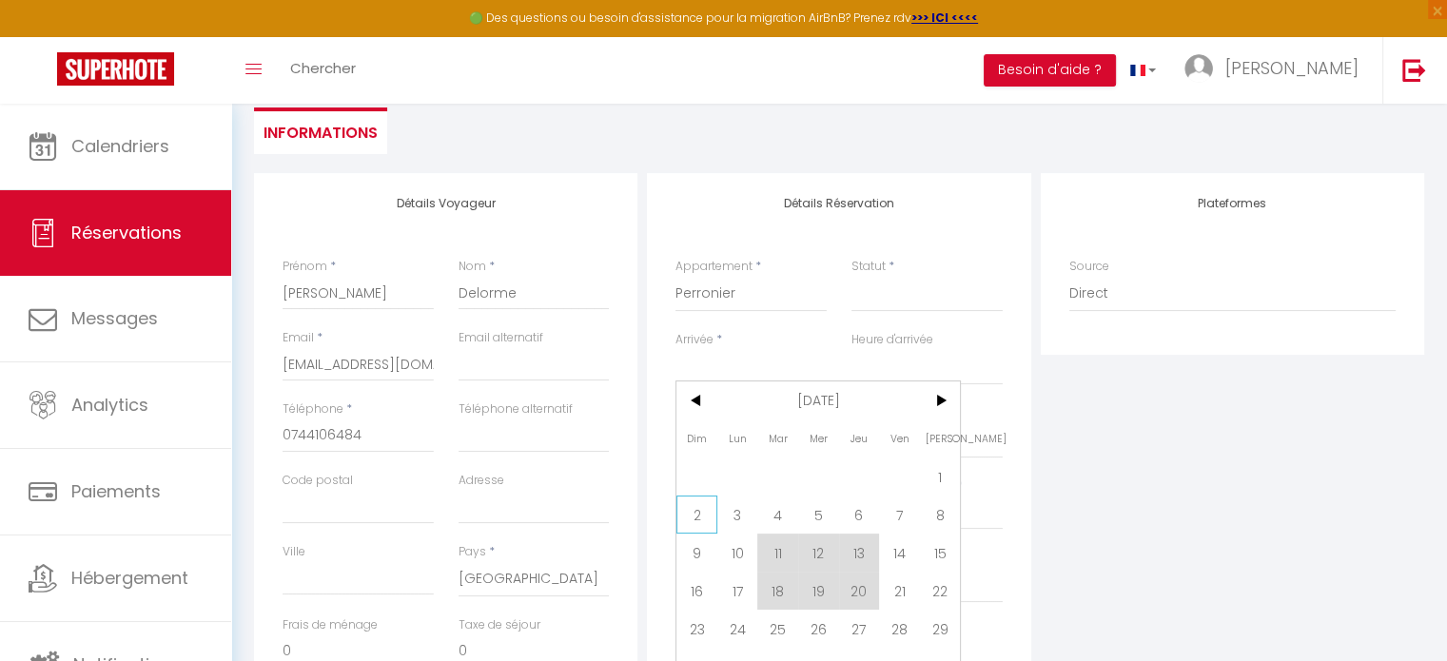
click at [704, 518] on span "2" at bounding box center [696, 515] width 41 height 38
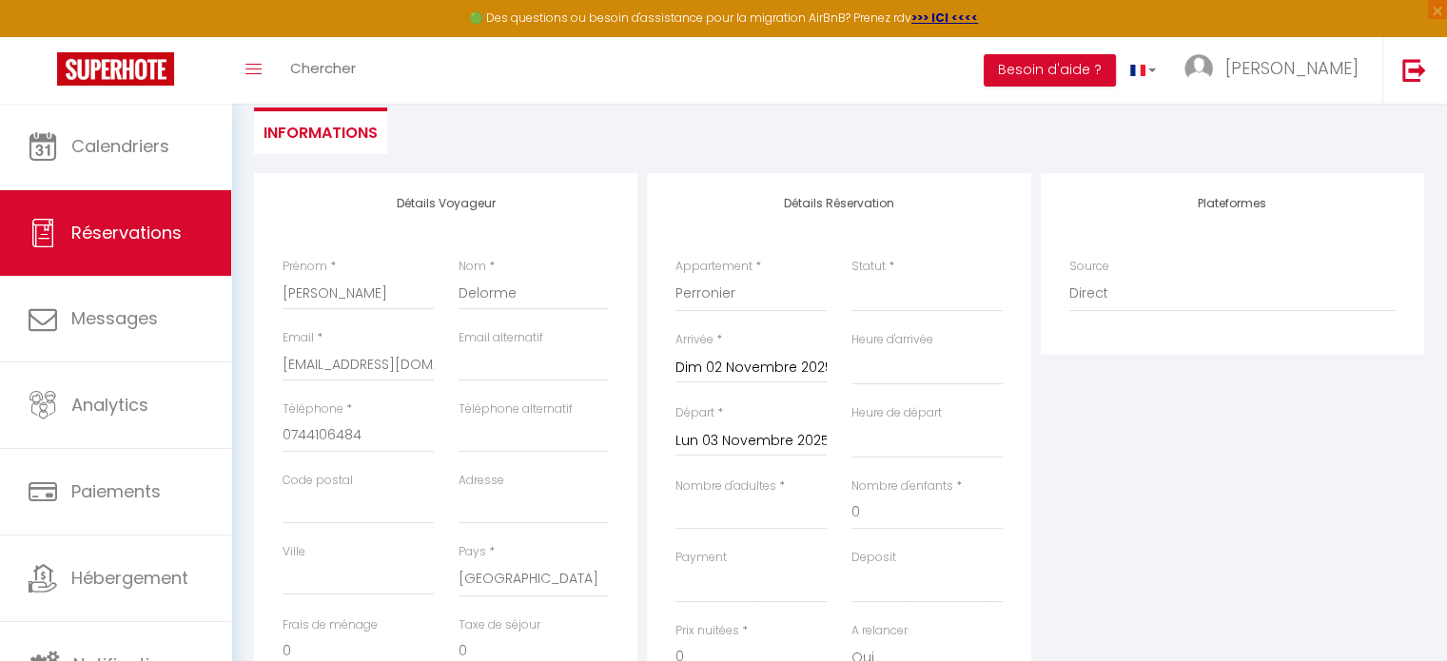
click at [757, 438] on input "Lun 03 Novembre 2025" at bounding box center [751, 441] width 151 height 25
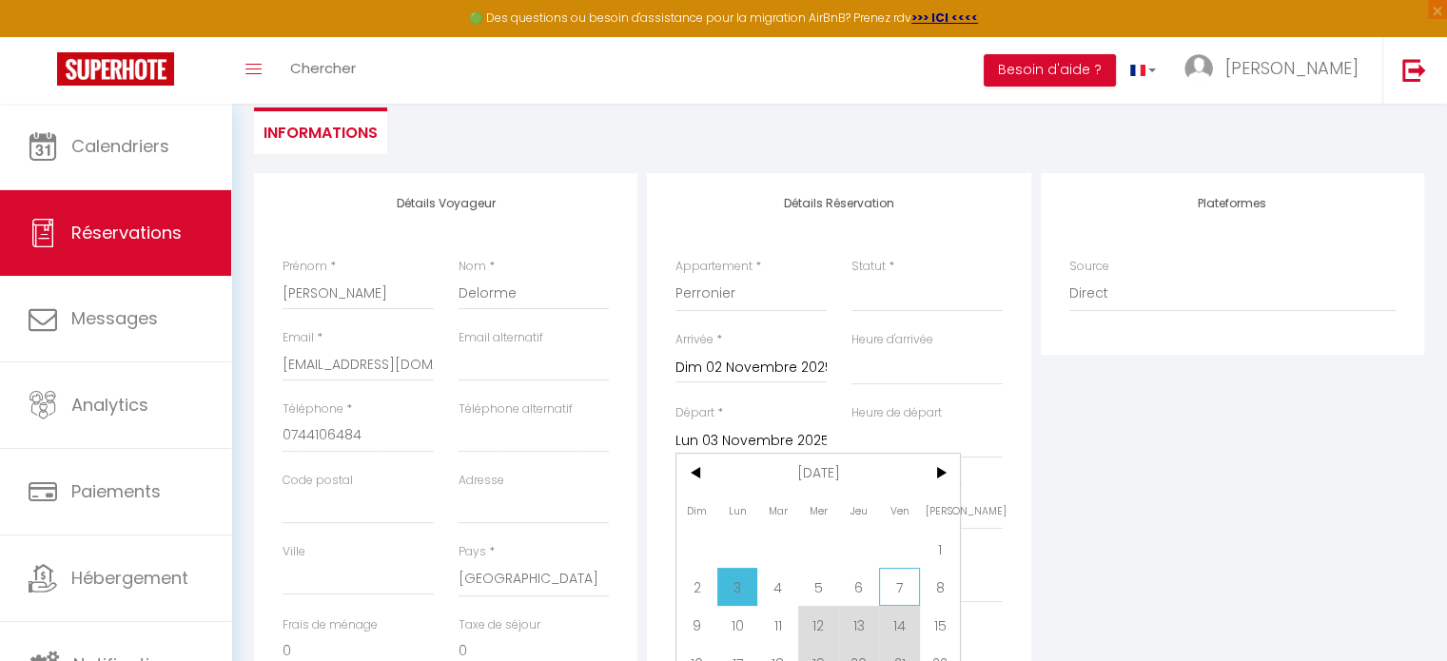
click at [907, 592] on span "7" at bounding box center [899, 587] width 41 height 38
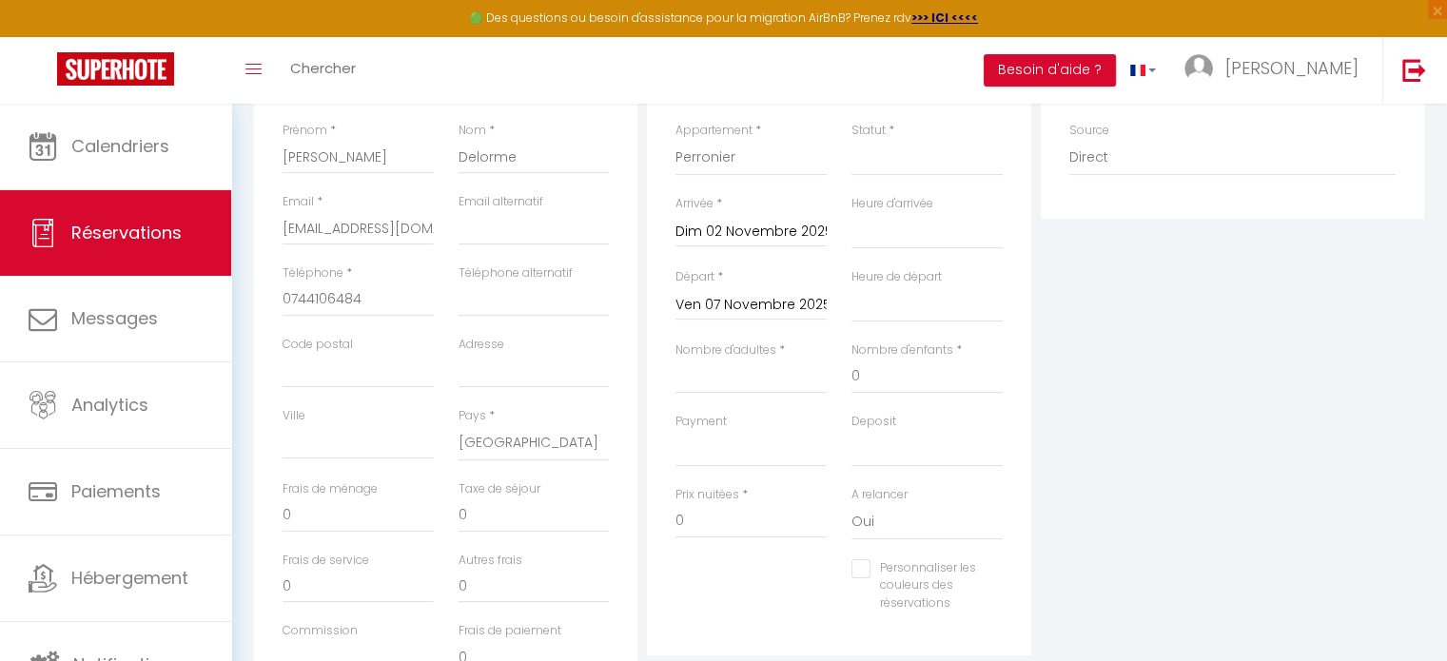
scroll to position [316, 0]
click at [757, 376] on input "Nombre d'adultes" at bounding box center [751, 376] width 151 height 34
click at [1119, 396] on div "Plateformes Source Direct Airbnb.com Booking.com Chalet montagne Expedia Gite d…" at bounding box center [1232, 376] width 393 height 680
click at [335, 517] on input "70" at bounding box center [358, 515] width 151 height 34
click at [503, 514] on input "14.85" at bounding box center [534, 515] width 151 height 34
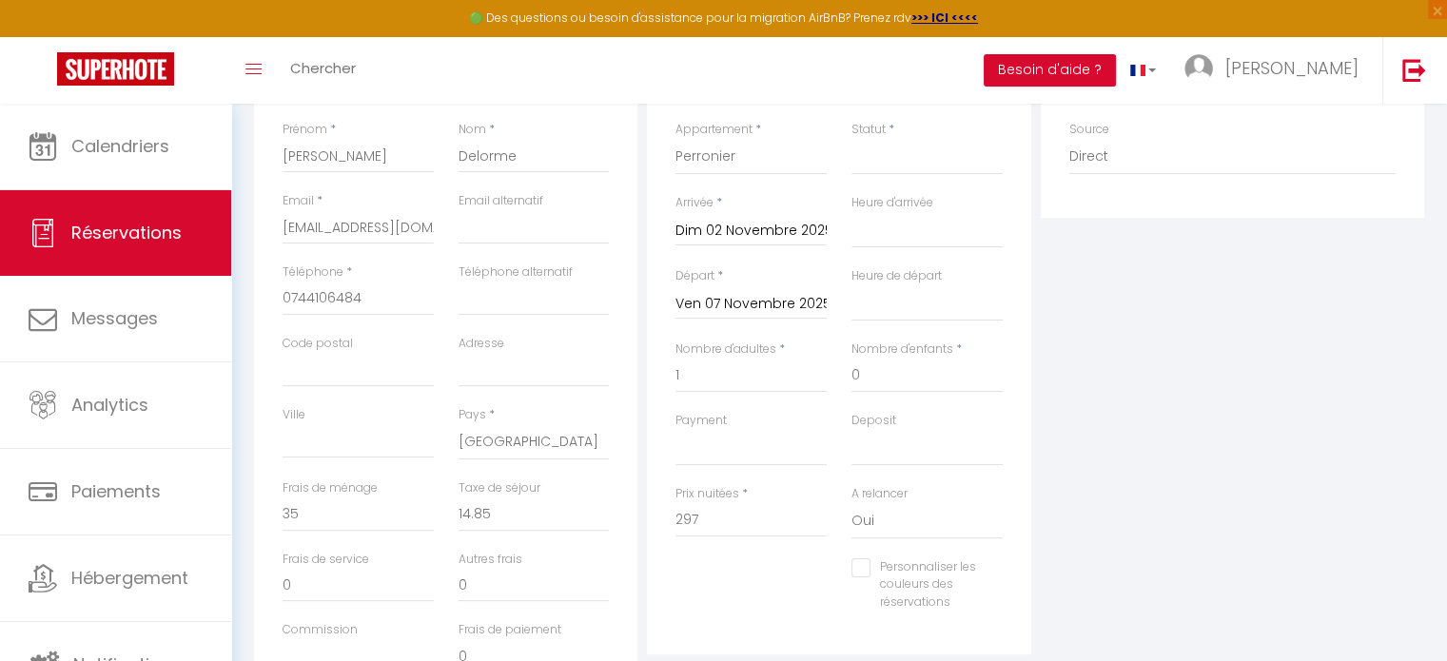
click at [651, 554] on div "Détails Réservation Appartement * Calme et terrasse privée près de Vichy Perron…" at bounding box center [838, 345] width 383 height 618
click at [744, 299] on input "Ven 07 Novembre 2025" at bounding box center [751, 304] width 151 height 25
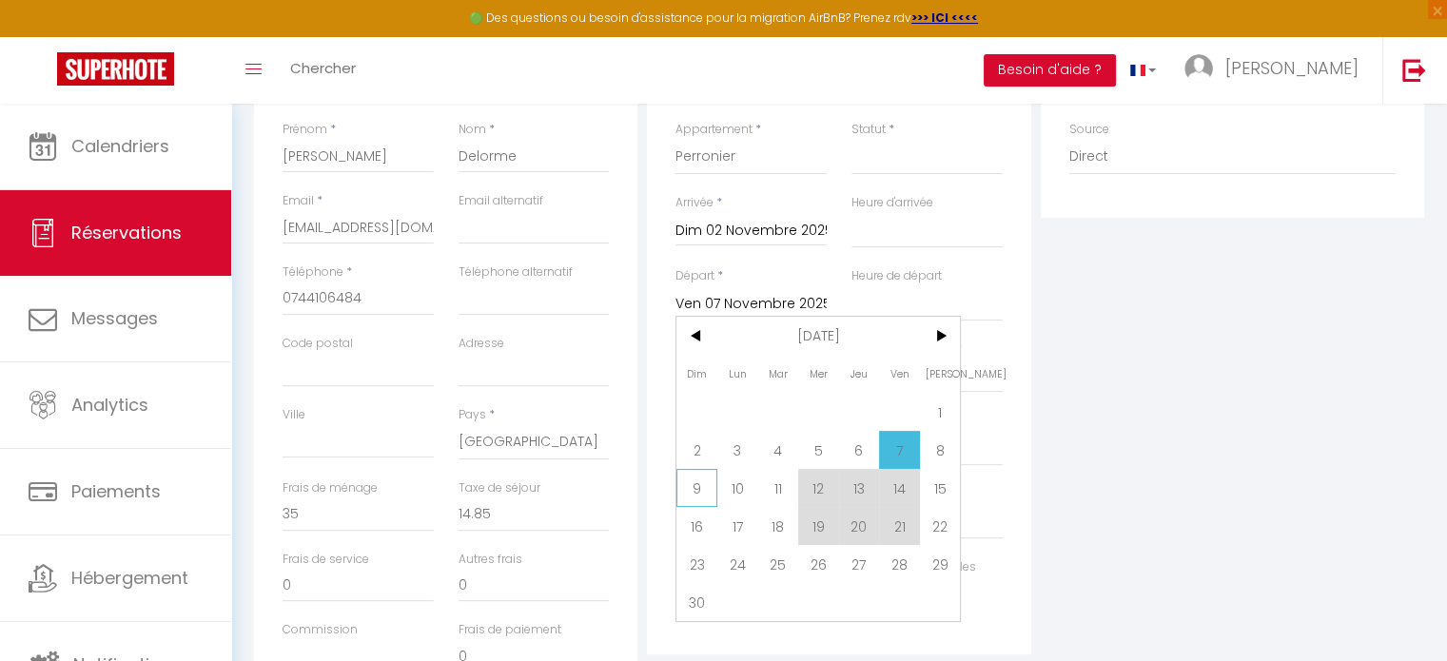
click at [693, 491] on span "9" at bounding box center [696, 488] width 41 height 38
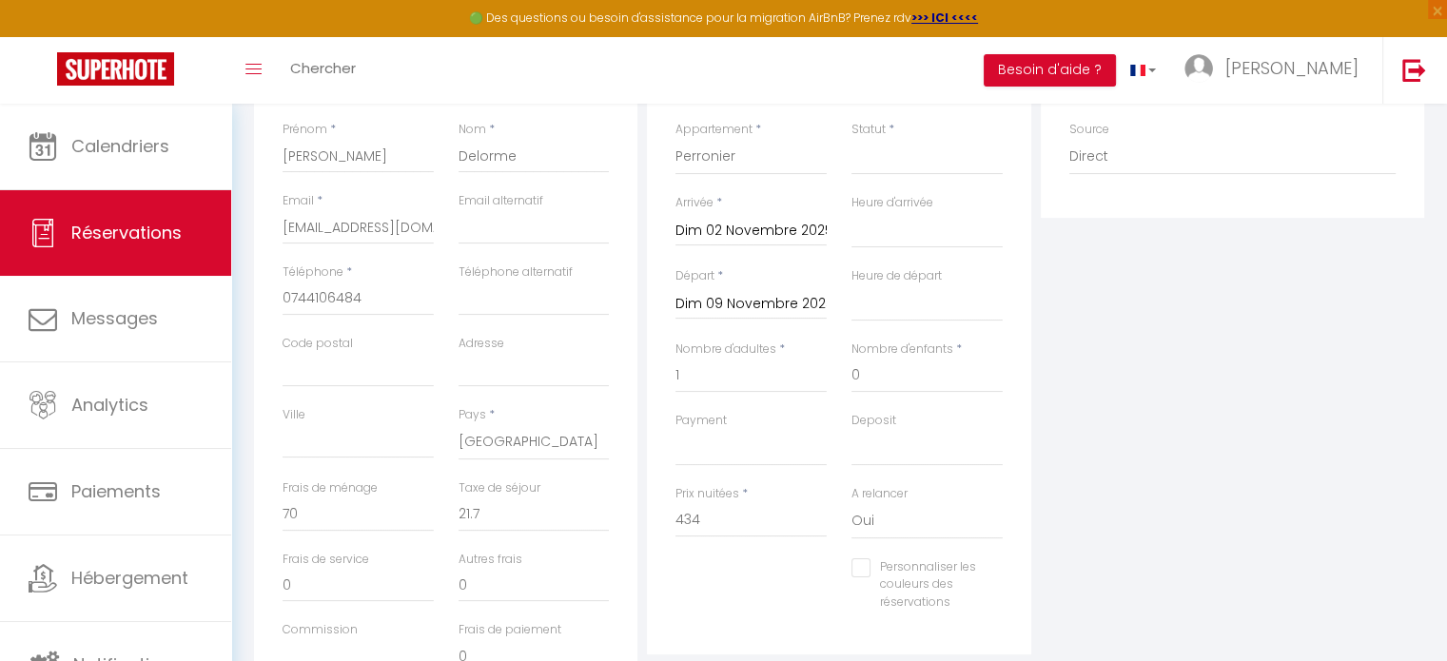
click at [693, 491] on label "Prix nuitées" at bounding box center [708, 494] width 64 height 18
click at [693, 503] on input "434" at bounding box center [751, 520] width 151 height 34
click at [1225, 382] on div "Plateformes Source Direct Airbnb.com Booking.com Chalet montagne Expedia Gite d…" at bounding box center [1232, 376] width 393 height 680
click at [722, 514] on input "434" at bounding box center [751, 520] width 151 height 34
click at [743, 579] on div "Personnaliser les couleurs des réservations #D7092E" at bounding box center [839, 595] width 352 height 73
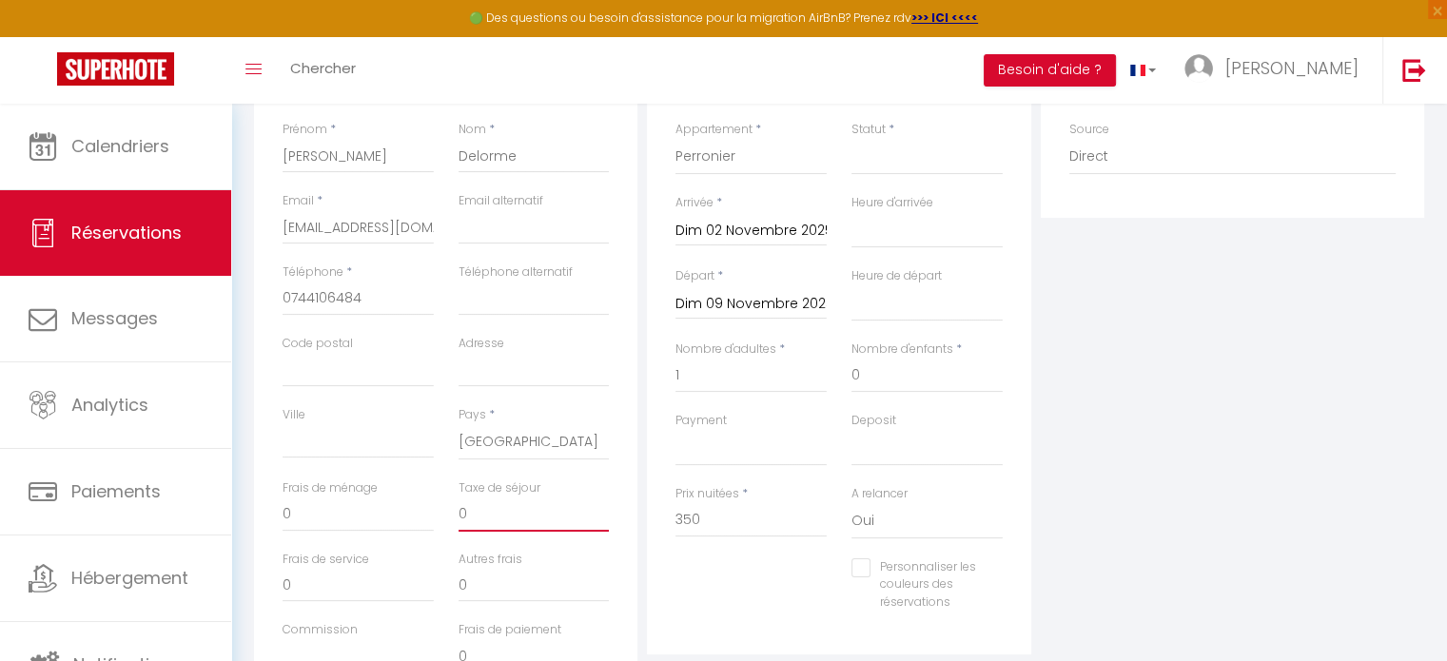
click at [476, 523] on input "0" at bounding box center [534, 515] width 151 height 34
click at [337, 520] on input "0" at bounding box center [358, 515] width 151 height 34
click at [1166, 484] on div "Plateformes Source Direct Airbnb.com Booking.com Chalet montagne Expedia Gite d…" at bounding box center [1232, 376] width 393 height 680
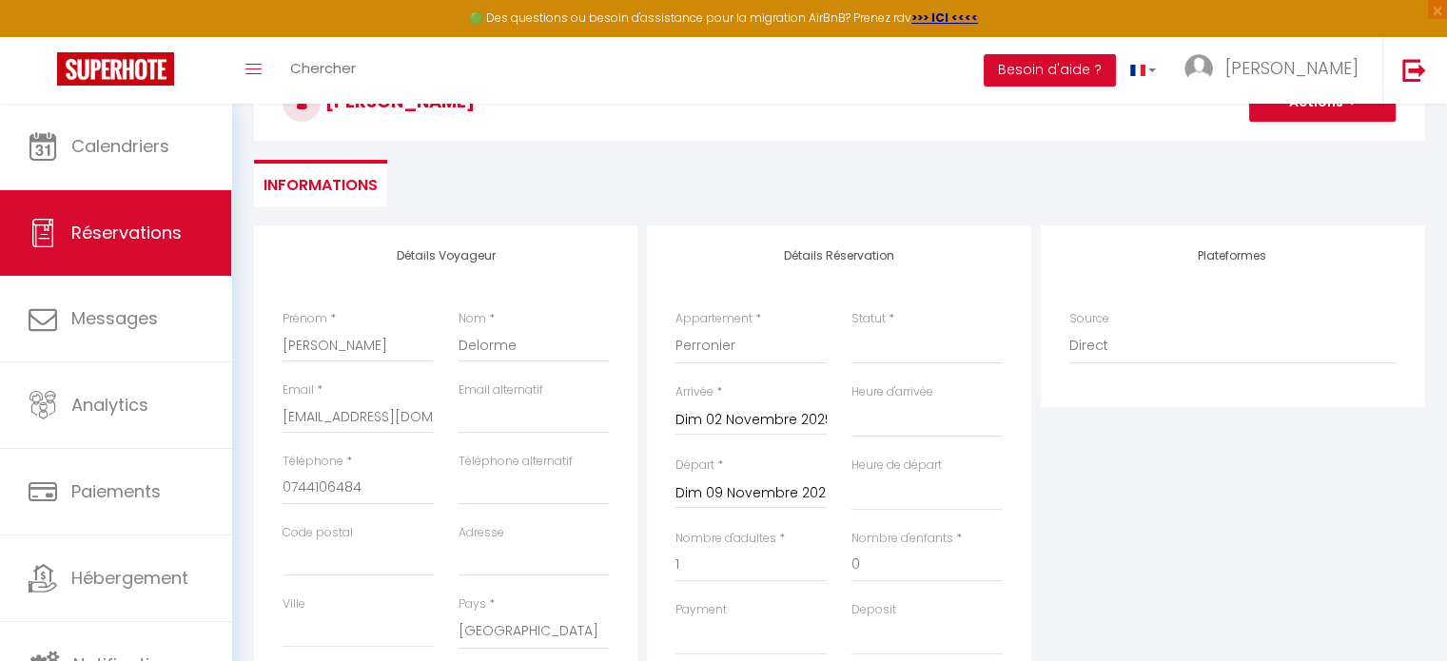
scroll to position [0, 0]
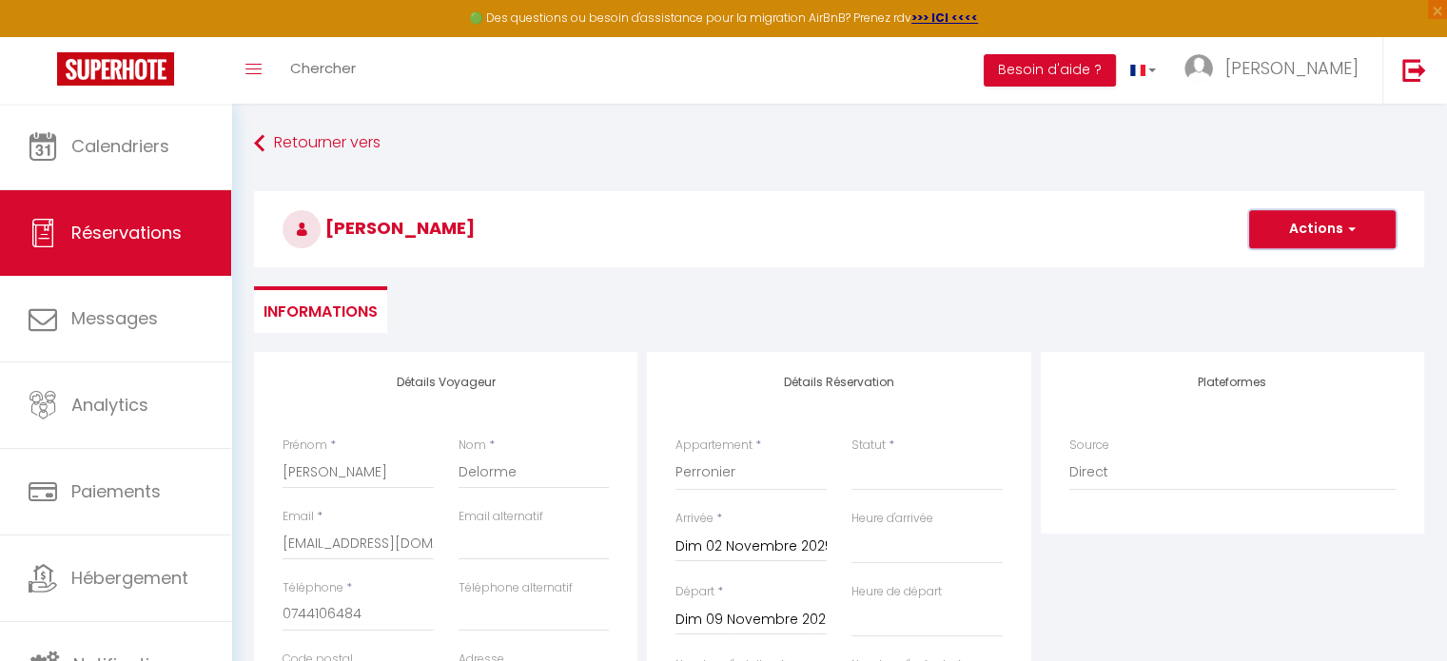
click at [1276, 224] on button "Actions" at bounding box center [1322, 229] width 147 height 38
click at [1275, 265] on link "Enregistrer" at bounding box center [1303, 271] width 150 height 25
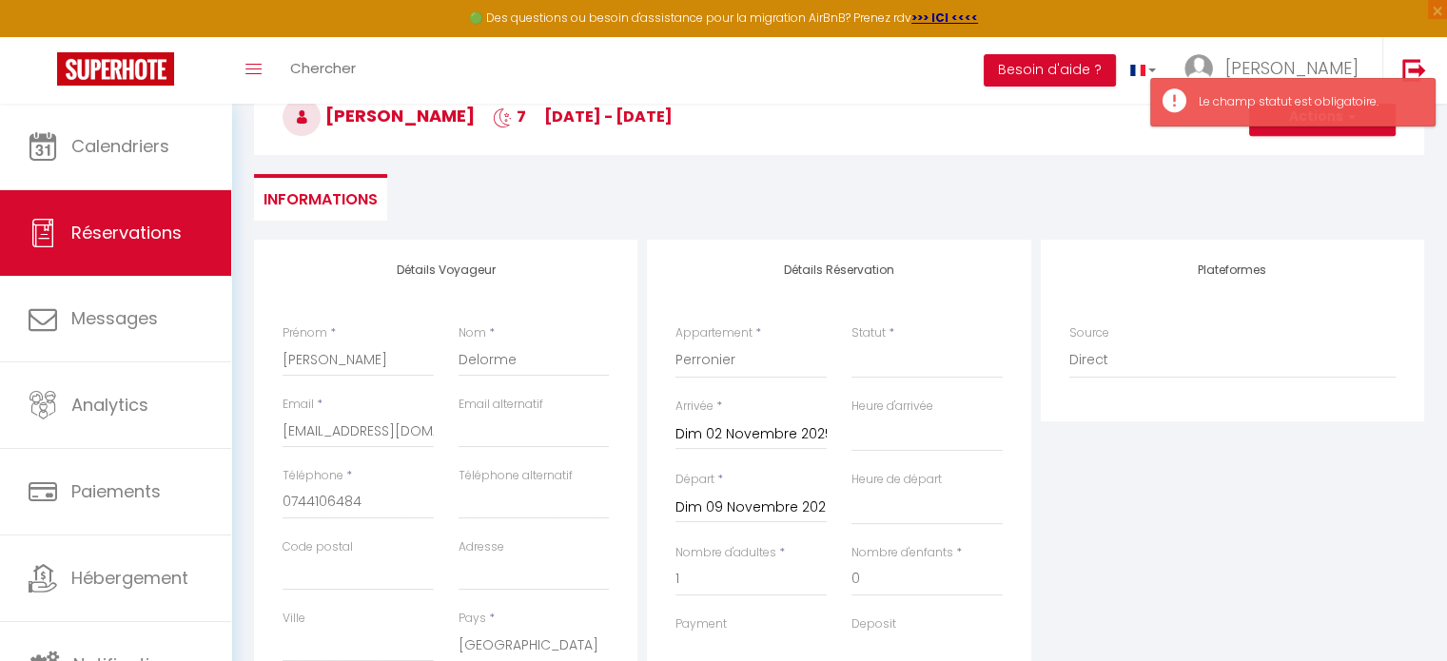
scroll to position [113, 0]
click at [917, 364] on select "Confirmé Non Confirmé Annulé Annulé par le voyageur No Show Request" at bounding box center [927, 360] width 151 height 36
click at [852, 342] on select "Confirmé Non Confirmé Annulé Annulé par le voyageur No Show Request" at bounding box center [927, 360] width 151 height 36
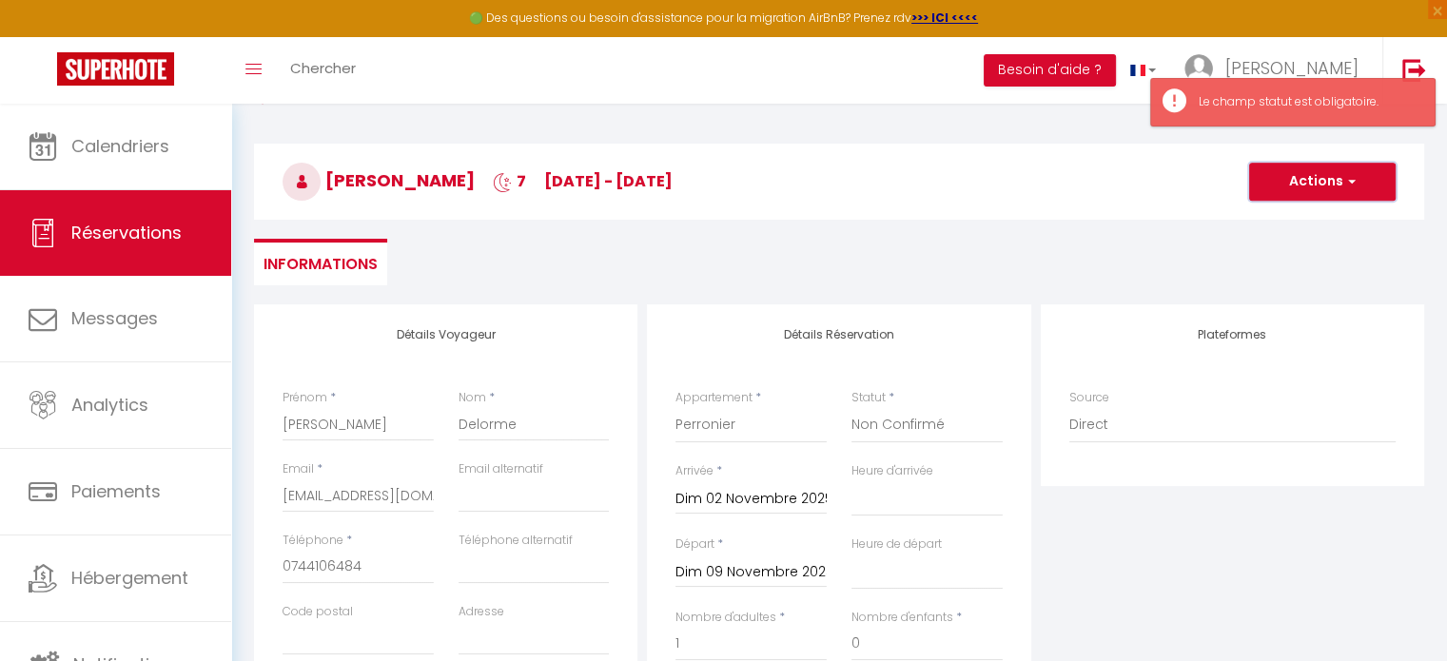
click at [1281, 188] on button "Actions" at bounding box center [1322, 182] width 147 height 38
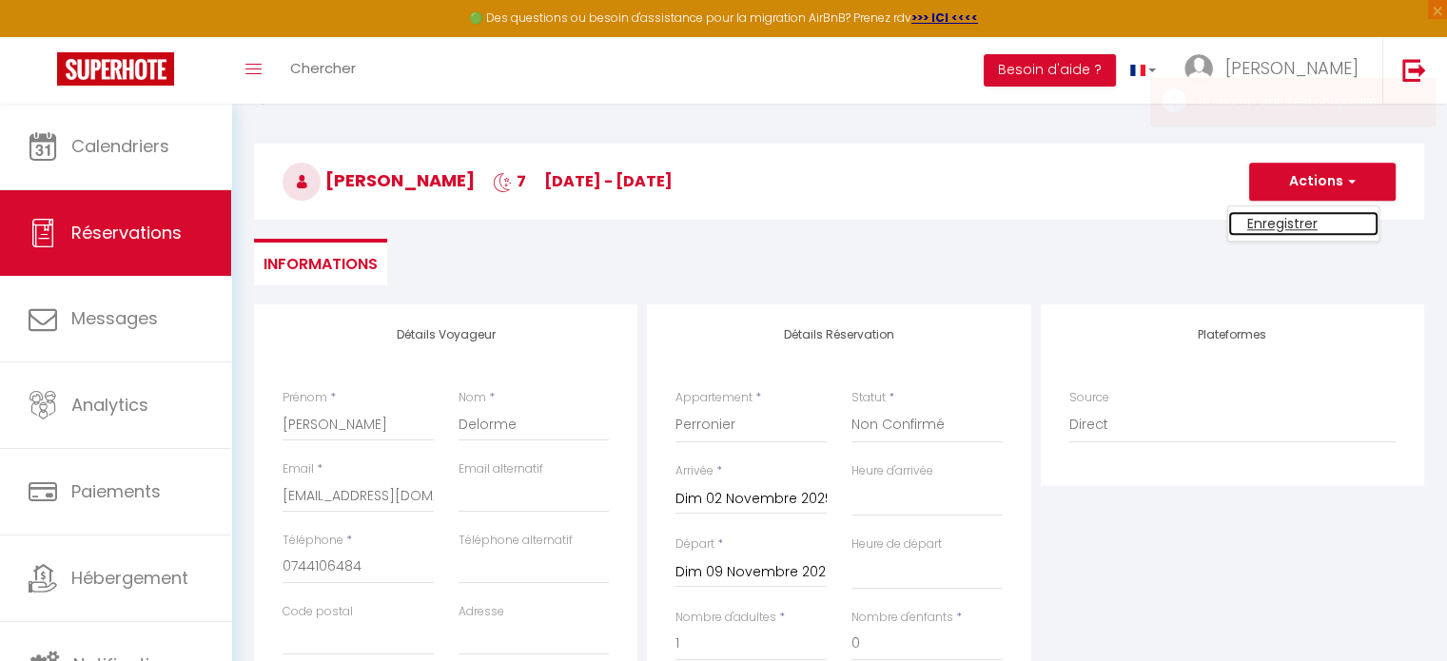
click at [1275, 221] on link "Enregistrer" at bounding box center [1303, 223] width 150 height 25
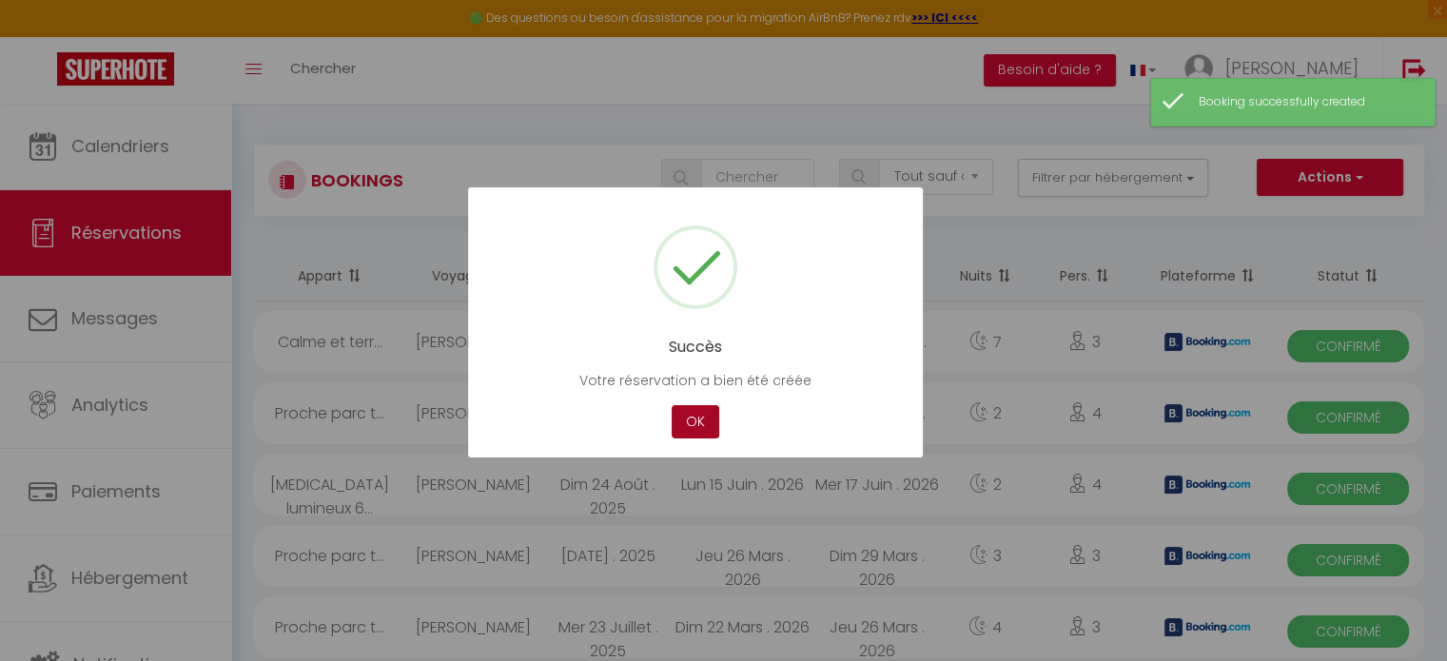
click at [701, 417] on button "OK" at bounding box center [696, 421] width 48 height 33
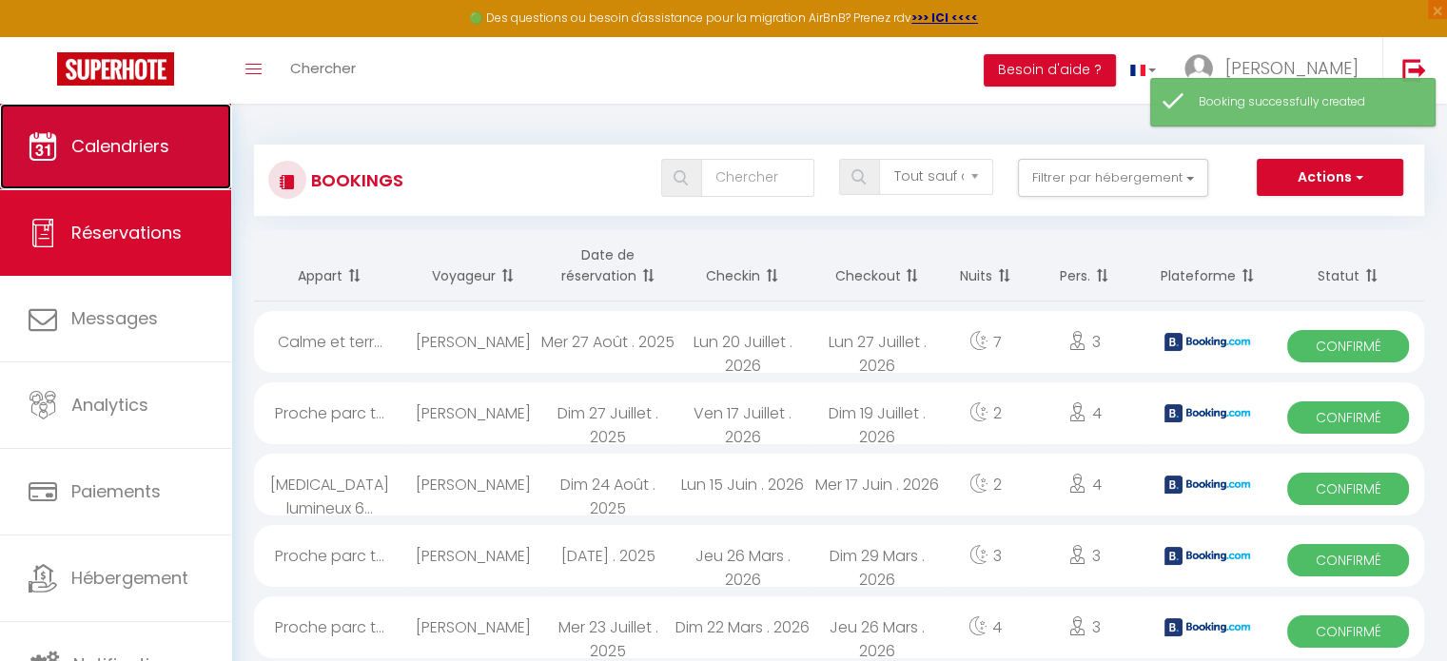
click at [123, 155] on span "Calendriers" at bounding box center [120, 146] width 98 height 24
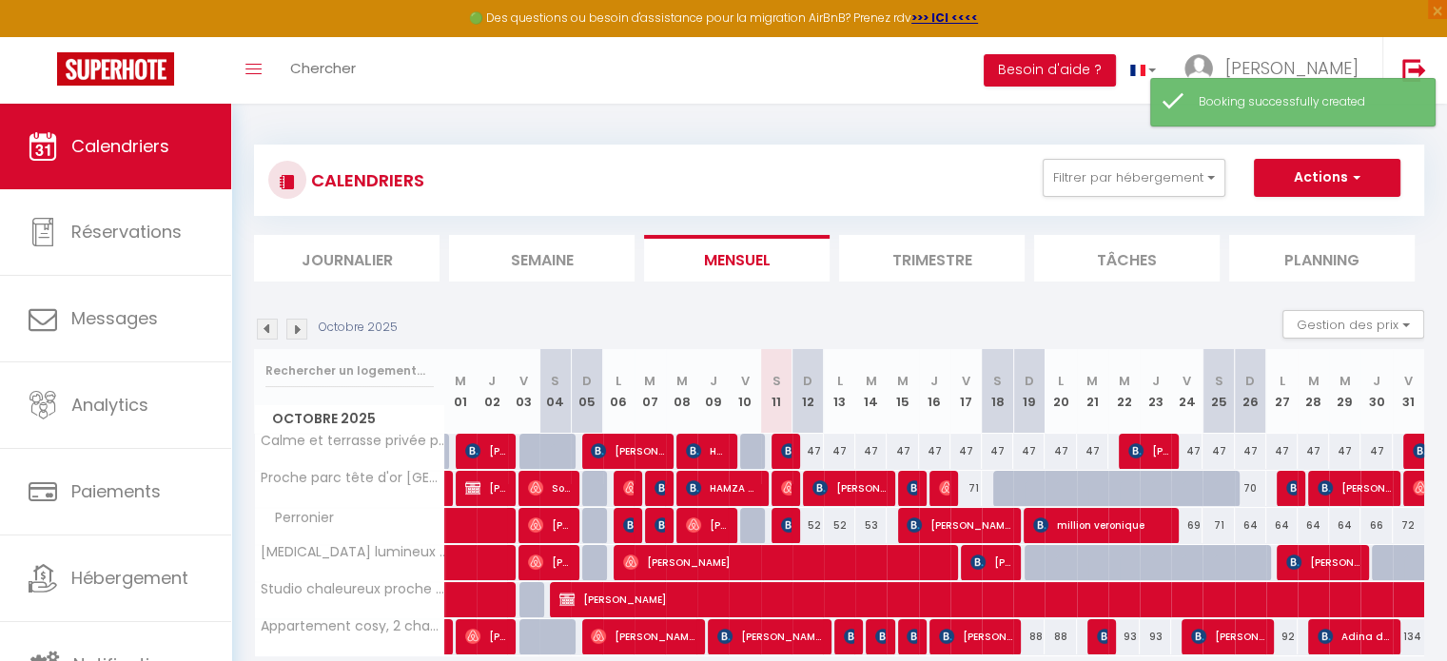
scroll to position [103, 0]
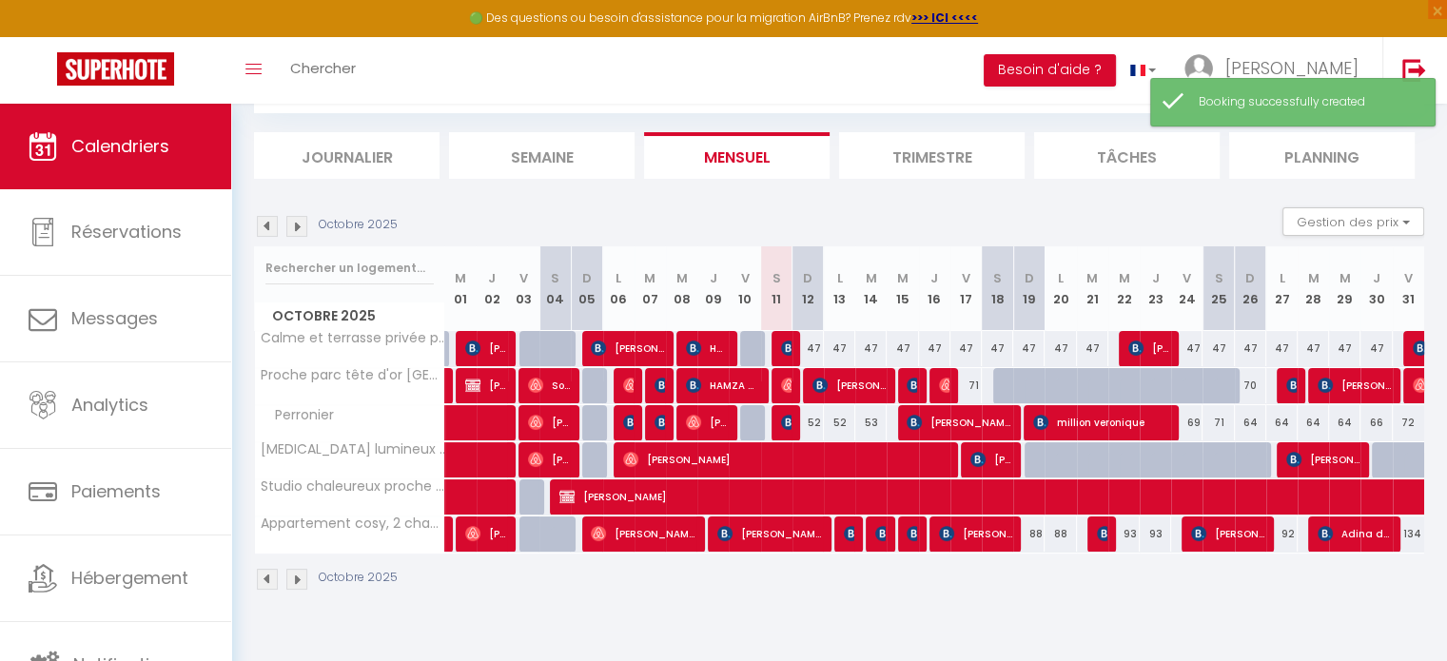
click at [296, 573] on img at bounding box center [296, 579] width 21 height 21
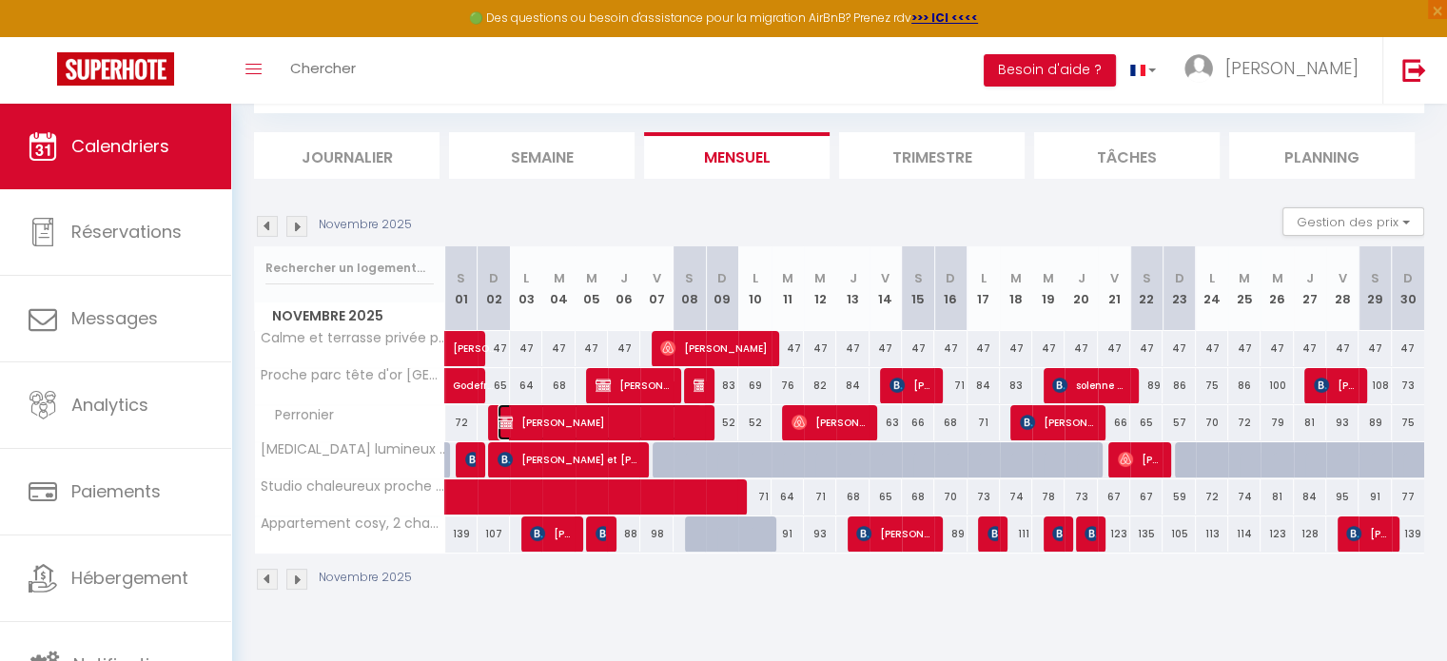
click at [609, 410] on span "Jérémy Delorme" at bounding box center [600, 422] width 205 height 36
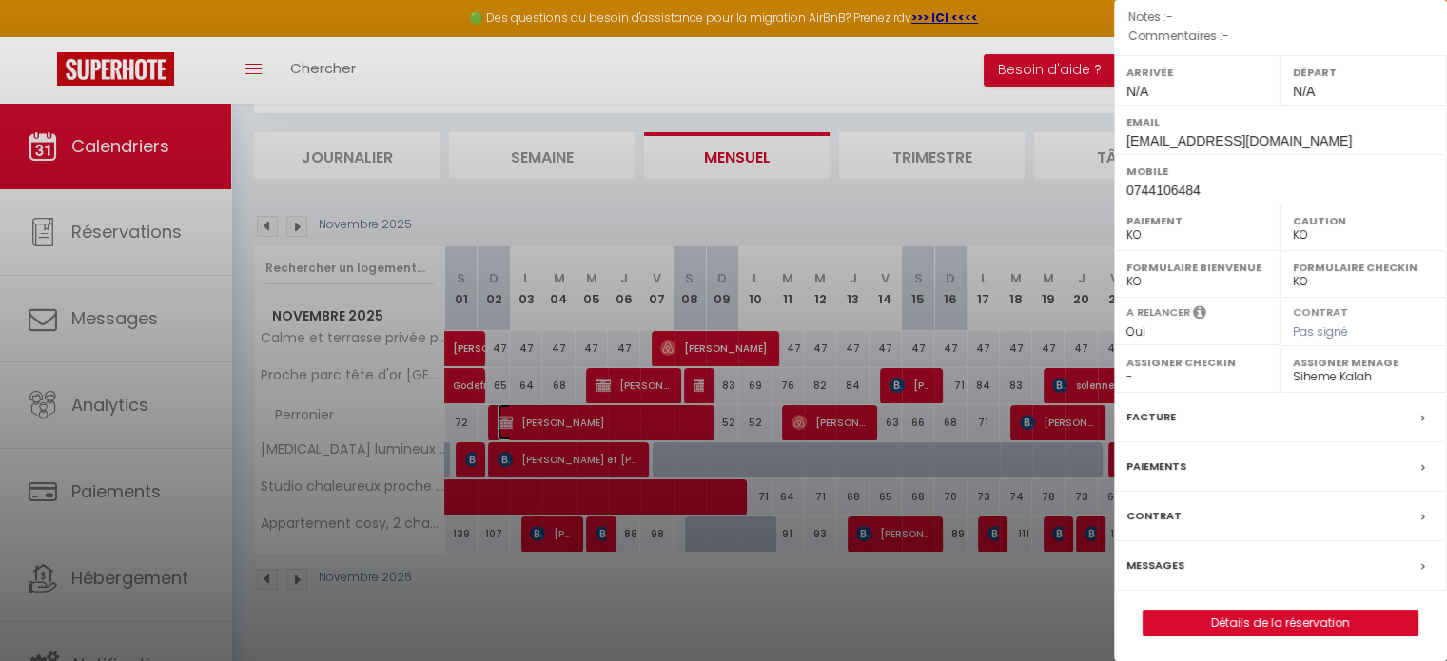
scroll to position [221, 0]
click at [1179, 512] on div "Contrat" at bounding box center [1280, 517] width 333 height 49
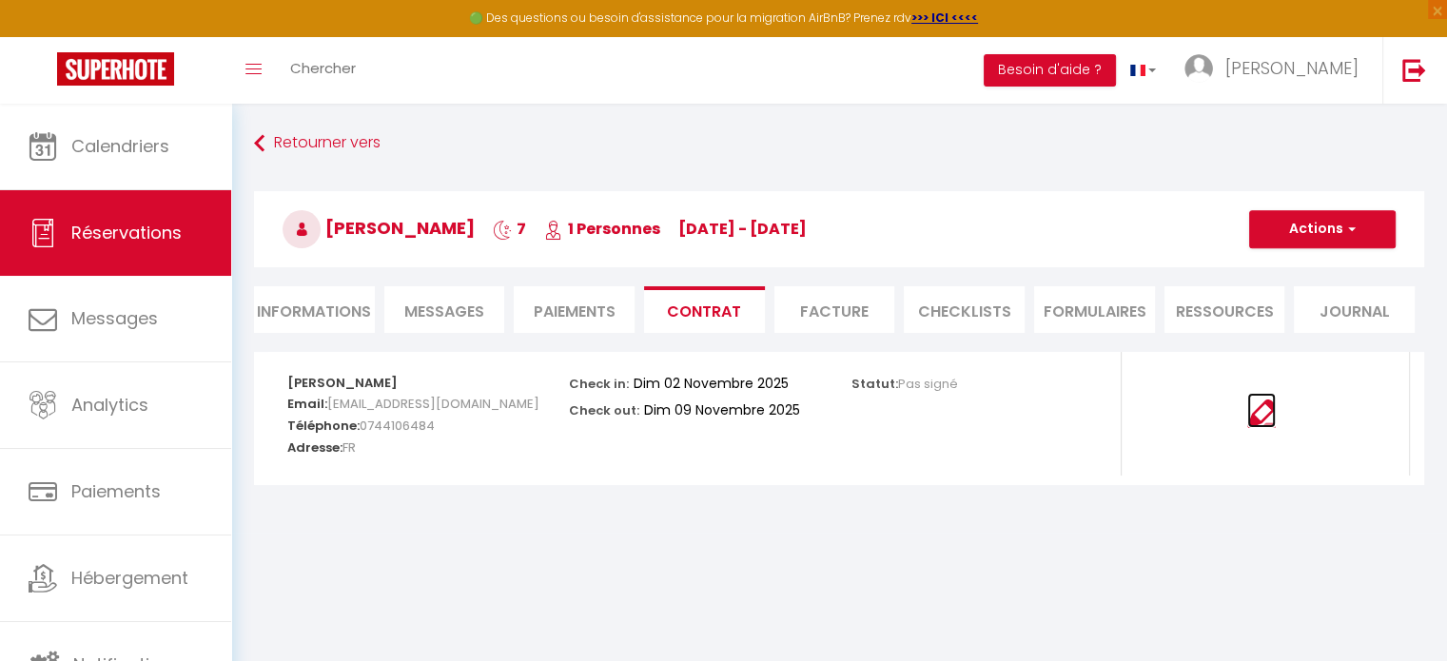
click at [1266, 416] on img at bounding box center [1261, 414] width 29 height 29
click at [1262, 239] on button "Actions" at bounding box center [1322, 229] width 147 height 38
click at [1264, 294] on link "Envoyer le contrat" at bounding box center [1308, 296] width 160 height 25
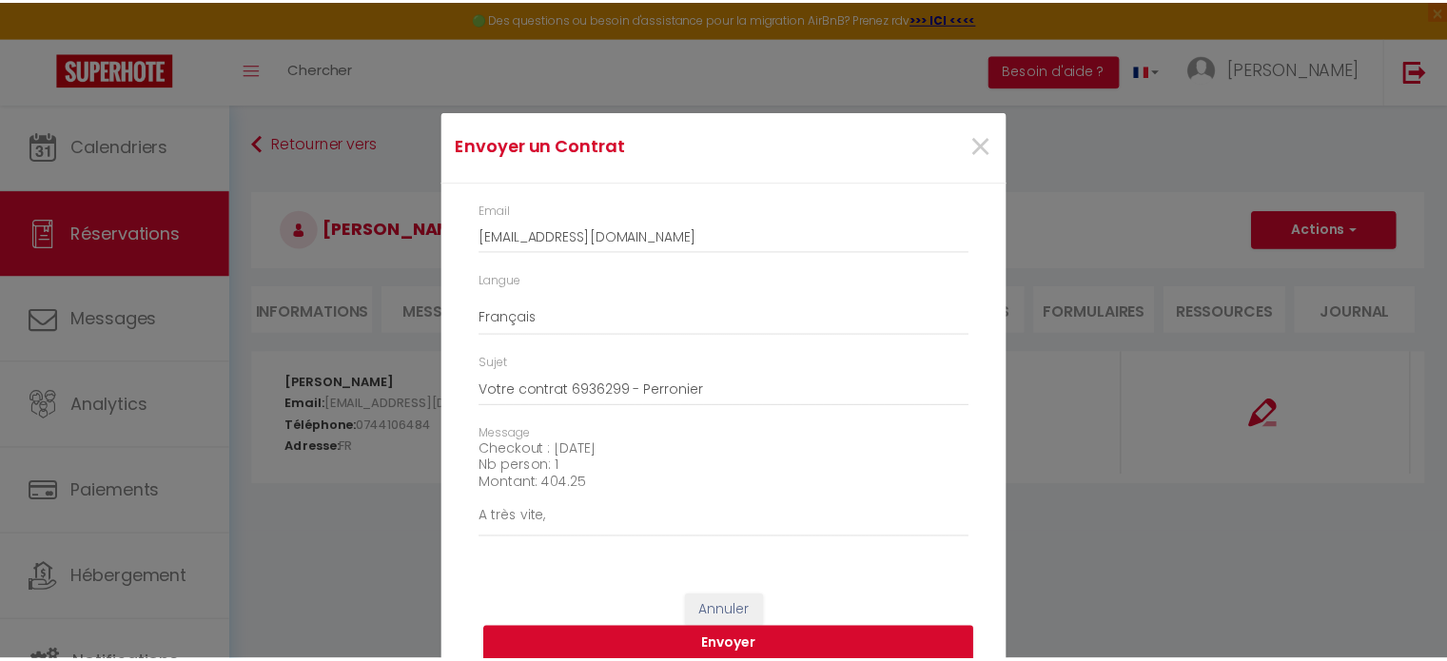
scroll to position [179, 0]
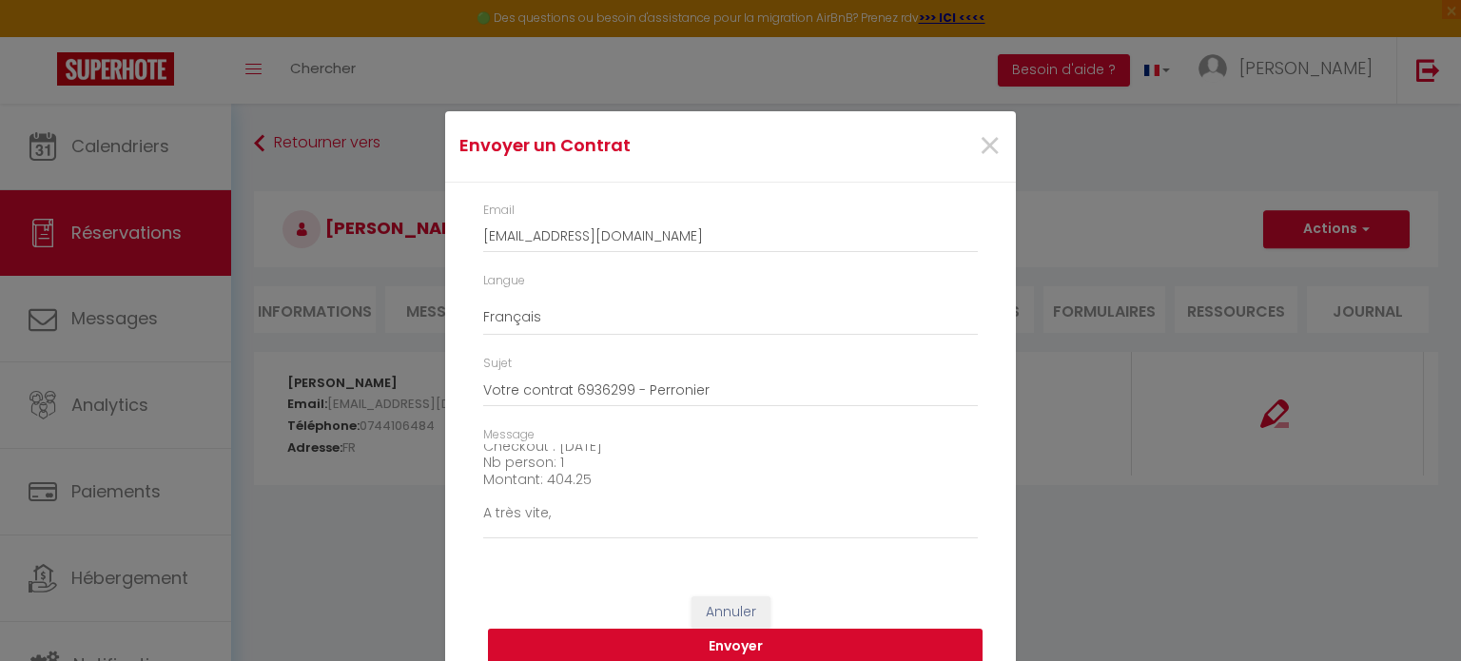
click at [739, 646] on button "Envoyer" at bounding box center [735, 647] width 495 height 36
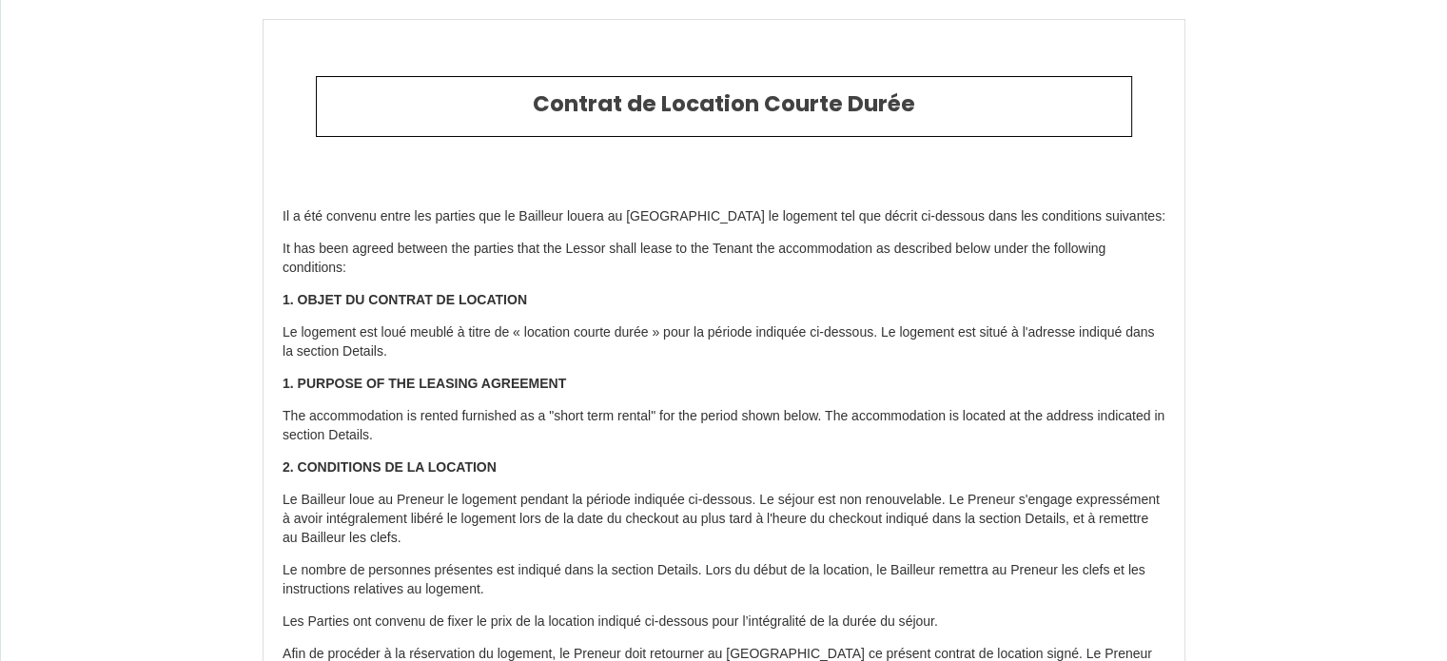
type input "[PHONE_NUMBER]"
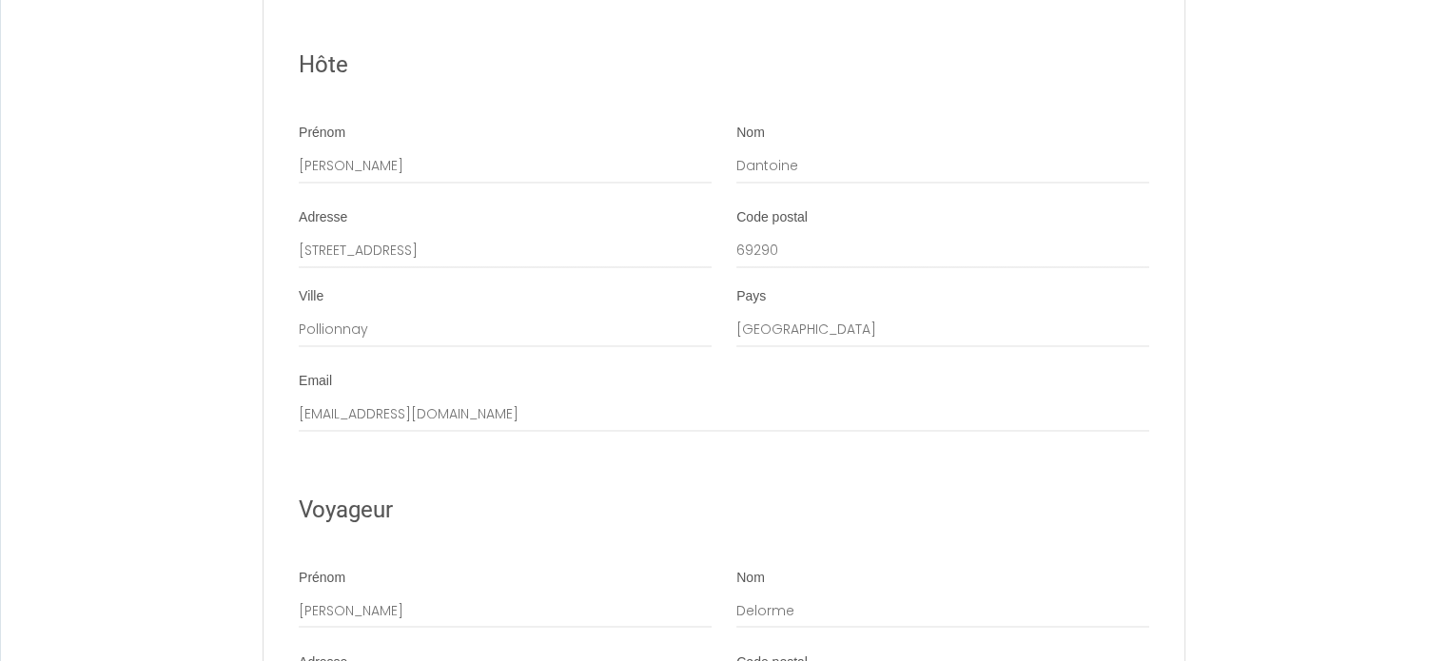
scroll to position [3117, 0]
